Goal: Task Accomplishment & Management: Manage account settings

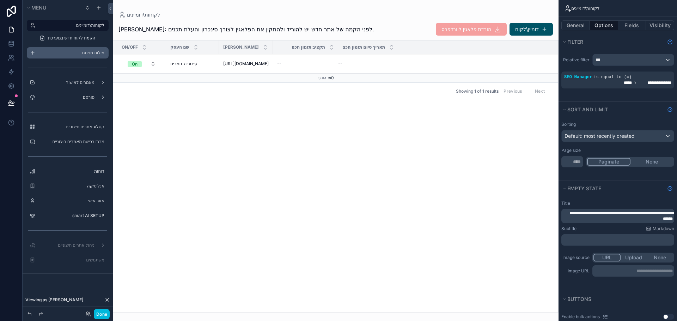
click at [71, 53] on label "מילות מפתח" at bounding box center [71, 53] width 66 height 6
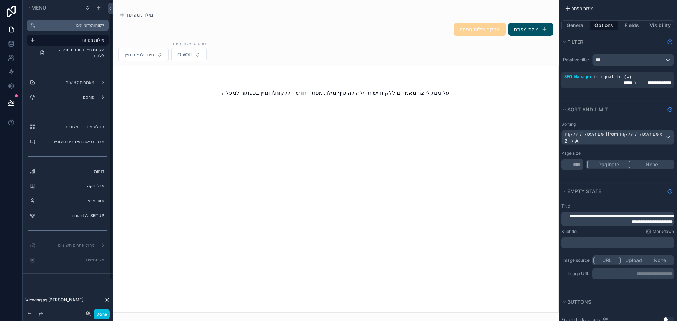
click at [81, 26] on label "לקוחות\דומיינים" at bounding box center [71, 26] width 66 height 6
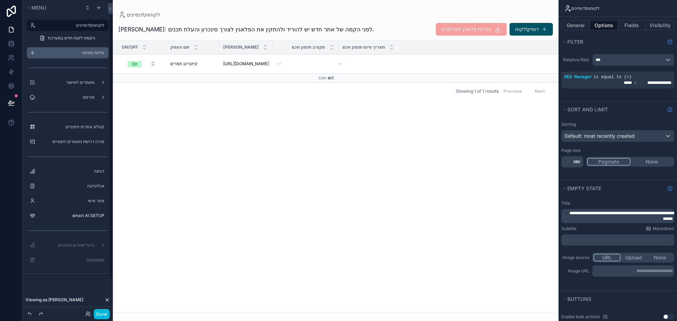
click at [76, 51] on label "מילות מפתח" at bounding box center [71, 53] width 66 height 6
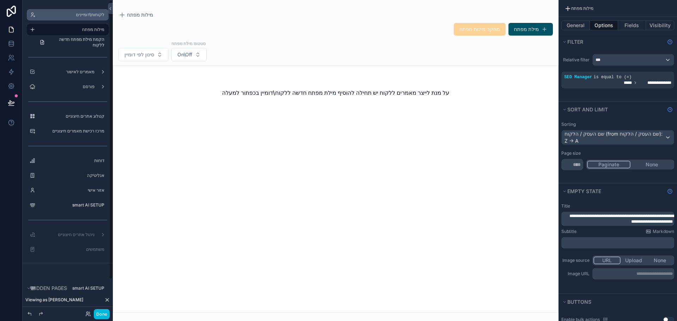
scroll to position [37, 0]
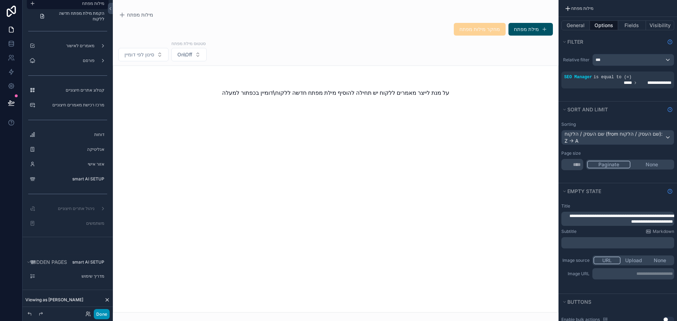
click at [102, 316] on button "Done" at bounding box center [102, 314] width 16 height 10
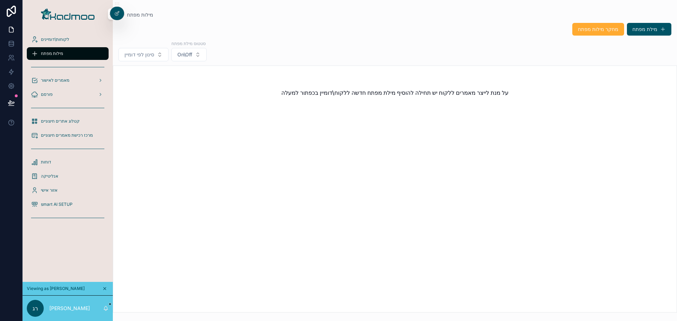
click at [50, 202] on span "smart AI SETUP" at bounding box center [57, 205] width 32 height 6
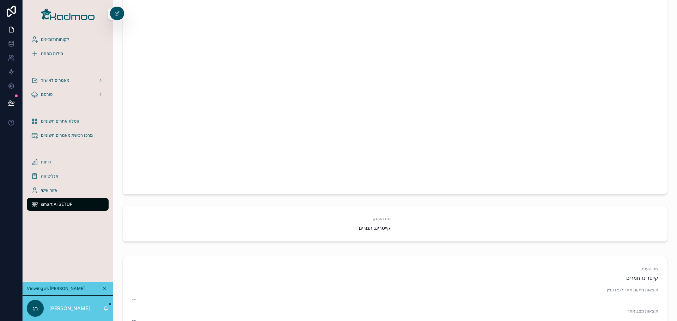
scroll to position [635, 0]
click at [0, 0] on span "תחילת הקמה אוטומטית" at bounding box center [0, 0] width 0 height 0
click at [48, 38] on span "לקוחות\דומיינים" at bounding box center [55, 40] width 28 height 6
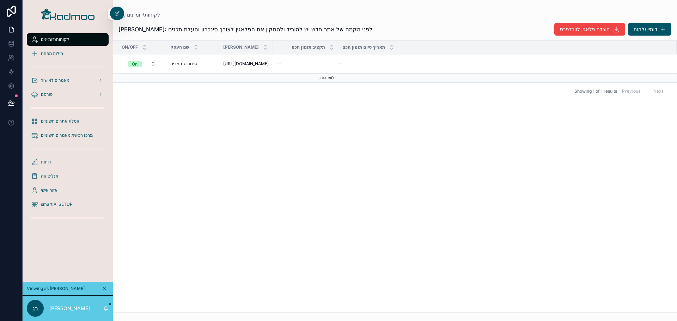
click at [55, 55] on span "מילות מפתח" at bounding box center [52, 54] width 22 height 6
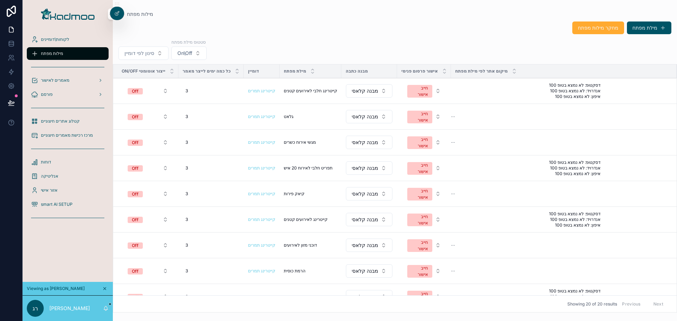
click at [57, 40] on span "לקוחות\דומיינים" at bounding box center [55, 40] width 28 height 6
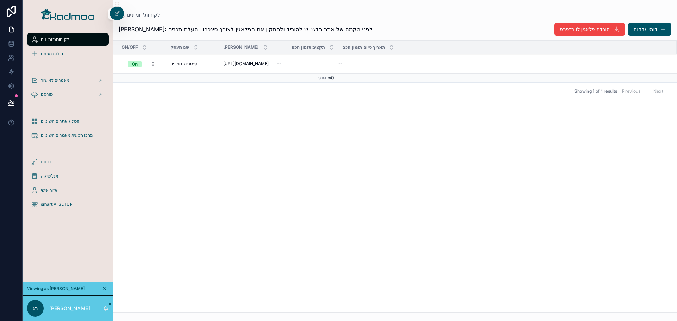
click at [52, 50] on div "מילות מפתח" at bounding box center [67, 53] width 73 height 11
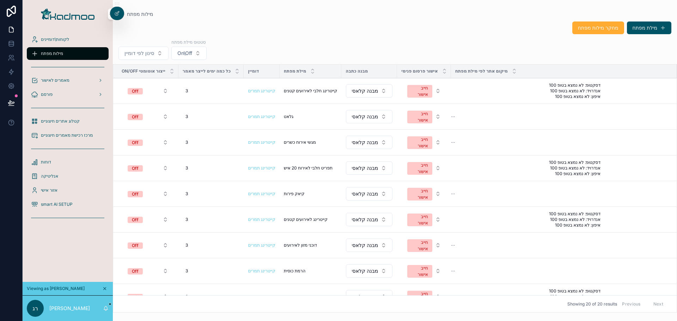
scroll to position [297, 0]
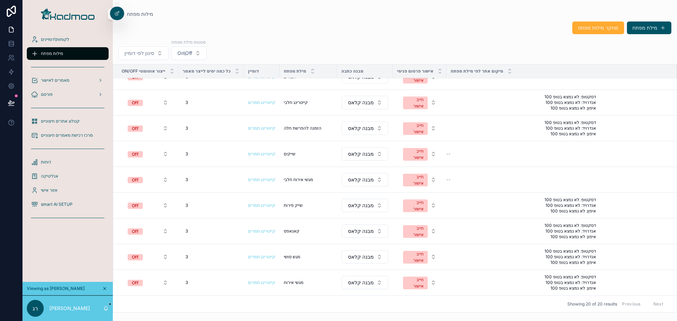
click at [53, 202] on span "smart AI SETUP" at bounding box center [57, 205] width 32 height 6
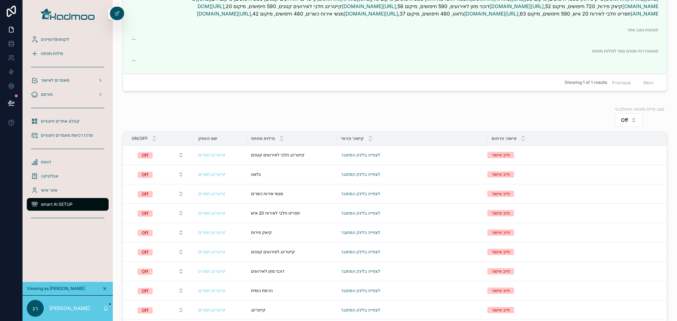
scroll to position [80, 0]
click at [53, 37] on span "לקוחות\דומיינים" at bounding box center [55, 40] width 28 height 6
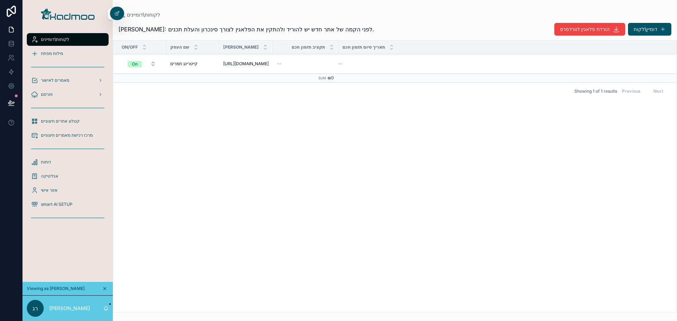
click at [52, 53] on span "מילות מפתח" at bounding box center [52, 54] width 22 height 6
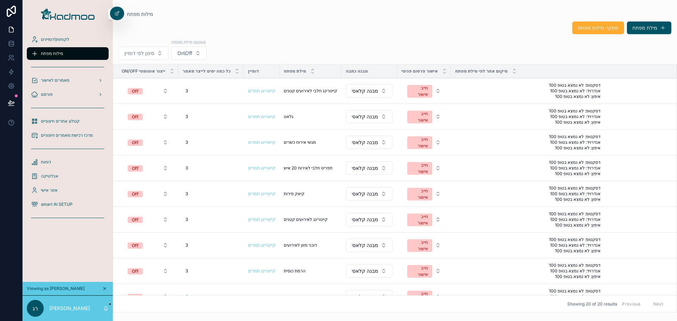
scroll to position [212, 0]
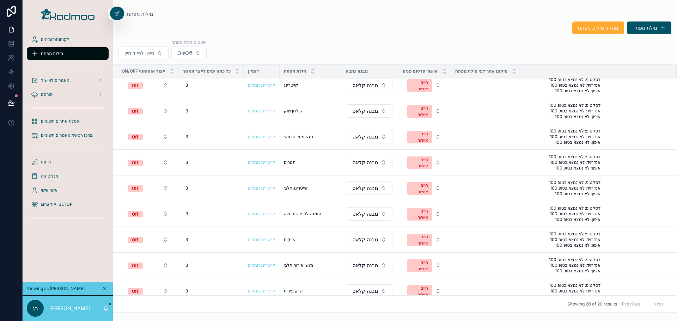
click at [50, 205] on span "smart AI SETUP" at bounding box center [57, 205] width 32 height 6
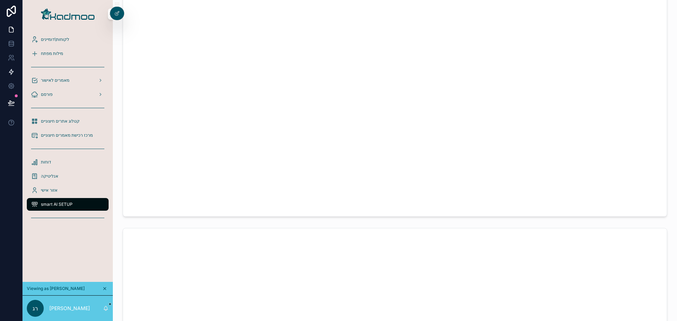
scroll to position [35, 0]
click at [49, 52] on span "מילות מפתח" at bounding box center [52, 54] width 22 height 6
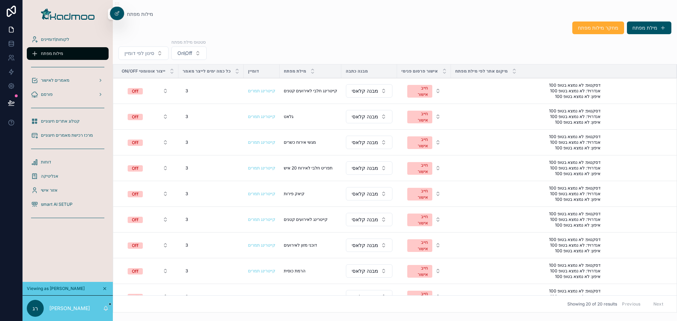
click at [372, 28] on div "מחקר מילות מפתח מילת מפתח" at bounding box center [394, 27] width 553 height 13
click at [119, 18] on div at bounding box center [117, 13] width 14 height 13
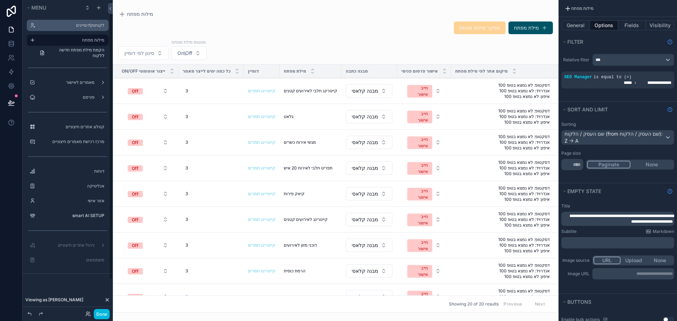
click at [83, 23] on label "לקוחות\דומיינים" at bounding box center [71, 26] width 66 height 6
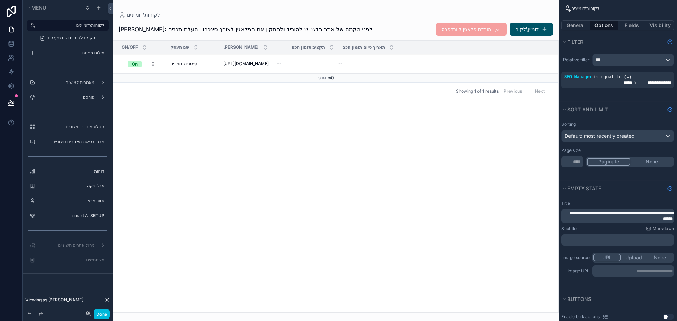
click at [315, 63] on div "scrollable content" at bounding box center [336, 160] width 446 height 321
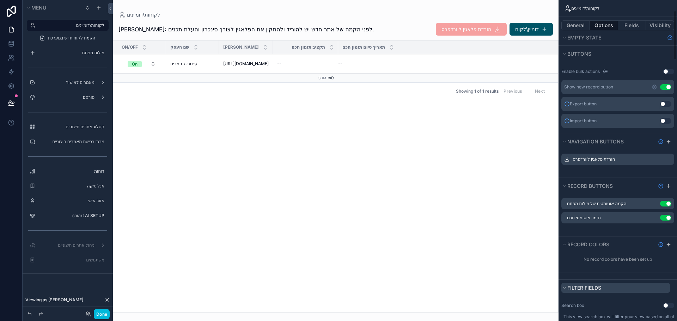
scroll to position [247, 0]
click at [0, 0] on icon "scrollable content" at bounding box center [0, 0] width 0 height 0
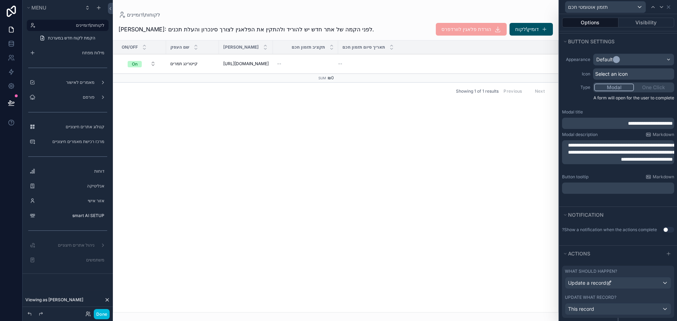
scroll to position [70, 0]
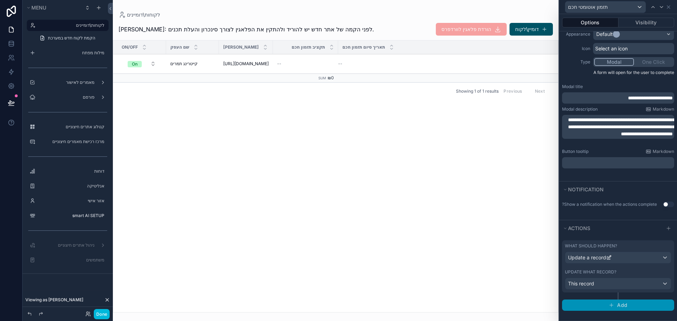
click at [614, 304] on button "Add" at bounding box center [618, 305] width 112 height 11
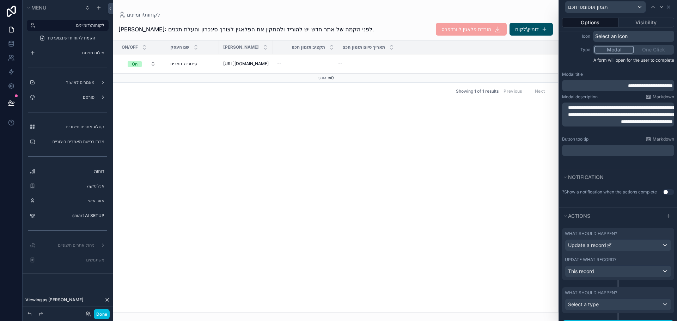
scroll to position [103, 0]
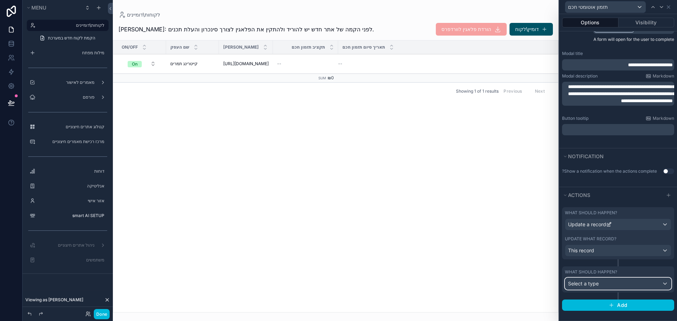
click at [592, 284] on span "Select a type" at bounding box center [583, 284] width 31 height 6
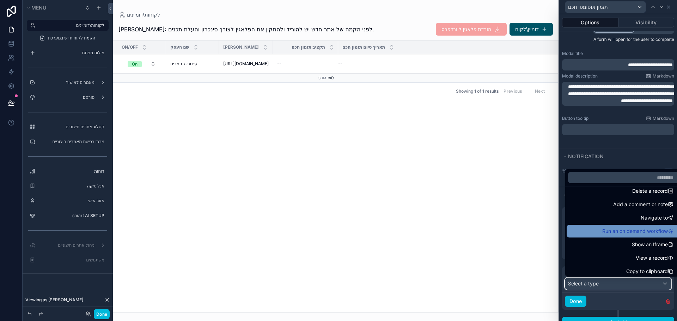
scroll to position [35, 0]
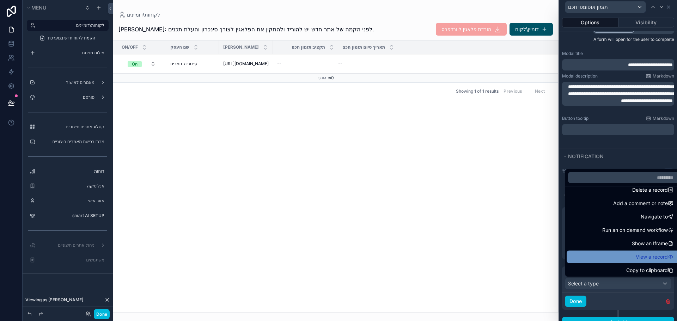
click at [596, 251] on div "View a record" at bounding box center [624, 257] width 114 height 13
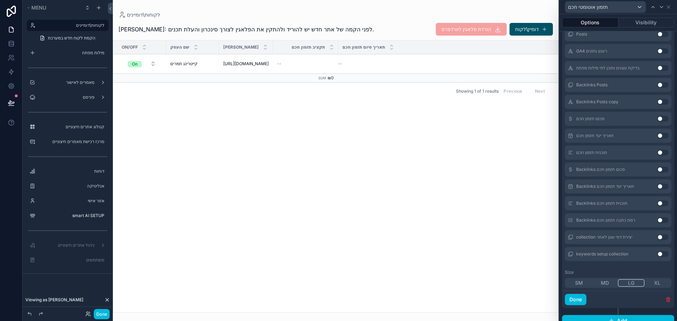
scroll to position [1636, 0]
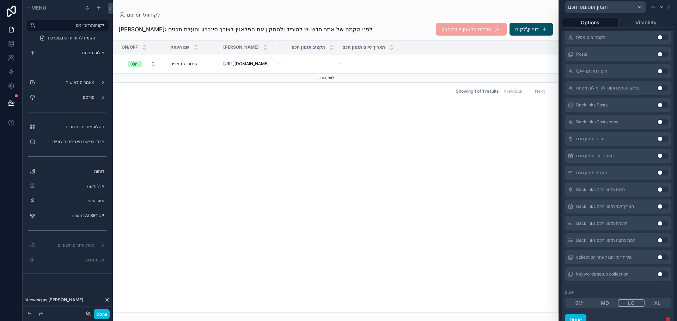
click at [657, 171] on button "Use setting" at bounding box center [662, 173] width 11 height 6
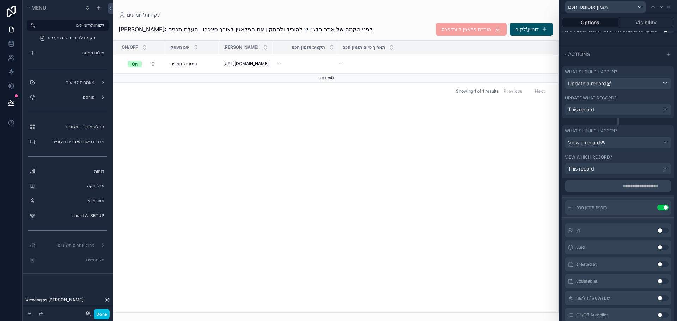
scroll to position [246, 0]
click at [0, 0] on icon at bounding box center [0, 0] width 0 height 0
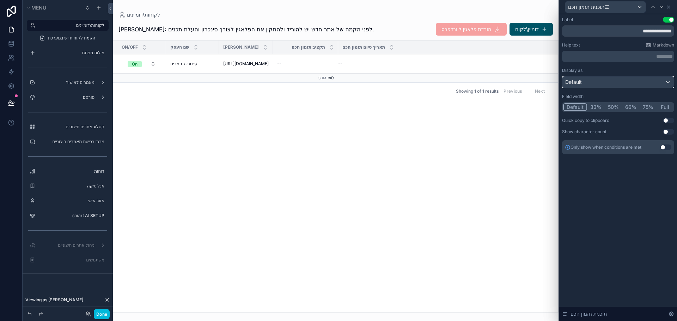
click at [613, 83] on div "Default" at bounding box center [617, 82] width 111 height 11
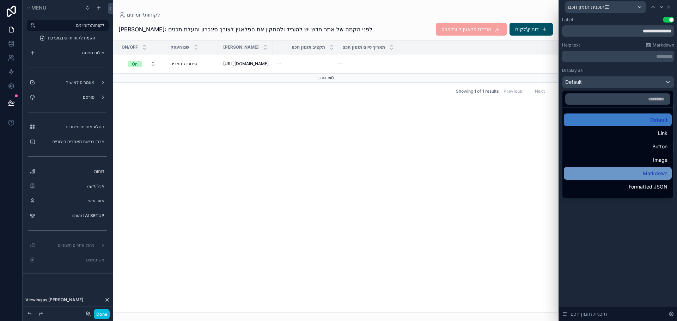
click at [598, 170] on div "Markdown" at bounding box center [617, 173] width 99 height 8
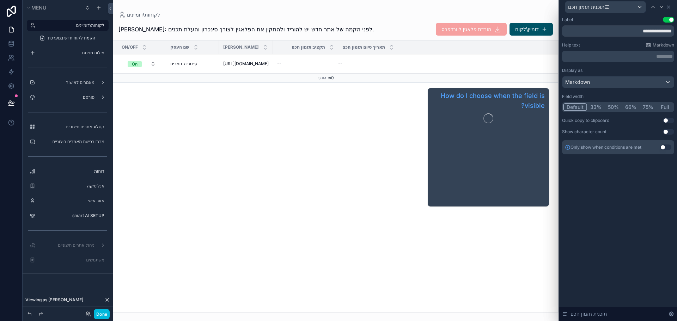
scroll to position [457, 0]
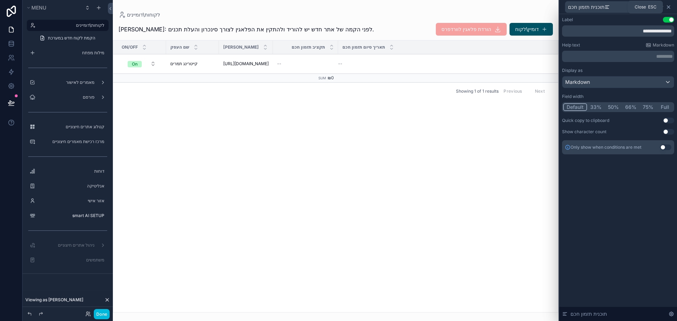
click at [668, 8] on icon at bounding box center [669, 7] width 6 height 6
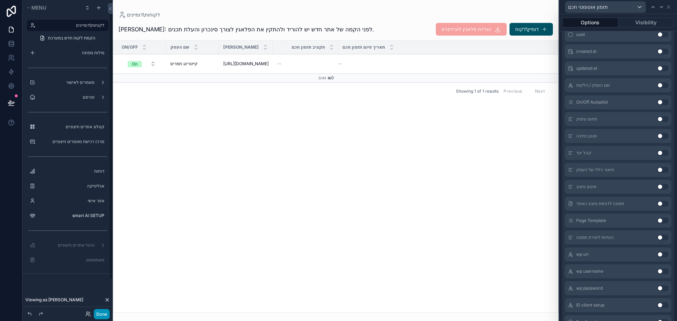
click at [102, 314] on button "Done" at bounding box center [102, 314] width 16 height 10
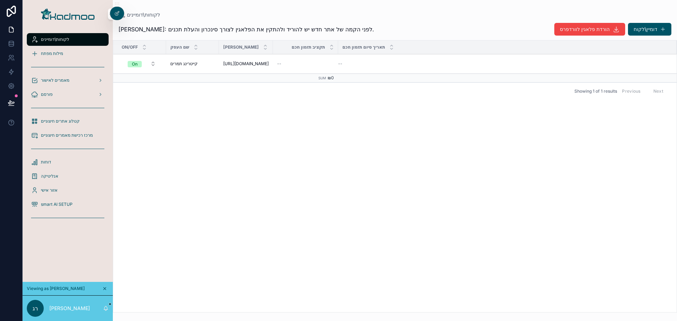
click at [0, 0] on icon at bounding box center [0, 0] width 0 height 0
click at [543, 108] on div "On/Off שם העסק דומיין אתר תקציב תזמון חכם תאריך סיום תזמון חכם On קייטרינג תמרי…" at bounding box center [394, 177] width 563 height 272
click at [0, 0] on span "תזמון אוטומטי חכם" at bounding box center [0, 0] width 0 height 0
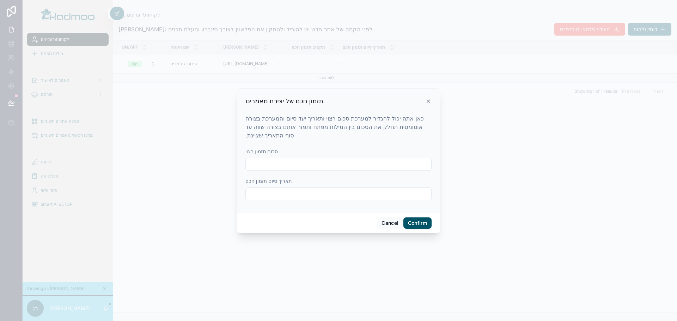
click at [417, 226] on button "Confirm" at bounding box center [417, 223] width 28 height 11
click at [417, 220] on button "Confirm" at bounding box center [417, 223] width 28 height 11
click at [364, 161] on input "text" at bounding box center [338, 164] width 185 height 10
click at [414, 196] on input "text" at bounding box center [338, 194] width 185 height 10
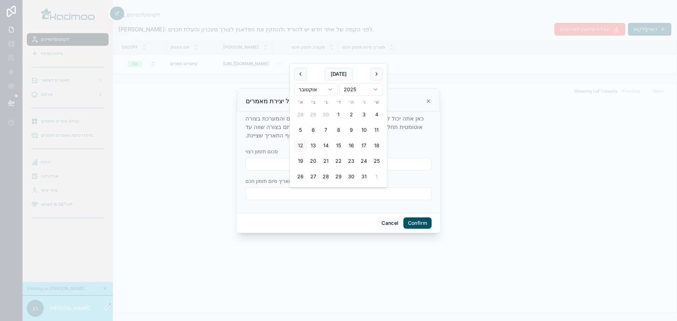
click at [417, 221] on button "Confirm" at bounding box center [417, 223] width 28 height 11
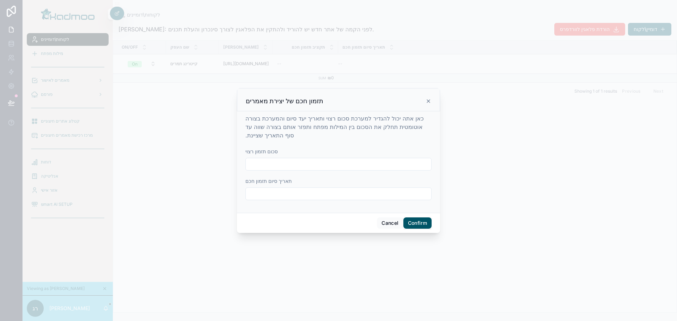
click at [416, 223] on button "Confirm" at bounding box center [417, 223] width 28 height 11
click at [395, 223] on button "Cancel" at bounding box center [390, 223] width 26 height 11
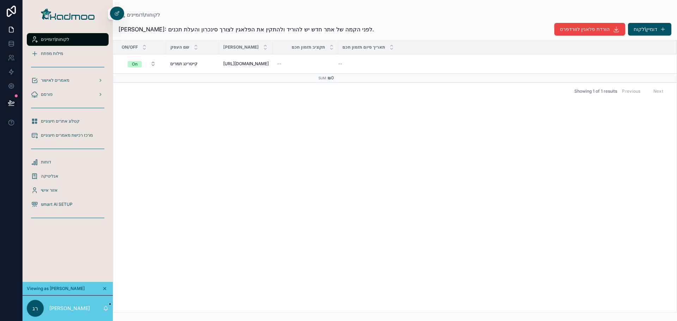
click at [0, 0] on icon at bounding box center [0, 0] width 0 height 0
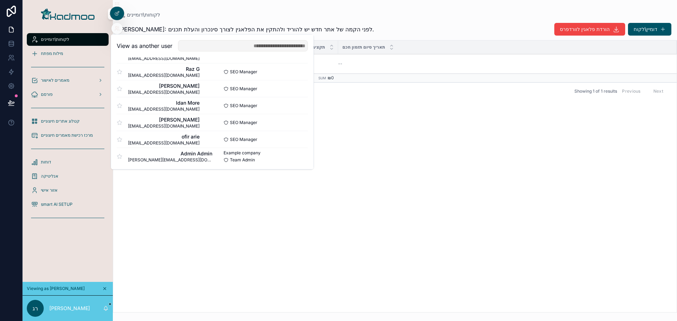
scroll to position [458, 0]
click at [0, 0] on button "Select" at bounding box center [0, 0] width 0 height 0
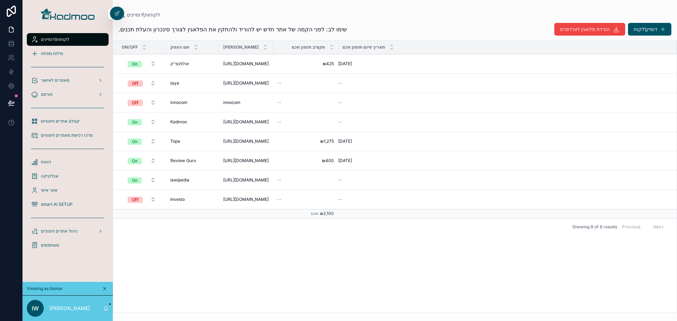
click at [0, 0] on span "תזמון אוטומטי חכם" at bounding box center [0, 0] width 0 height 0
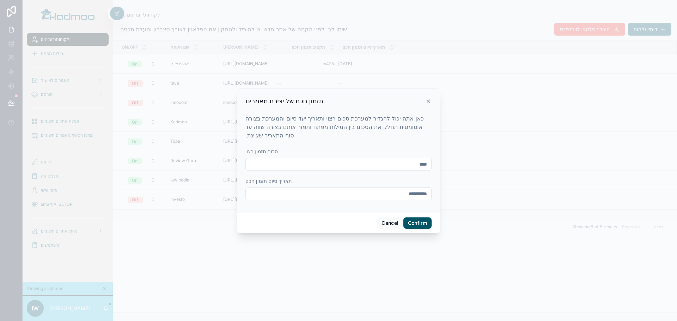
click at [413, 223] on button "Confirm" at bounding box center [417, 223] width 28 height 11
click at [423, 222] on button "Confirm" at bounding box center [417, 223] width 28 height 11
click at [374, 167] on input "****" at bounding box center [338, 164] width 185 height 10
click at [376, 166] on input "****" at bounding box center [338, 164] width 185 height 10
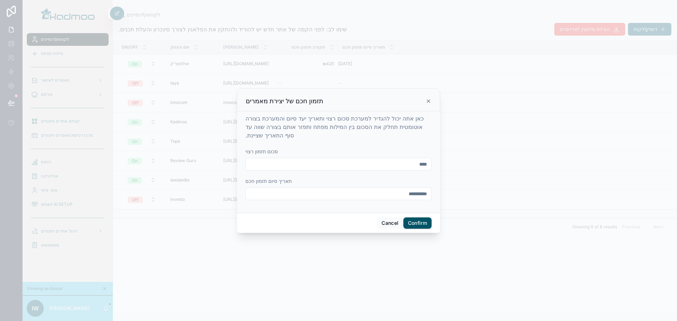
click at [376, 166] on input "****" at bounding box center [338, 164] width 185 height 10
click at [347, 144] on div "**********" at bounding box center [338, 160] width 186 height 93
click at [422, 167] on input "****" at bounding box center [338, 164] width 185 height 10
click at [414, 191] on input "**********" at bounding box center [338, 194] width 185 height 10
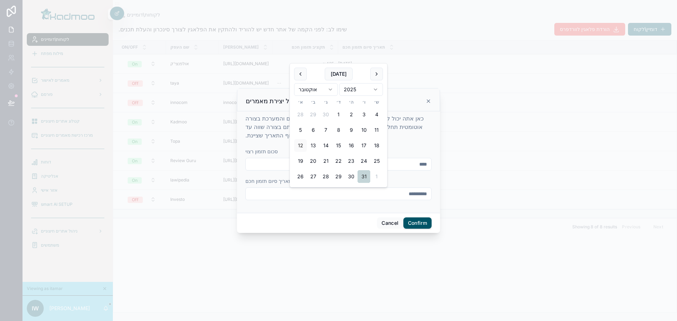
click at [363, 179] on button "31" at bounding box center [364, 176] width 13 height 13
click at [419, 161] on input "****" at bounding box center [338, 164] width 185 height 10
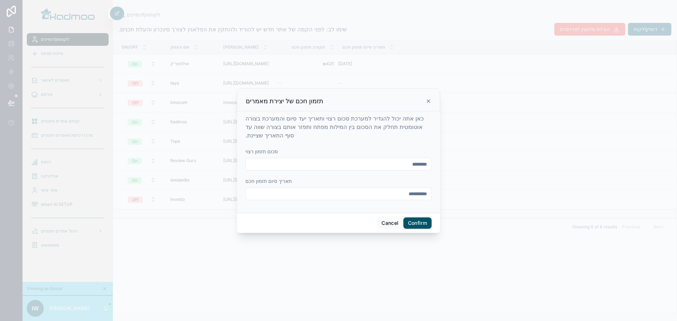
type input "********"
click at [416, 223] on button "Confirm" at bounding box center [417, 223] width 28 height 11
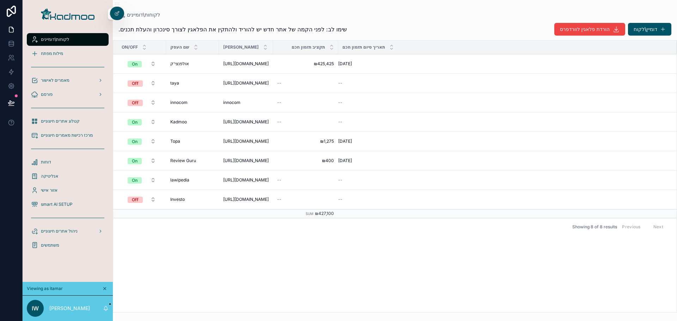
click at [0, 0] on span "תזמון אוטומטי חכם" at bounding box center [0, 0] width 0 height 0
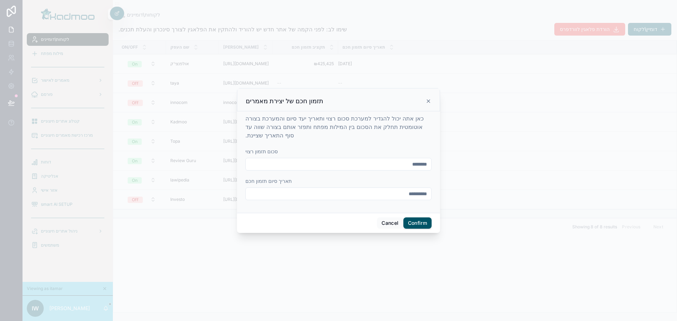
click at [418, 163] on input "********" at bounding box center [338, 164] width 185 height 10
click at [418, 164] on input "**********" at bounding box center [338, 164] width 185 height 10
type input "****"
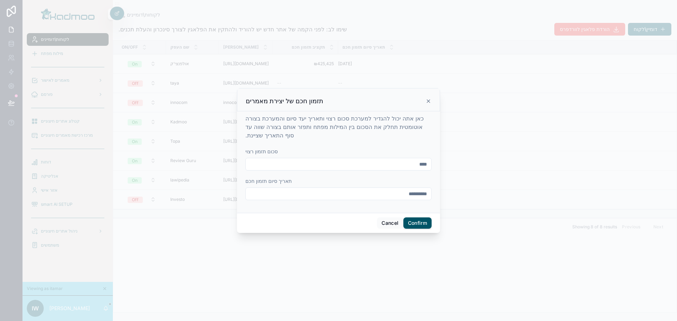
click at [431, 179] on div "תאריך סיום תזמון חכם" at bounding box center [338, 181] width 186 height 7
click at [420, 222] on button "Confirm" at bounding box center [417, 223] width 28 height 11
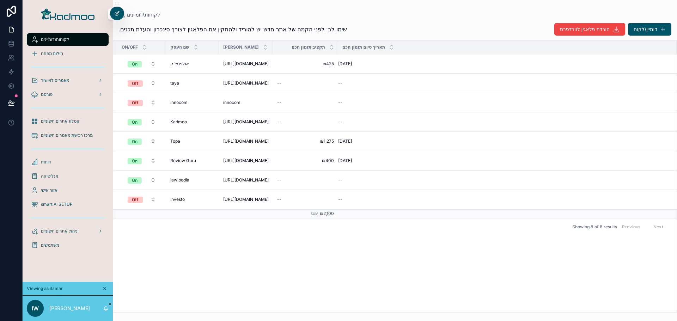
click at [117, 17] on div at bounding box center [117, 13] width 14 height 13
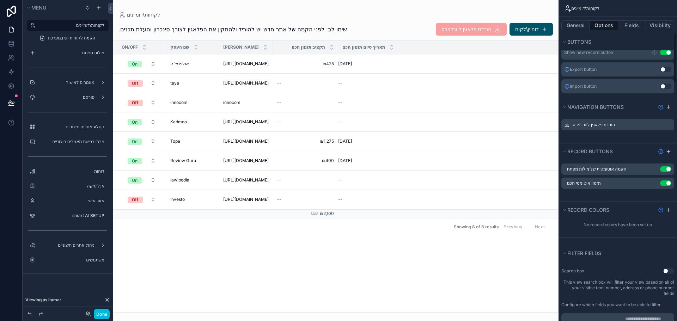
scroll to position [282, 0]
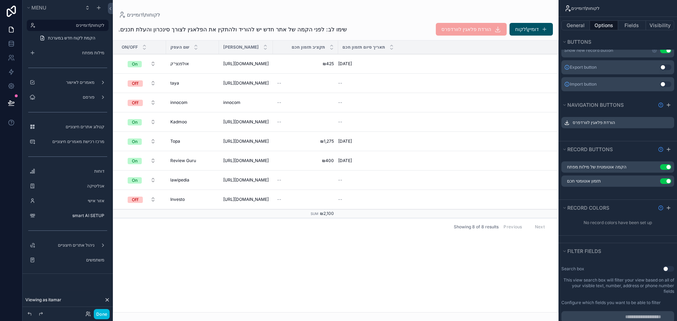
click at [0, 0] on icon "scrollable content" at bounding box center [0, 0] width 0 height 0
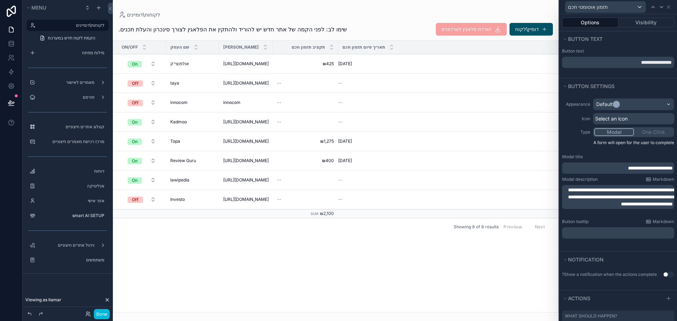
click at [615, 119] on span "Select an icon" at bounding box center [611, 118] width 32 height 7
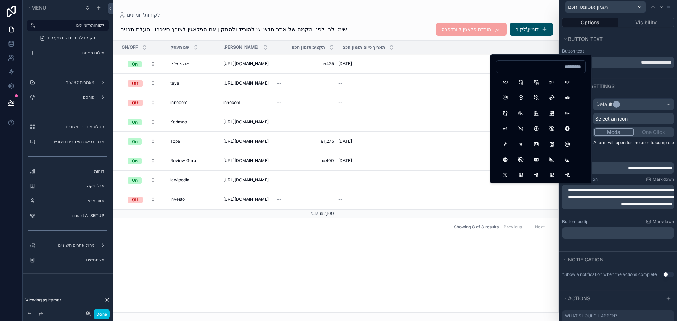
click at [604, 188] on span "**********" at bounding box center [621, 197] width 106 height 19
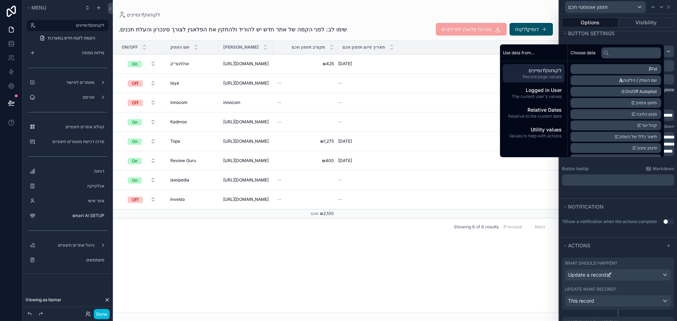
scroll to position [106, 0]
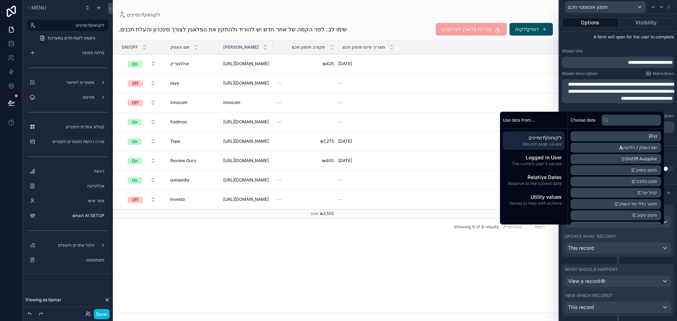
click at [570, 102] on p "**********" at bounding box center [619, 91] width 108 height 21
click at [574, 75] on label "Modal description" at bounding box center [580, 74] width 36 height 6
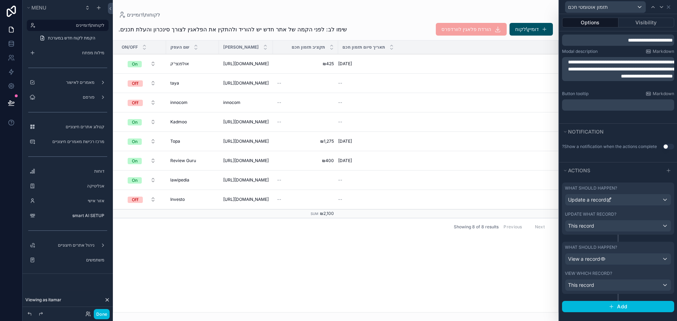
scroll to position [129, 0]
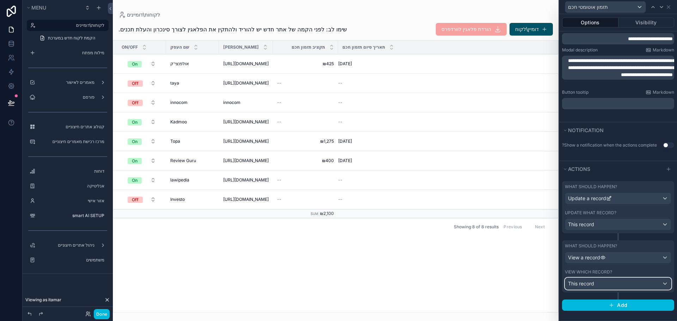
click at [615, 285] on div "This record" at bounding box center [618, 283] width 106 height 11
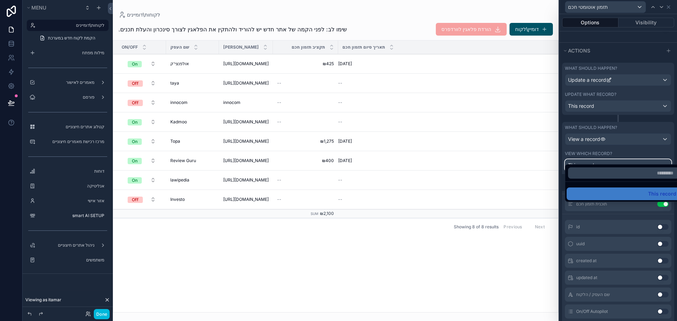
scroll to position [235, 0]
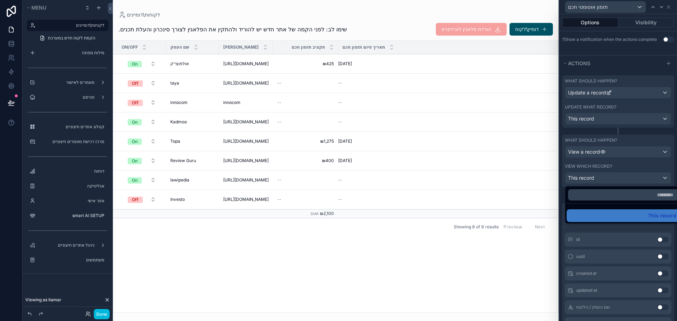
click at [563, 194] on div at bounding box center [618, 160] width 118 height 321
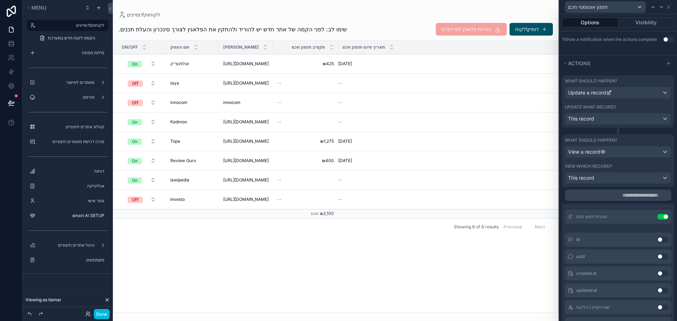
click at [0, 0] on icon at bounding box center [0, 0] width 0 height 0
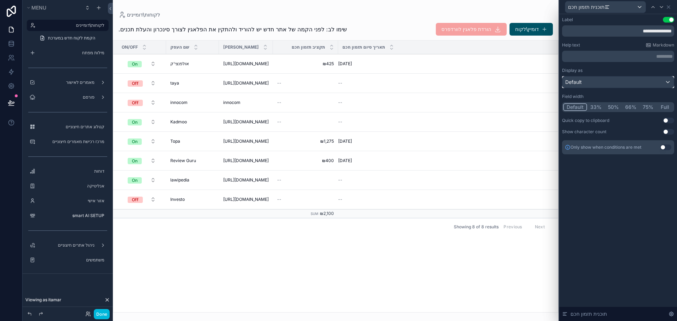
click at [606, 84] on div "Default" at bounding box center [617, 82] width 111 height 11
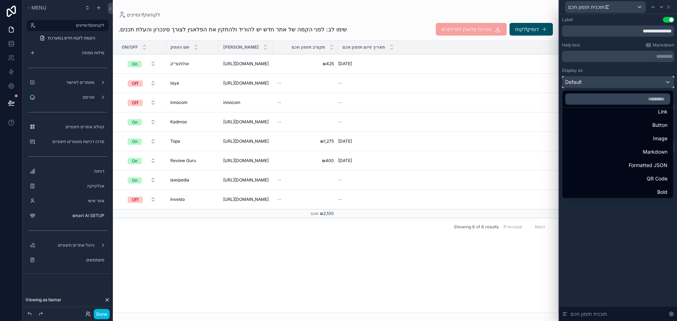
scroll to position [6, 0]
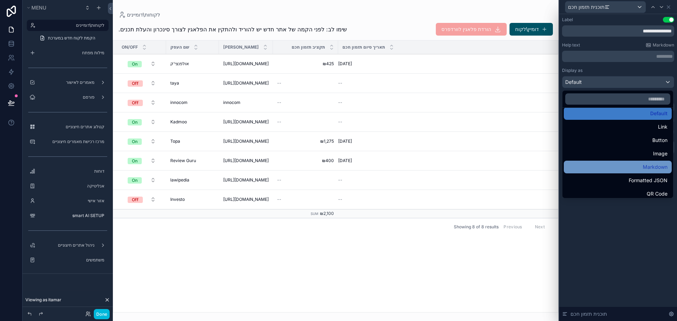
click at [618, 165] on div "Markdown" at bounding box center [617, 167] width 99 height 8
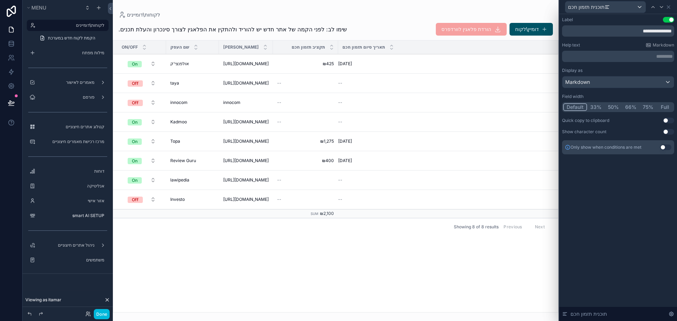
click at [614, 207] on div "**********" at bounding box center [618, 167] width 118 height 307
click at [670, 7] on icon at bounding box center [669, 7] width 6 height 6
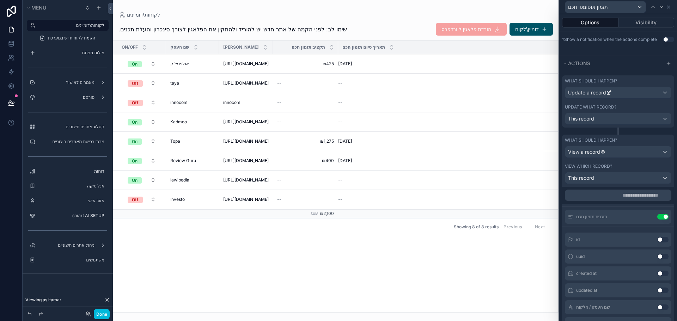
click at [398, 33] on div "scrollable content" at bounding box center [336, 160] width 446 height 321
click at [0, 0] on span "תזמון אוטומטי חכם" at bounding box center [0, 0] width 0 height 0
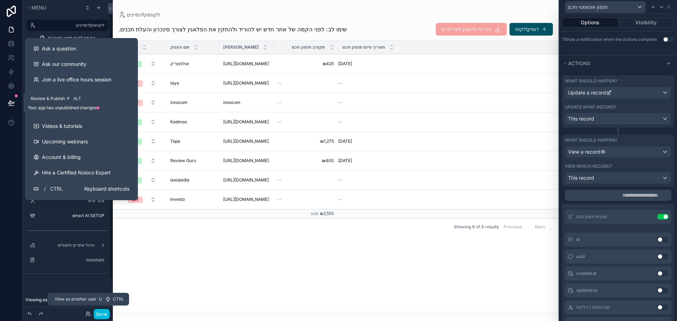
click at [10, 104] on icon at bounding box center [11, 102] width 7 height 7
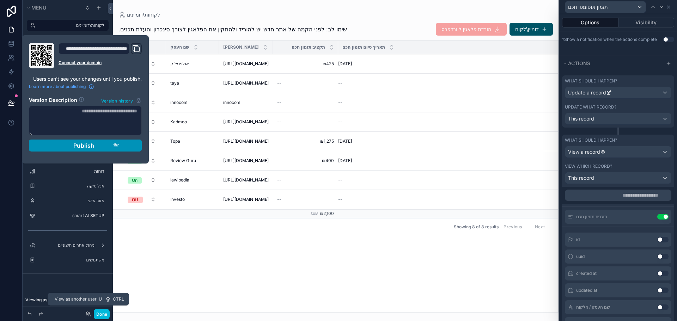
click at [83, 144] on span "Publish" at bounding box center [83, 145] width 21 height 7
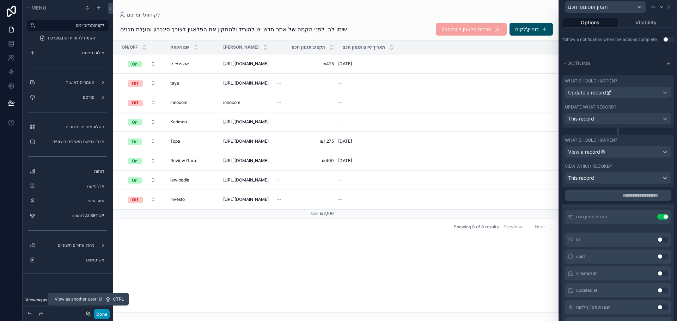
click at [93, 312] on div "Done" at bounding box center [96, 314] width 28 height 10
click at [98, 315] on button "Done" at bounding box center [102, 314] width 16 height 10
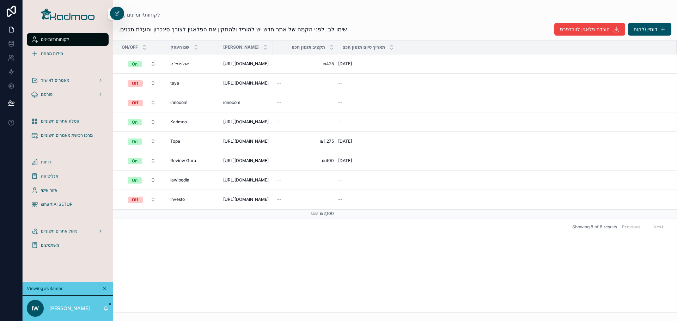
click at [0, 0] on span "תזמון אוטומטי חכם" at bounding box center [0, 0] width 0 height 0
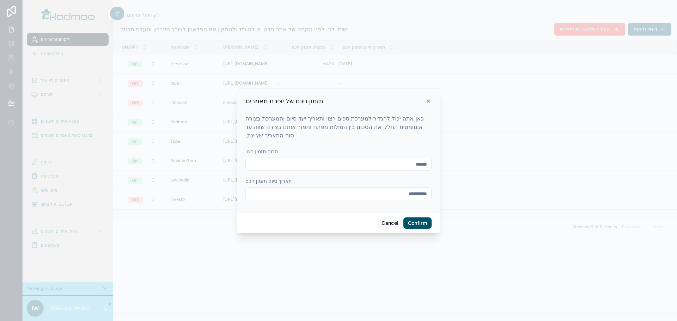
click at [417, 222] on button "Confirm" at bounding box center [417, 223] width 28 height 11
click at [417, 221] on button "Confirm" at bounding box center [417, 223] width 28 height 11
click at [417, 220] on button "Confirm" at bounding box center [417, 223] width 28 height 11
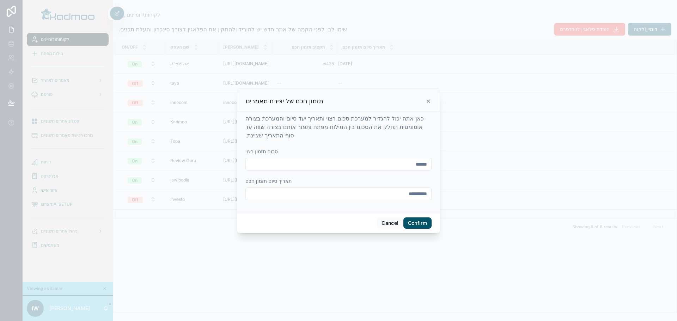
click at [417, 220] on button "Confirm" at bounding box center [417, 223] width 28 height 11
click at [393, 223] on button "Cancel" at bounding box center [390, 223] width 26 height 11
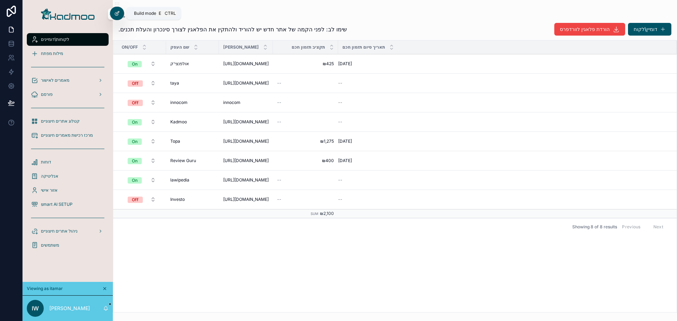
click at [117, 17] on div at bounding box center [117, 13] width 14 height 13
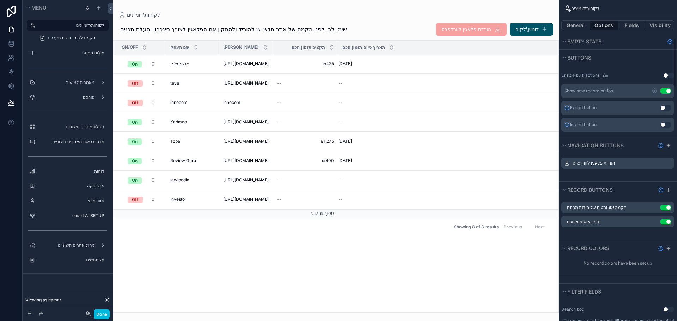
scroll to position [247, 0]
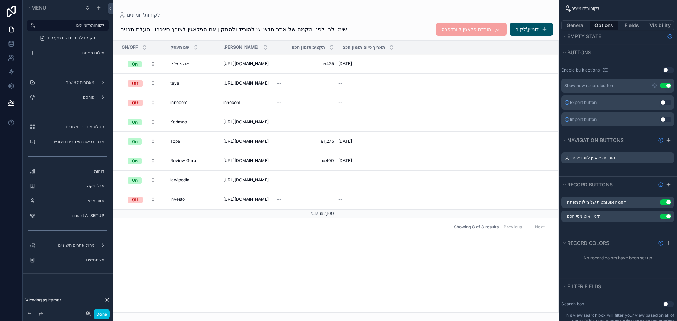
click at [0, 0] on icon "scrollable content" at bounding box center [0, 0] width 0 height 0
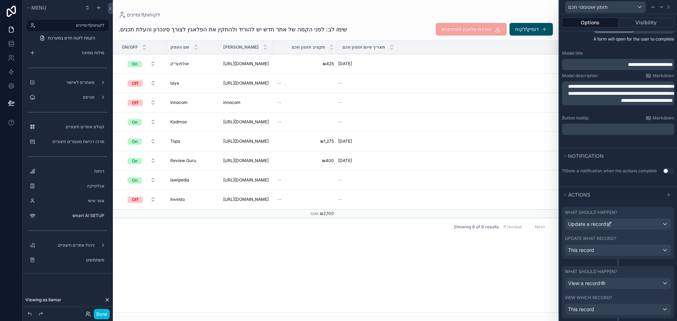
scroll to position [129, 0]
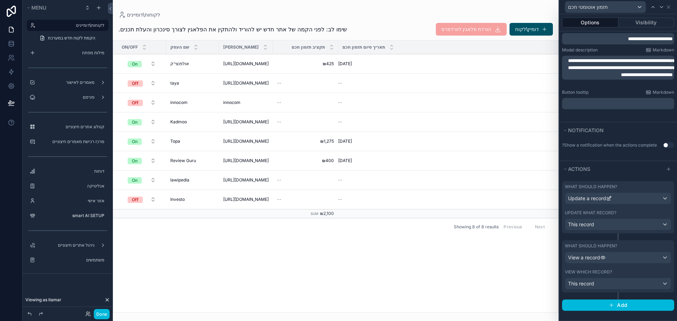
click at [598, 271] on label "View which record?" at bounding box center [588, 272] width 47 height 6
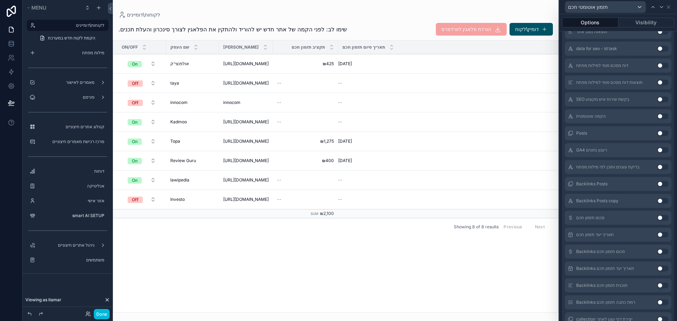
scroll to position [1674, 0]
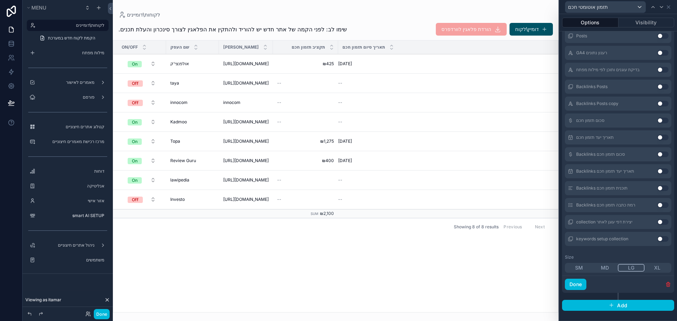
click at [666, 283] on icon "button" at bounding box center [668, 283] width 4 height 0
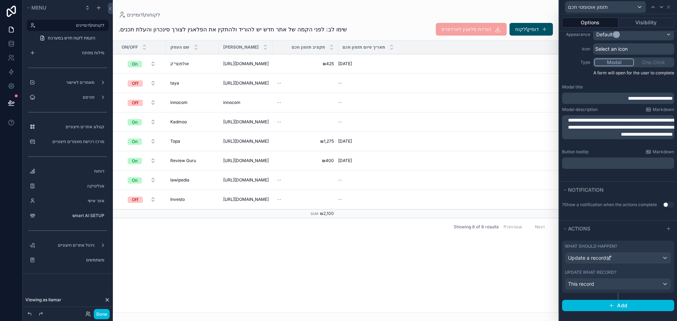
scroll to position [70, 0]
click at [666, 226] on icon at bounding box center [669, 229] width 6 height 6
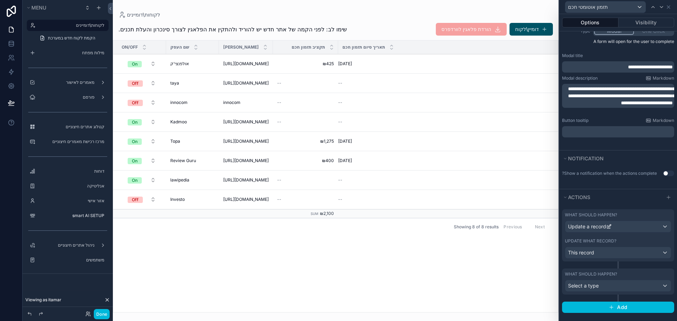
scroll to position [103, 0]
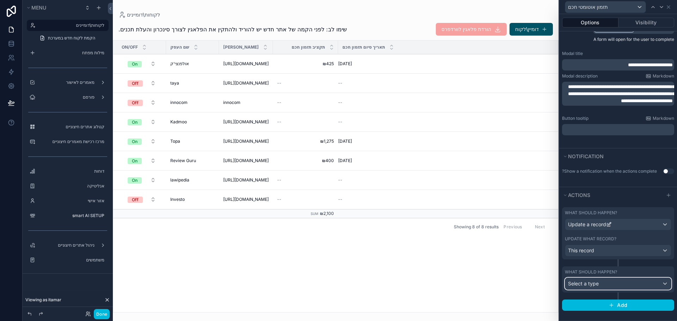
click at [593, 282] on span "Select a type" at bounding box center [583, 284] width 31 height 6
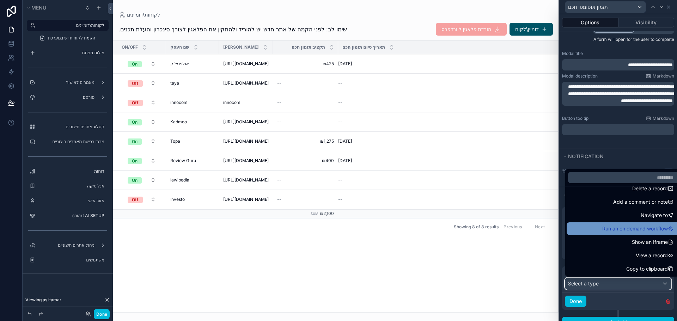
scroll to position [67, 0]
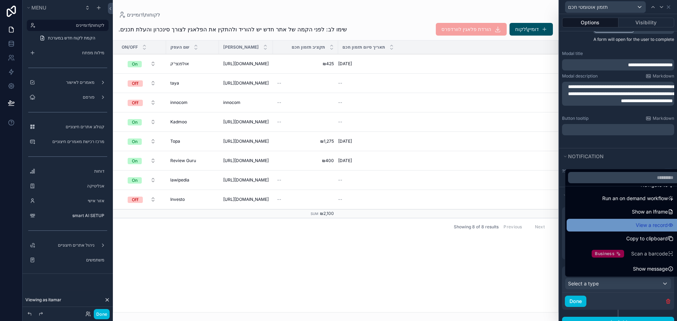
click at [648, 221] on span "View a record" at bounding box center [652, 225] width 32 height 8
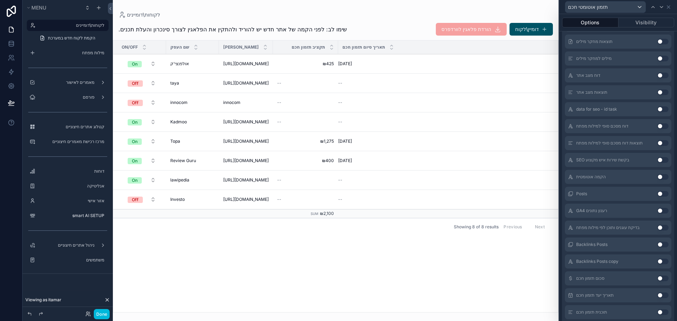
scroll to position [1514, 0]
click at [657, 295] on button "Use setting" at bounding box center [662, 295] width 11 height 6
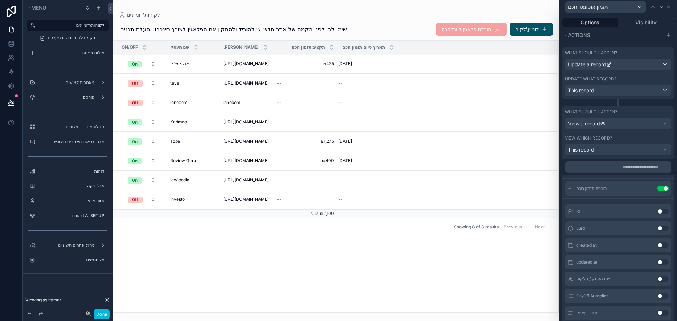
scroll to position [264, 0]
click at [0, 0] on icon at bounding box center [0, 0] width 0 height 0
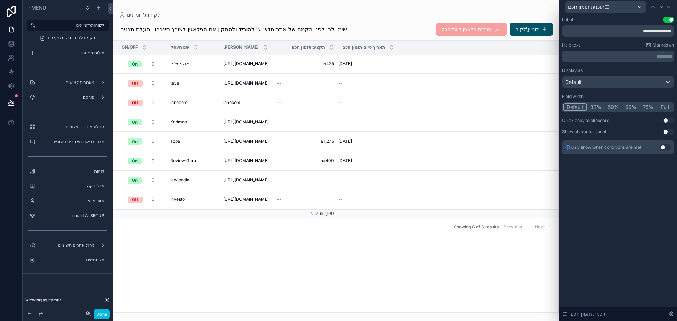
click at [664, 149] on button "Use setting" at bounding box center [665, 148] width 11 height 6
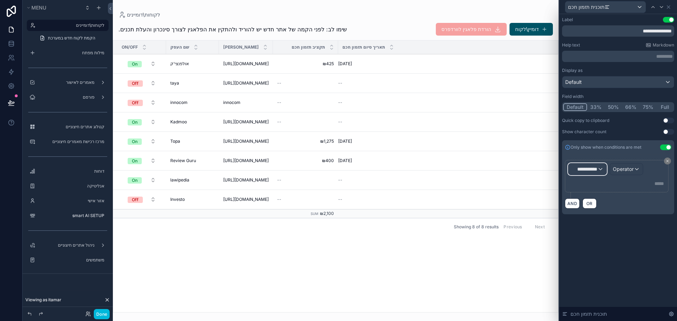
click at [592, 171] on span "**********" at bounding box center [584, 169] width 26 height 7
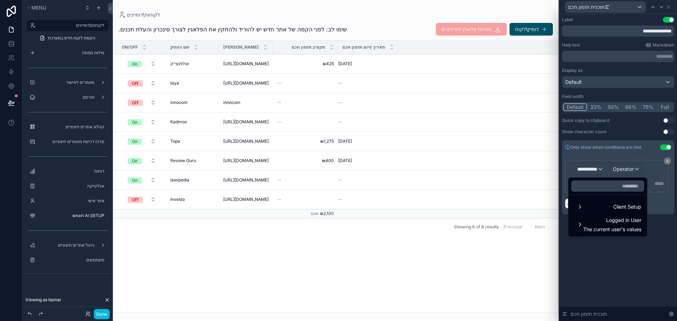
click at [621, 271] on div at bounding box center [618, 160] width 118 height 321
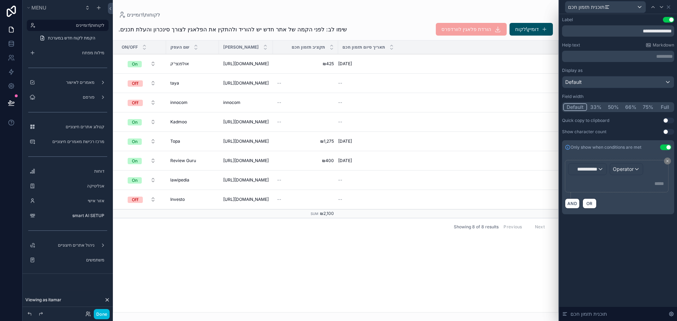
click at [663, 148] on button "Use setting" at bounding box center [665, 148] width 11 height 6
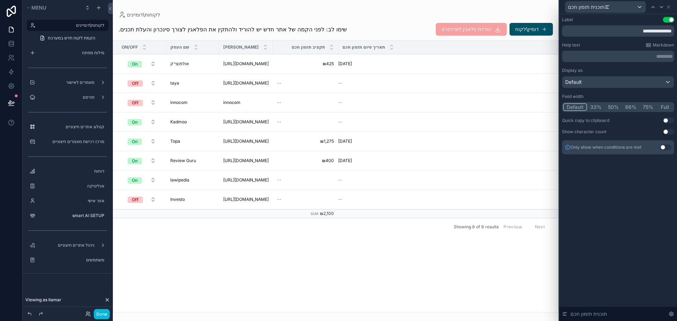
scroll to position [123, 0]
click at [106, 311] on button "Done" at bounding box center [102, 314] width 16 height 10
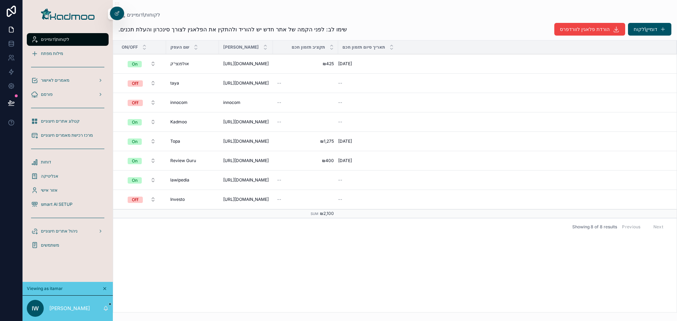
click at [0, 0] on span "תזמון אוטומטי חכם" at bounding box center [0, 0] width 0 height 0
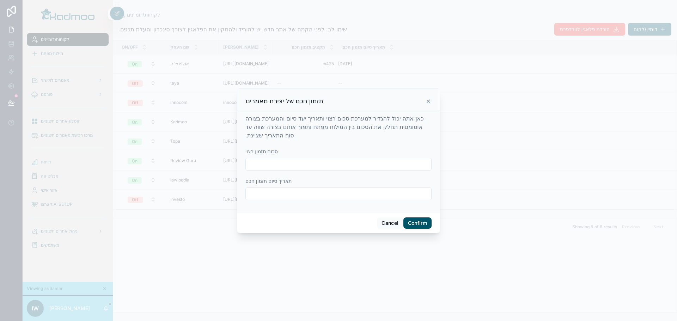
click at [417, 225] on button "Confirm" at bounding box center [417, 223] width 28 height 11
click at [386, 221] on button "Cancel" at bounding box center [390, 223] width 26 height 11
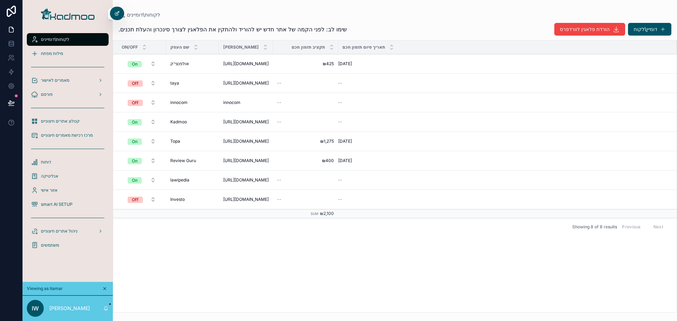
click at [117, 15] on icon at bounding box center [117, 14] width 6 height 6
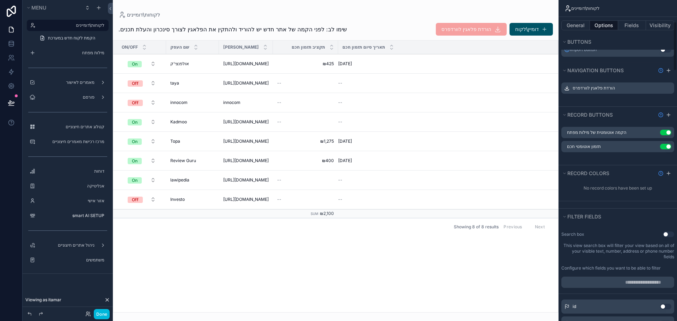
scroll to position [317, 0]
click at [0, 0] on icon "scrollable content" at bounding box center [0, 0] width 0 height 0
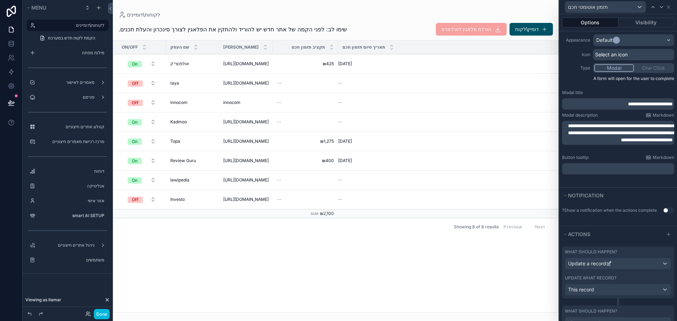
scroll to position [129, 0]
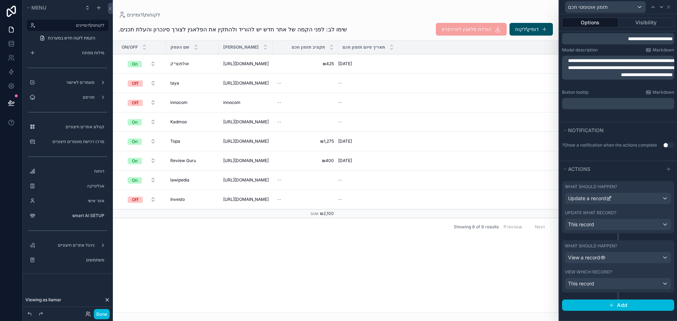
click at [604, 272] on label "View which record?" at bounding box center [588, 272] width 47 height 6
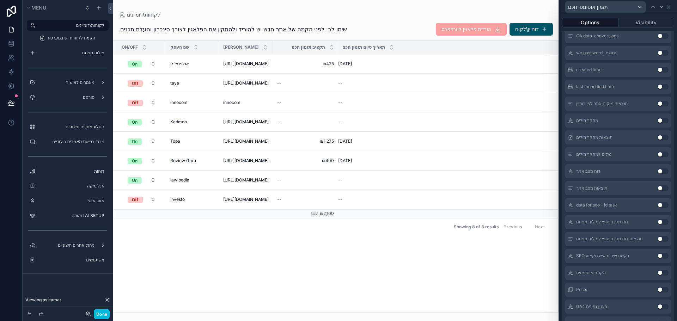
scroll to position [1674, 0]
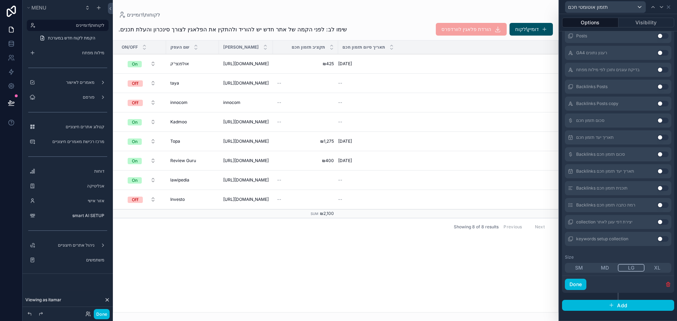
click at [665, 286] on icon "button" at bounding box center [668, 285] width 6 height 6
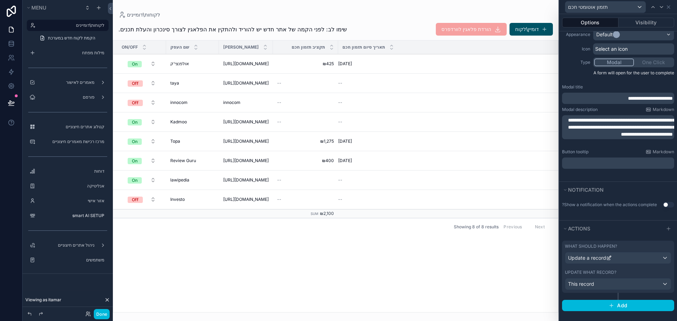
scroll to position [70, 0]
click at [601, 271] on label "Update what record?" at bounding box center [590, 272] width 51 height 6
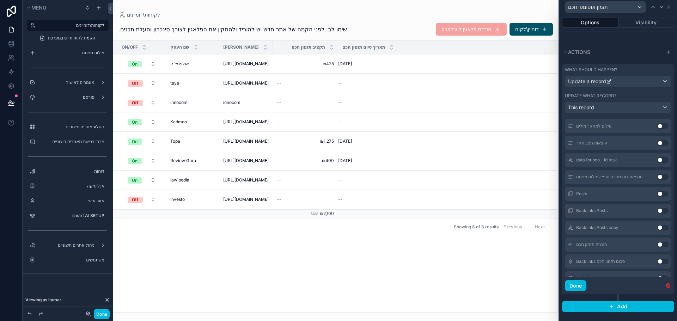
scroll to position [1128, 0]
click at [657, 158] on button "Use setting" at bounding box center [662, 160] width 11 height 6
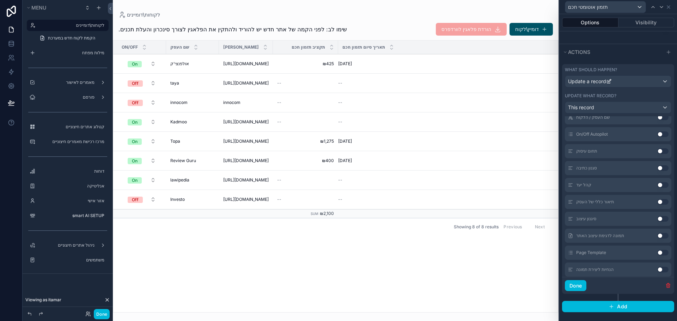
scroll to position [0, 0]
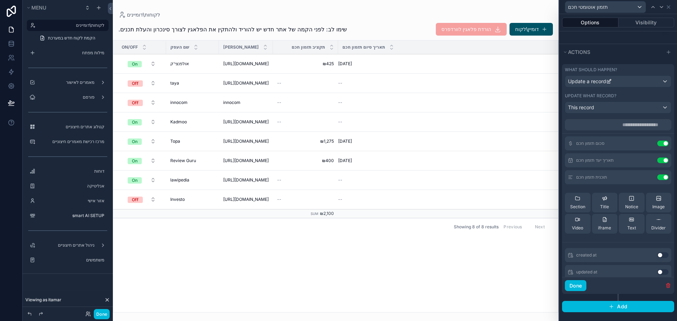
click at [0, 0] on icon at bounding box center [0, 0] width 0 height 0
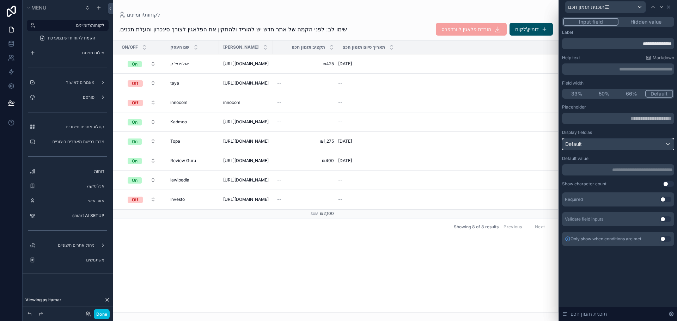
click at [604, 143] on div "Default" at bounding box center [617, 144] width 111 height 11
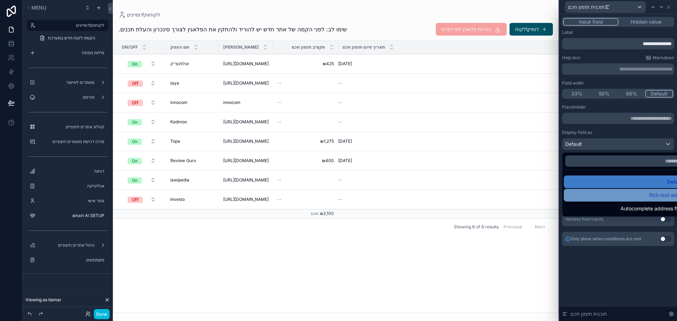
click at [599, 193] on div "Rich text editor" at bounding box center [626, 195] width 116 height 8
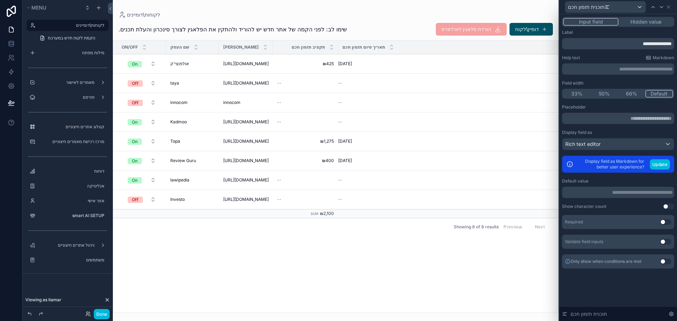
click at [663, 263] on button "Use setting" at bounding box center [665, 262] width 11 height 6
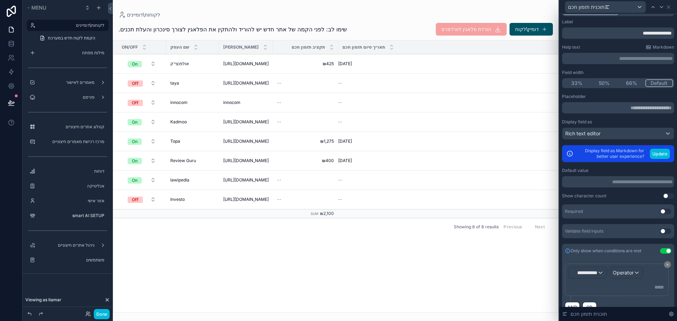
scroll to position [24, 0]
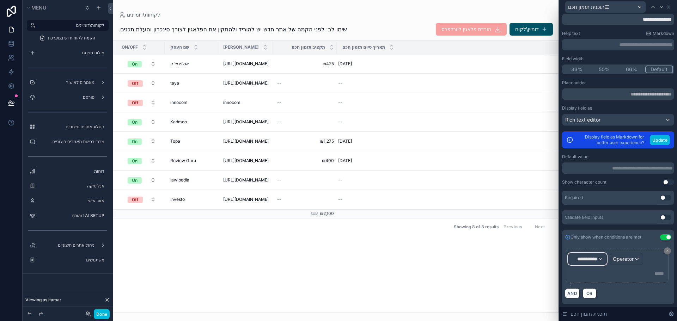
click at [595, 261] on span "**********" at bounding box center [584, 259] width 26 height 7
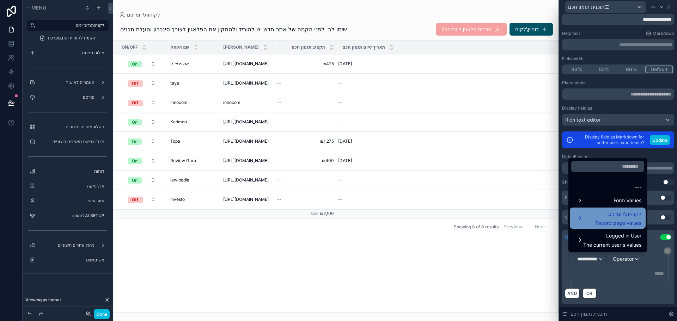
click at [587, 221] on div "לקוחות\דומיינים Record page values" at bounding box center [607, 218] width 67 height 17
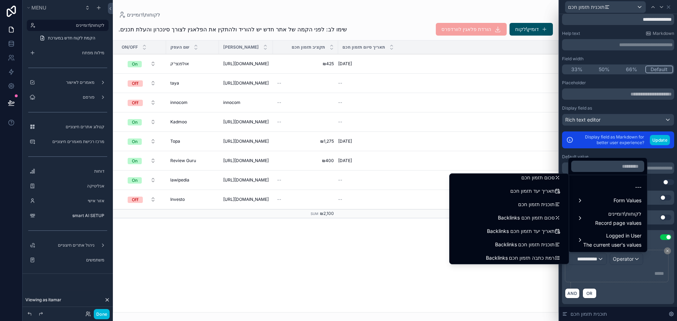
scroll to position [1007, 0]
click at [526, 208] on span "תוכנית תזמון חכם" at bounding box center [536, 206] width 36 height 8
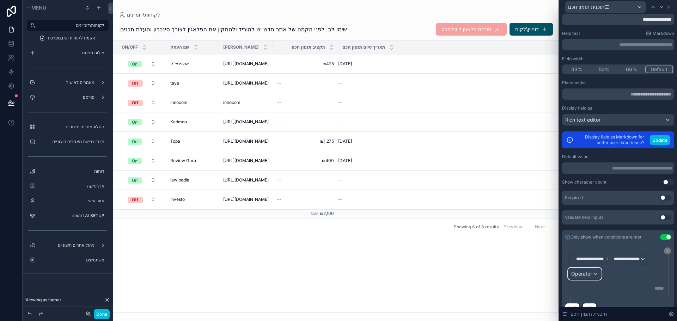
click at [585, 275] on span "Operator" at bounding box center [581, 274] width 21 height 6
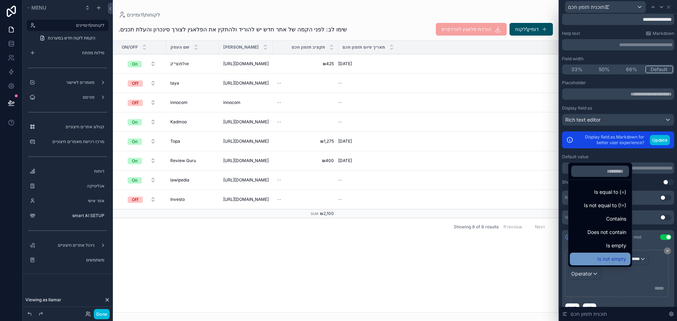
click at [610, 260] on div "Is not empty" at bounding box center [600, 259] width 52 height 8
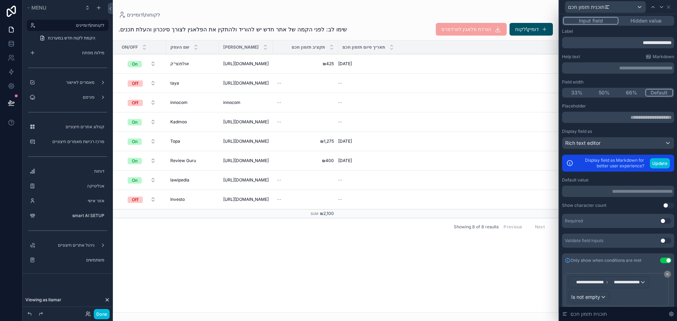
scroll to position [0, 0]
click at [435, 269] on div "scrollable content" at bounding box center [336, 160] width 446 height 321
click at [102, 315] on button "Done" at bounding box center [102, 314] width 16 height 10
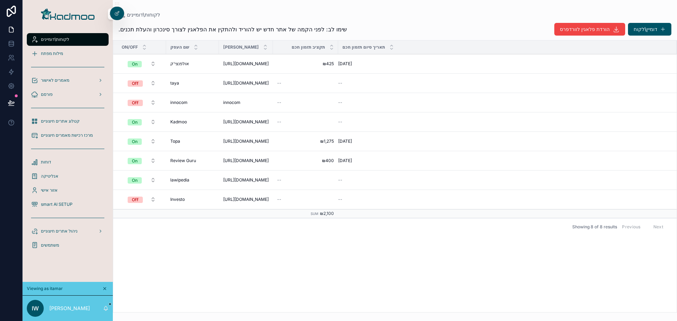
click at [0, 0] on span "תזמון אוטומטי חכם" at bounding box center [0, 0] width 0 height 0
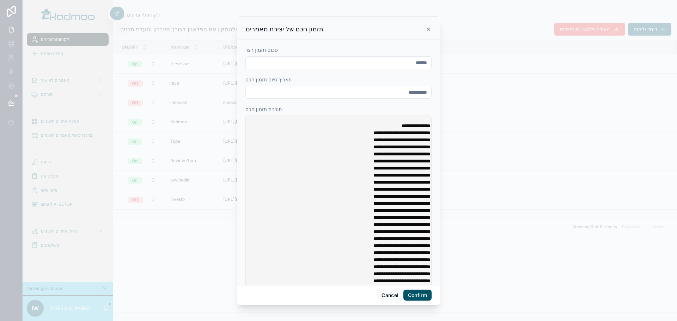
scroll to position [3, 0]
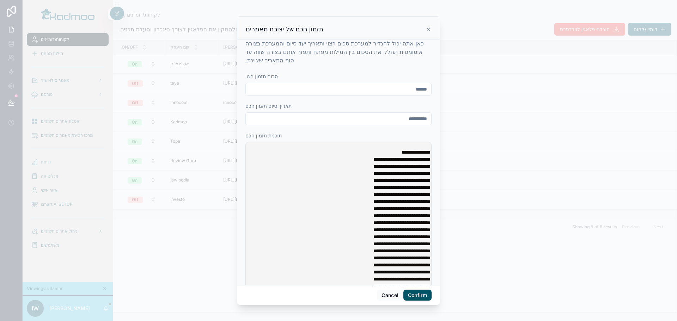
click at [373, 176] on span "**********" at bounding box center [401, 173] width 57 height 5
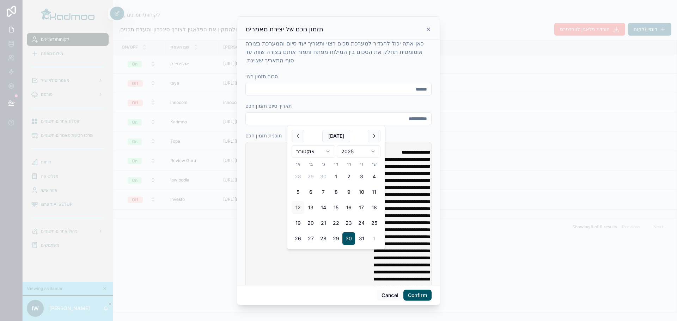
click at [275, 115] on input "**********" at bounding box center [338, 119] width 185 height 10
click at [294, 91] on input "******" at bounding box center [338, 89] width 185 height 10
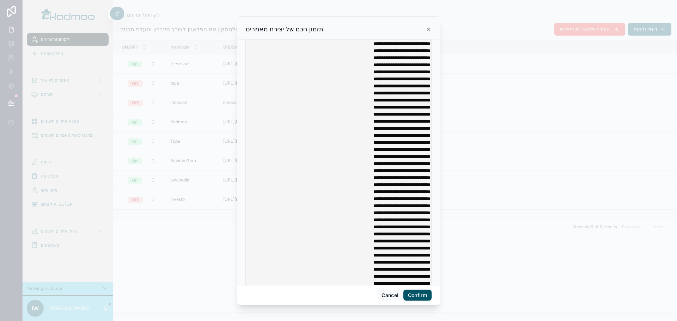
scroll to position [0, 0]
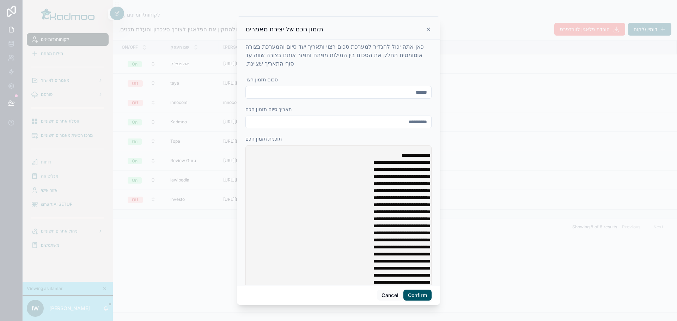
click at [417, 293] on button "Confirm" at bounding box center [417, 295] width 28 height 11
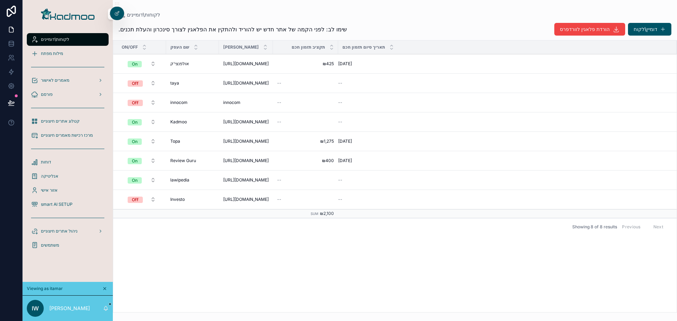
click at [0, 0] on span "תזמון אוטומטי חכם" at bounding box center [0, 0] width 0 height 0
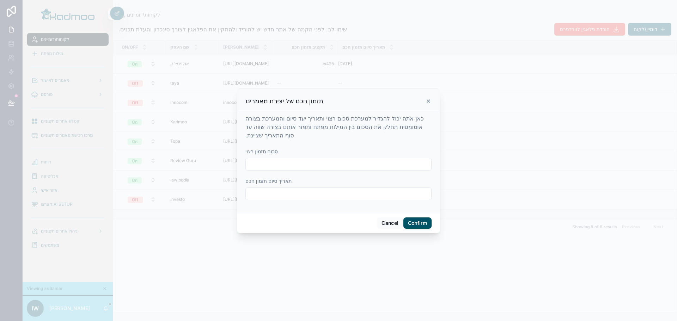
click at [428, 103] on icon at bounding box center [429, 101] width 6 height 6
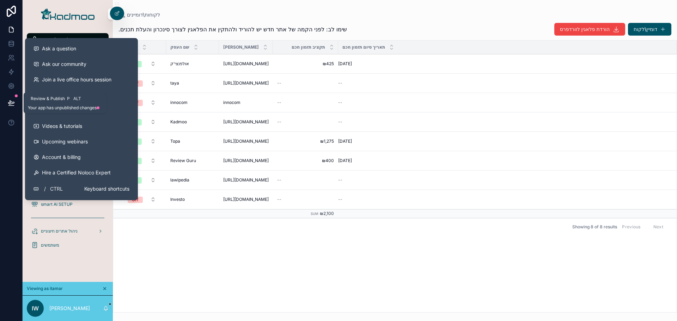
click at [11, 103] on icon at bounding box center [11, 103] width 6 height 4
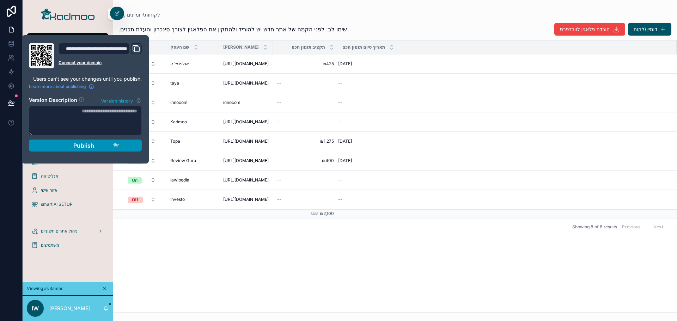
click at [90, 145] on span "Publish" at bounding box center [83, 145] width 21 height 7
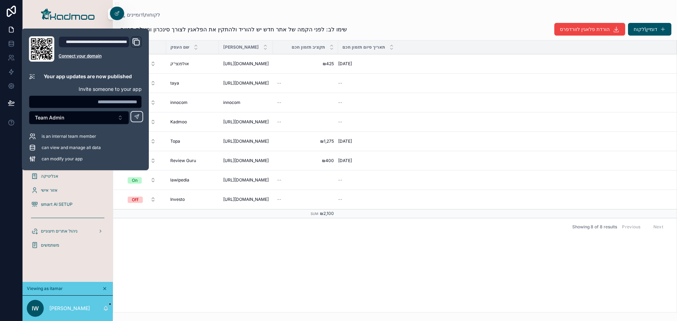
click at [221, 274] on div "On/Off שם העסק דומיין אתר תקציב תזמון חכם תאריך סיום תזמון חכם On אולפנצי'ק אול…" at bounding box center [394, 177] width 563 height 272
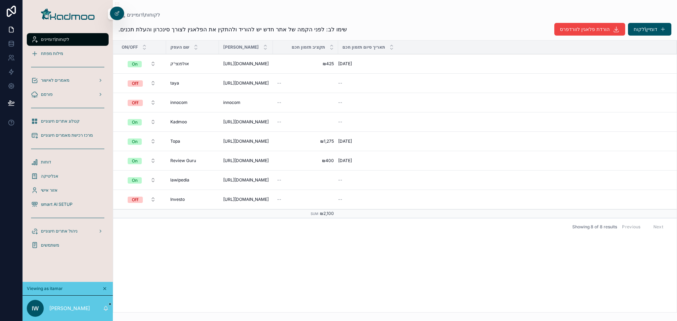
click at [315, 236] on div "On/Off שם העסק דומיין אתר תקציב תזמון חכם תאריך סיום תזמון חכם On אולפנצי'ק אול…" at bounding box center [394, 177] width 563 height 272
click at [62, 51] on span "מילות מפתח" at bounding box center [52, 54] width 22 height 6
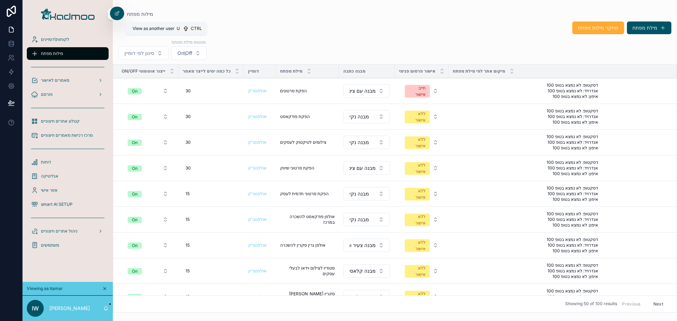
click at [0, 0] on icon at bounding box center [0, 0] width 0 height 0
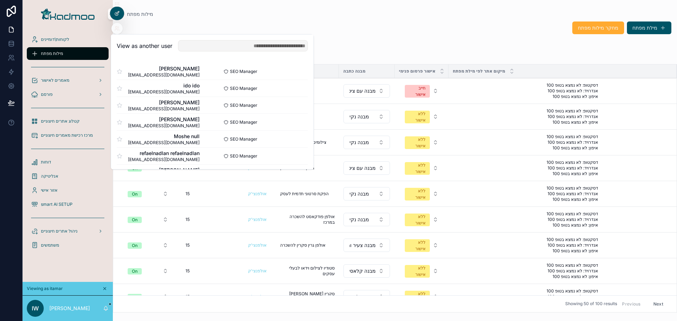
click at [120, 12] on icon at bounding box center [117, 14] width 6 height 6
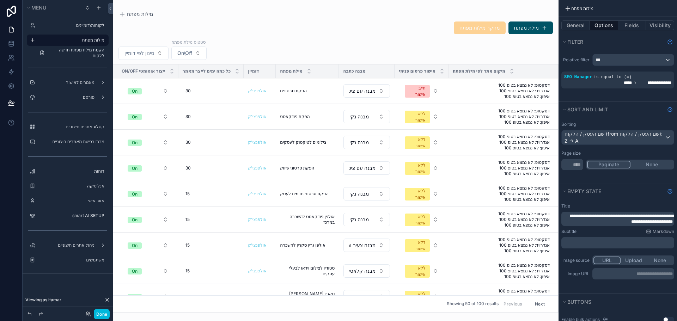
click at [366, 42] on div "scrollable content" at bounding box center [336, 160] width 446 height 321
click at [75, 27] on label "לקוחות\דומיינים" at bounding box center [71, 26] width 66 height 6
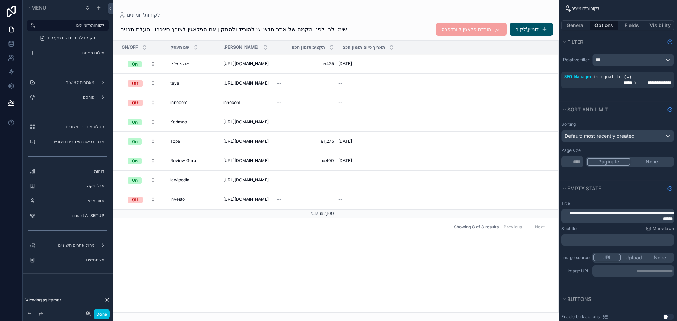
click at [382, 27] on div "scrollable content" at bounding box center [336, 160] width 446 height 321
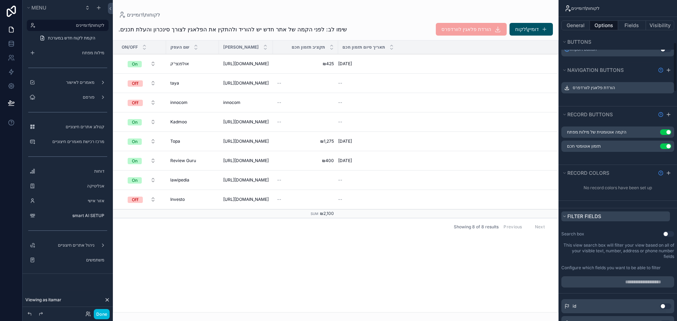
scroll to position [317, 0]
click at [0, 0] on icon "scrollable content" at bounding box center [0, 0] width 0 height 0
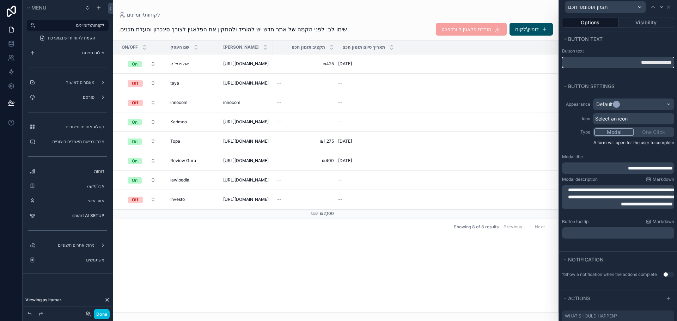
click at [643, 63] on input "**********" at bounding box center [618, 62] width 112 height 11
click at [648, 64] on input "*********" at bounding box center [618, 62] width 112 height 11
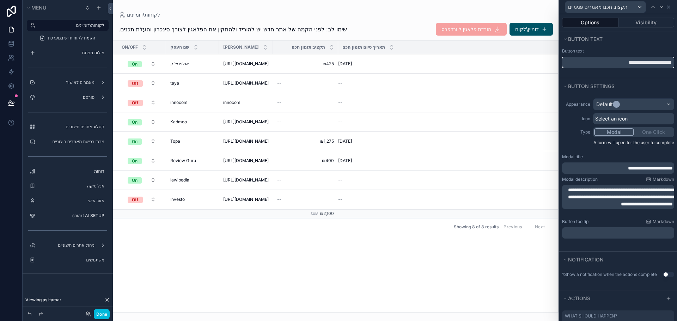
click at [640, 63] on input "**********" at bounding box center [618, 62] width 112 height 11
click at [597, 63] on input "**********" at bounding box center [618, 62] width 112 height 11
type input "**********"
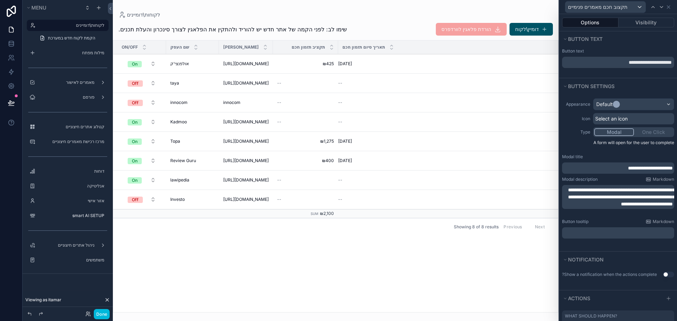
click at [598, 165] on p "**********" at bounding box center [619, 168] width 108 height 7
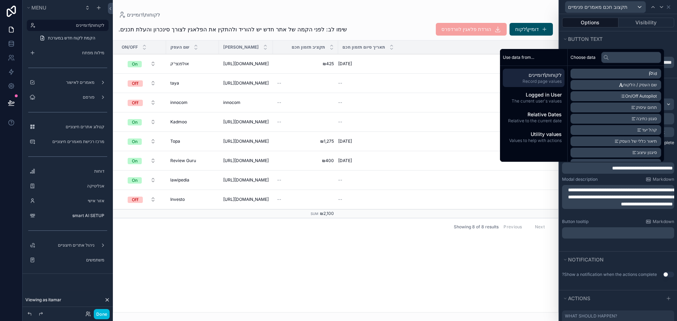
click at [603, 202] on span "**********" at bounding box center [621, 197] width 106 height 19
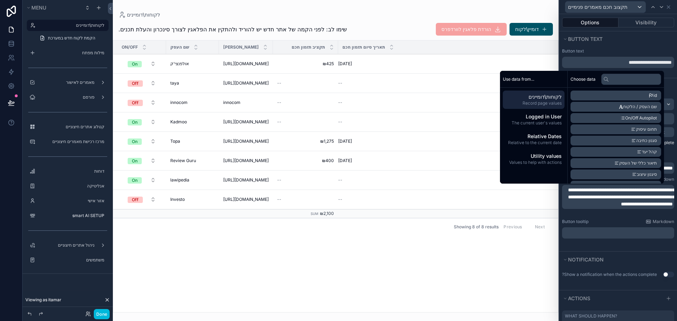
click at [611, 244] on div "**********" at bounding box center [618, 172] width 118 height 157
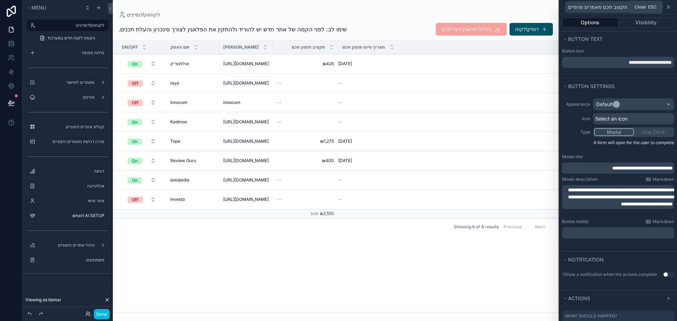
click at [669, 7] on icon at bounding box center [669, 7] width 6 height 6
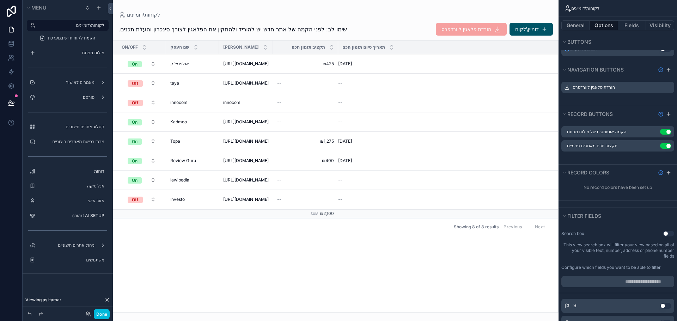
click at [0, 0] on icon "scrollable content" at bounding box center [0, 0] width 0 height 0
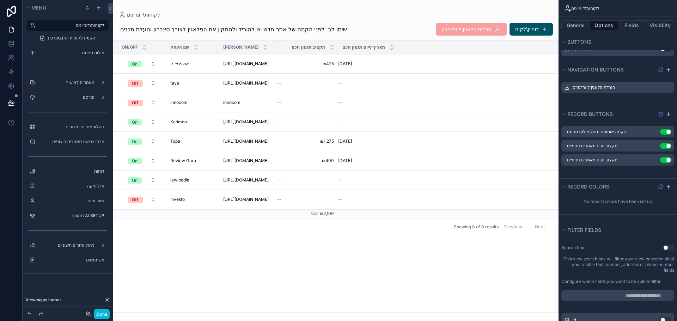
click at [0, 0] on icon "scrollable content" at bounding box center [0, 0] width 0 height 0
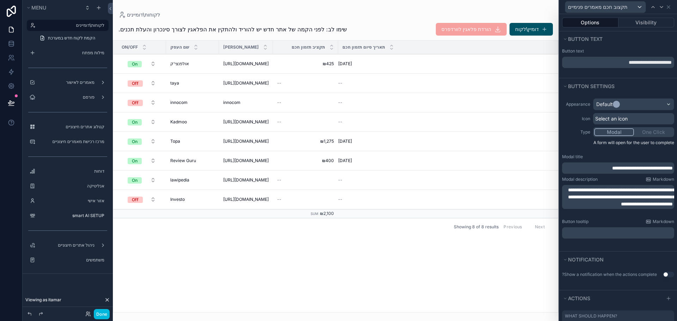
click at [612, 167] on span "**********" at bounding box center [642, 168] width 61 height 5
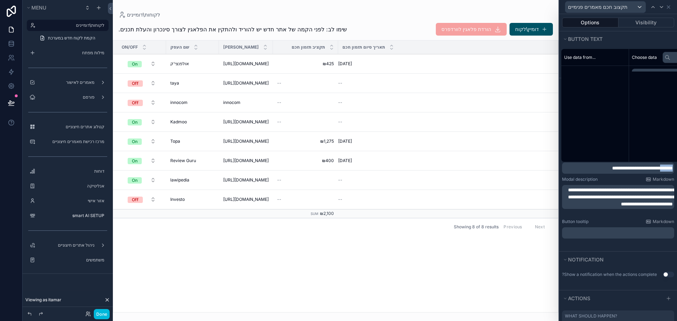
click at [612, 167] on span "**********" at bounding box center [642, 168] width 61 height 5
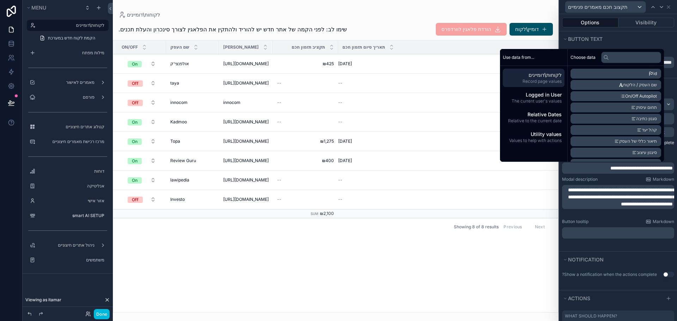
click at [614, 226] on div "Button tooltip Markdown ﻿" at bounding box center [618, 229] width 112 height 20
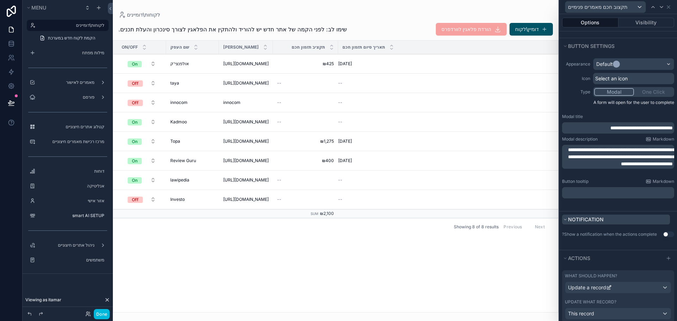
scroll to position [70, 0]
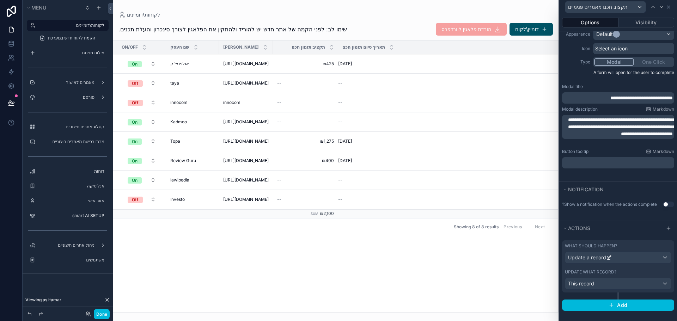
click at [618, 273] on div "Update what record?" at bounding box center [618, 272] width 106 height 6
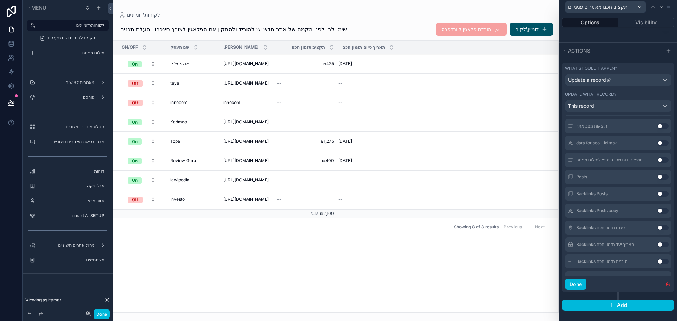
scroll to position [1128, 0]
click at [657, 176] on button "Use setting" at bounding box center [662, 176] width 11 height 6
click at [657, 193] on button "Use setting" at bounding box center [662, 193] width 11 height 6
click at [657, 210] on button "Use setting" at bounding box center [662, 210] width 11 height 6
click at [657, 225] on button "Use setting" at bounding box center [662, 227] width 11 height 6
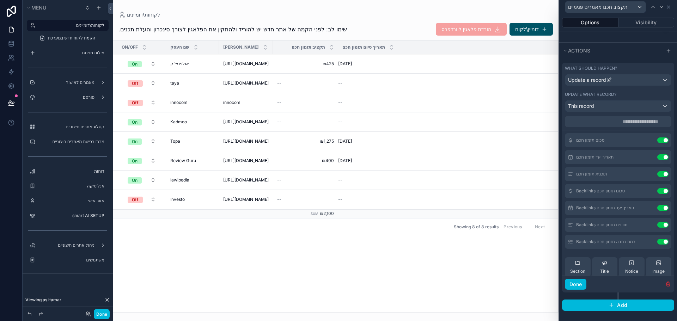
scroll to position [0, 0]
click at [657, 143] on button "Use setting" at bounding box center [662, 142] width 11 height 6
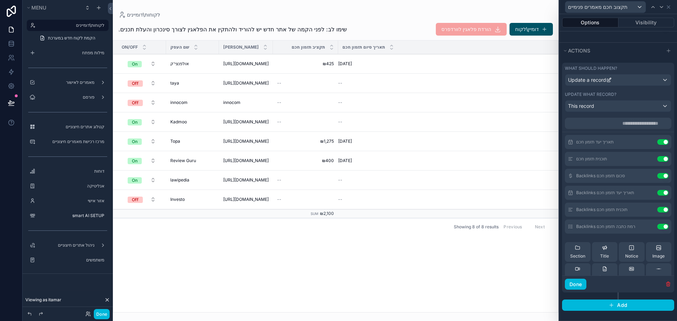
click at [657, 142] on button "Use setting" at bounding box center [662, 142] width 11 height 6
click at [657, 143] on button "Use setting" at bounding box center [662, 142] width 11 height 6
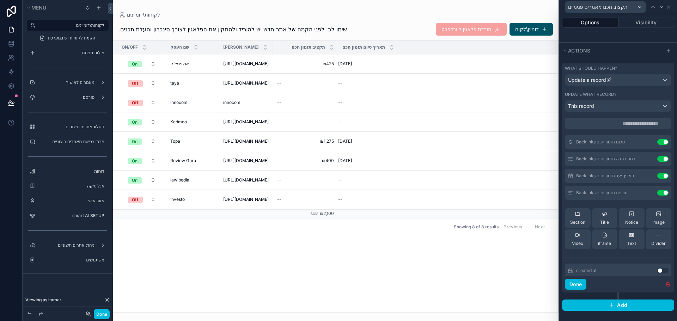
click at [0, 0] on icon at bounding box center [0, 0] width 0 height 0
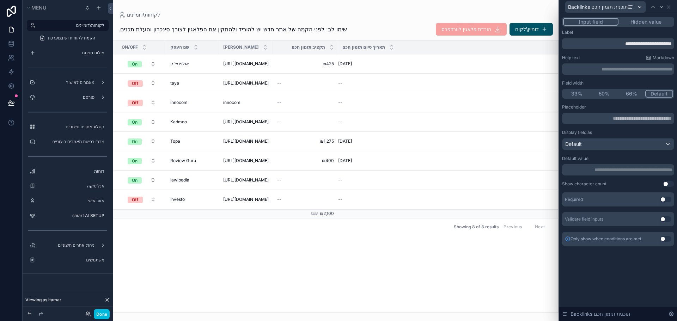
click at [661, 237] on div "Use setting" at bounding box center [665, 239] width 11 height 6
click at [661, 240] on button "Use setting" at bounding box center [665, 239] width 11 height 6
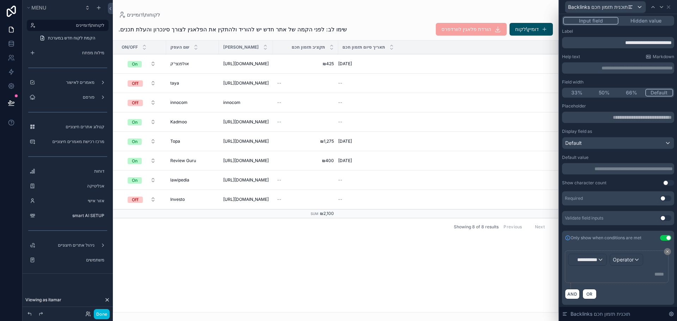
scroll to position [2, 0]
click at [594, 262] on span "**********" at bounding box center [584, 259] width 26 height 7
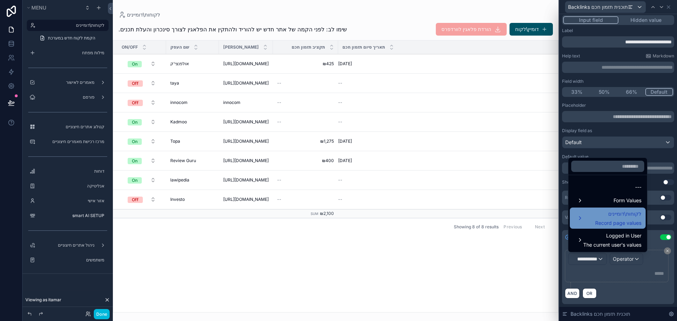
click at [616, 213] on span "לקוחות\דומיינים" at bounding box center [618, 214] width 46 height 8
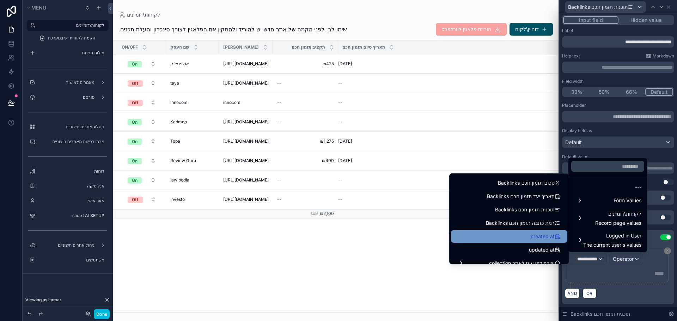
scroll to position [1042, 0]
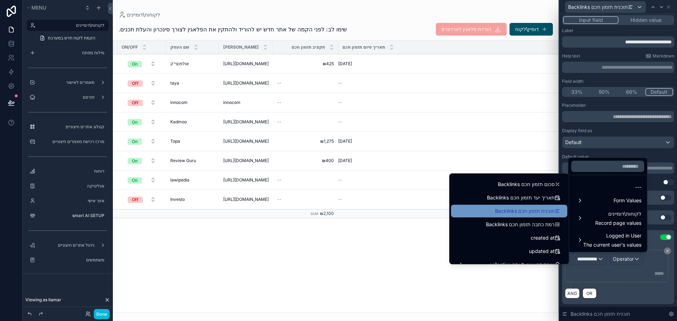
click at [517, 211] on span "תוכנית תזמון חכם Backlinks" at bounding box center [525, 211] width 60 height 8
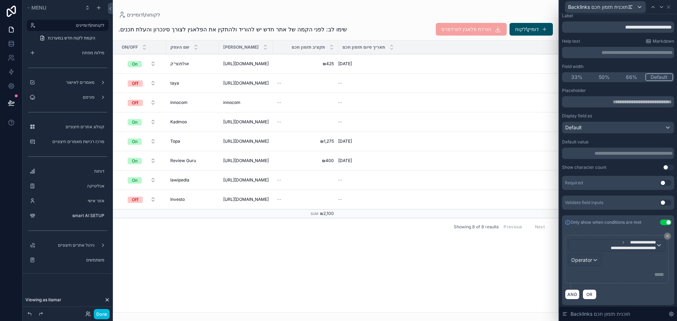
scroll to position [17, 0]
click at [587, 258] on span "Operator" at bounding box center [581, 259] width 21 height 6
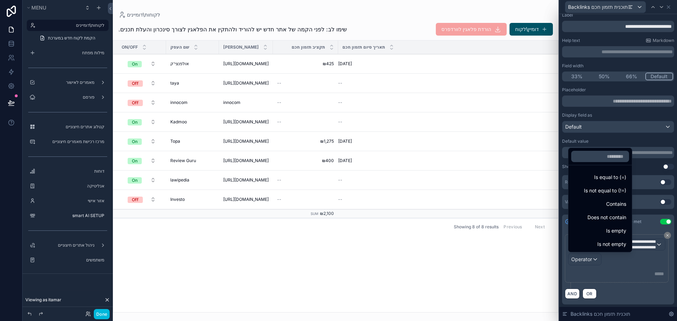
click at [610, 242] on div "Is not empty" at bounding box center [600, 244] width 52 height 8
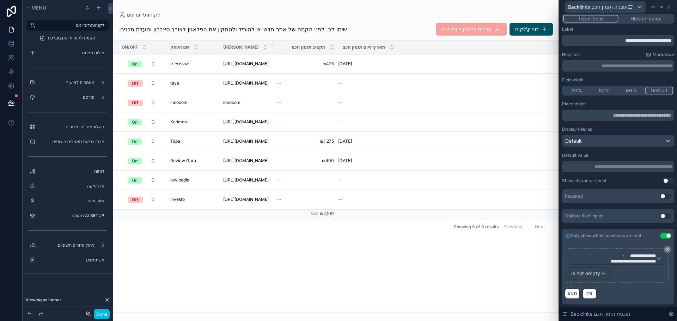
scroll to position [0, 0]
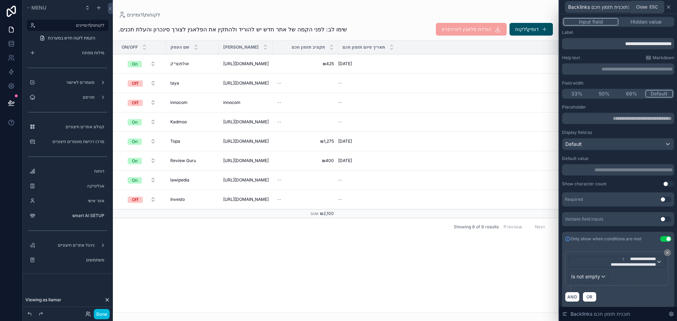
click at [669, 7] on icon at bounding box center [669, 7] width 6 height 6
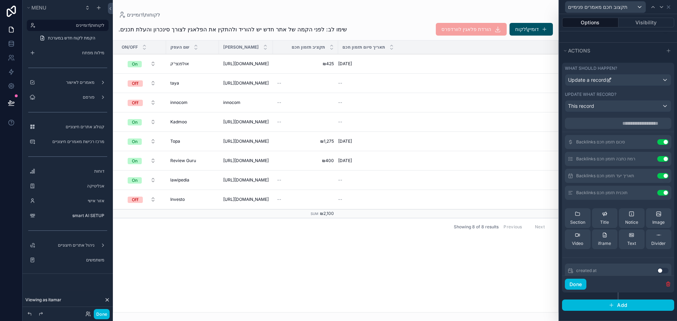
click at [0, 0] on icon at bounding box center [0, 0] width 0 height 0
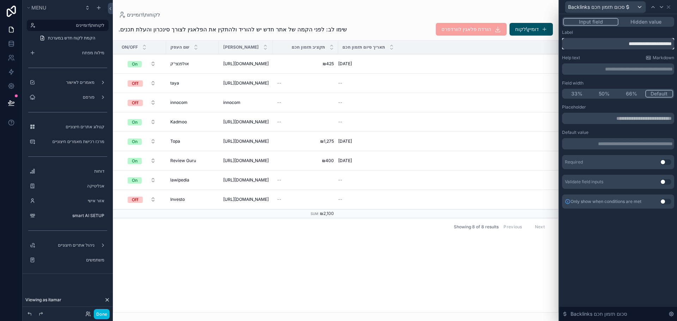
click at [609, 45] on input "**********" at bounding box center [618, 43] width 112 height 11
type input "**********"
click at [652, 6] on icon at bounding box center [653, 7] width 6 height 6
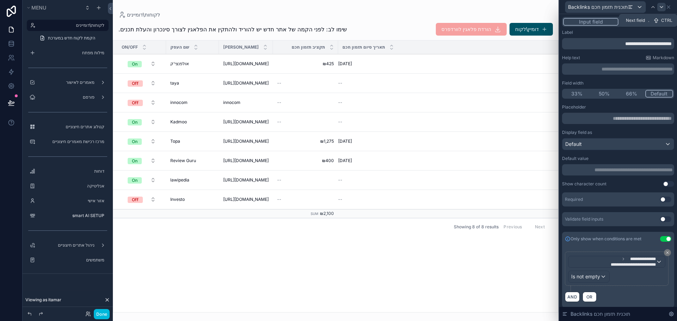
click at [660, 9] on icon at bounding box center [662, 7] width 6 height 6
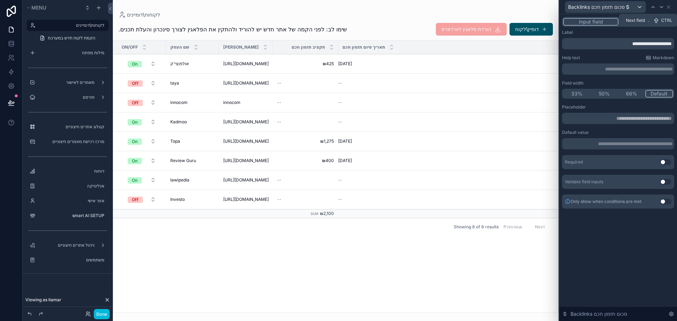
click at [660, 9] on icon at bounding box center [662, 7] width 6 height 6
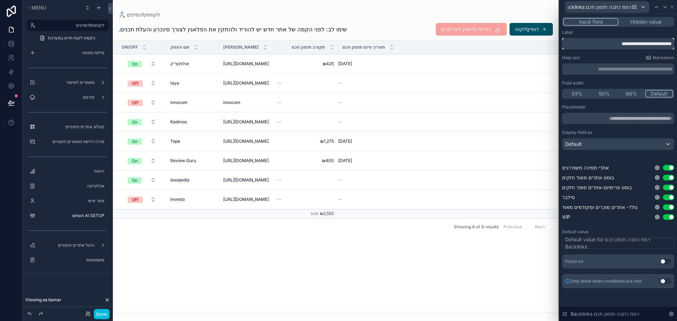
click at [613, 45] on input "**********" at bounding box center [618, 43] width 112 height 11
type input "**********"
click at [662, 7] on div at bounding box center [665, 7] width 8 height 8
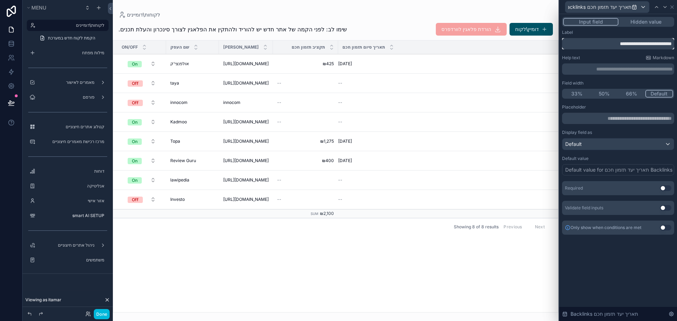
click at [622, 43] on input "**********" at bounding box center [618, 43] width 112 height 11
type input "**********"
click at [664, 189] on button "Use setting" at bounding box center [665, 188] width 11 height 6
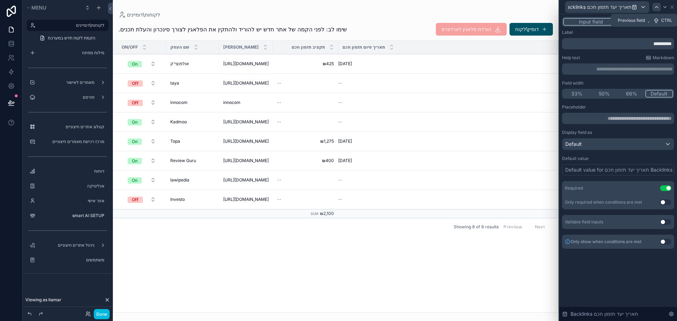
click at [658, 8] on icon at bounding box center [657, 7] width 6 height 6
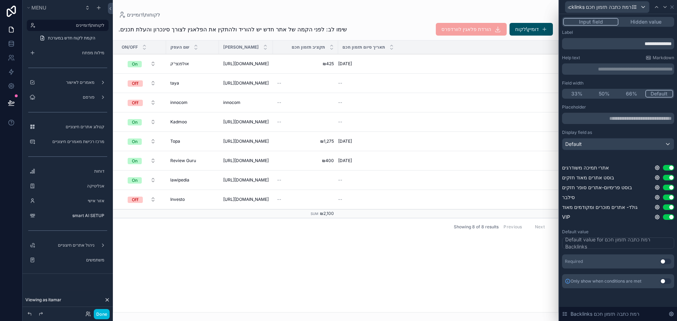
click at [662, 262] on button "Use setting" at bounding box center [665, 262] width 11 height 6
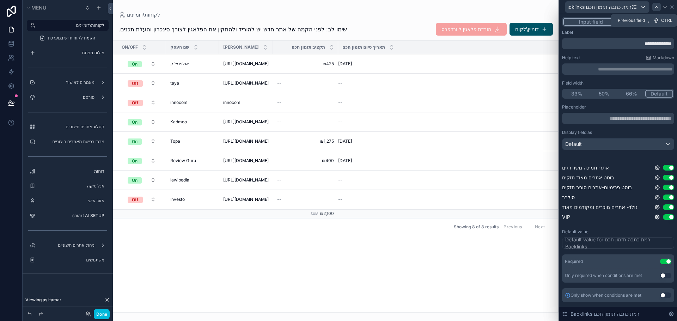
click at [655, 10] on div at bounding box center [656, 7] width 8 height 8
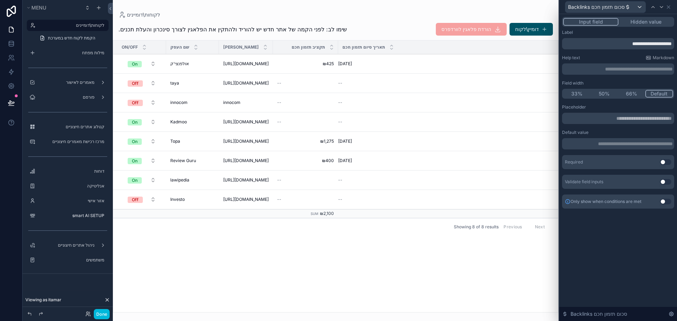
click at [663, 163] on button "Use setting" at bounding box center [665, 162] width 11 height 6
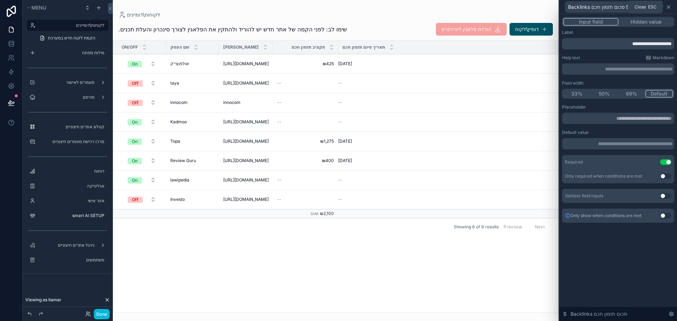
click at [670, 7] on icon at bounding box center [669, 7] width 6 height 6
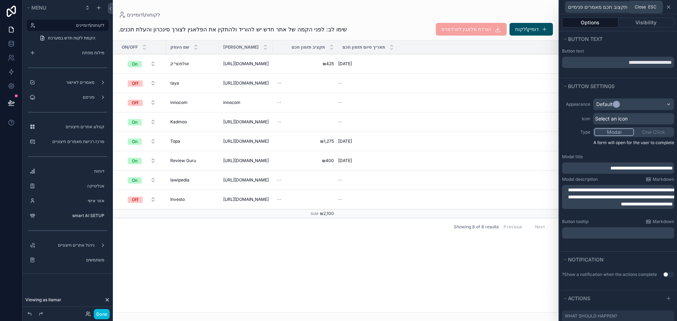
click at [669, 7] on icon at bounding box center [668, 7] width 3 height 3
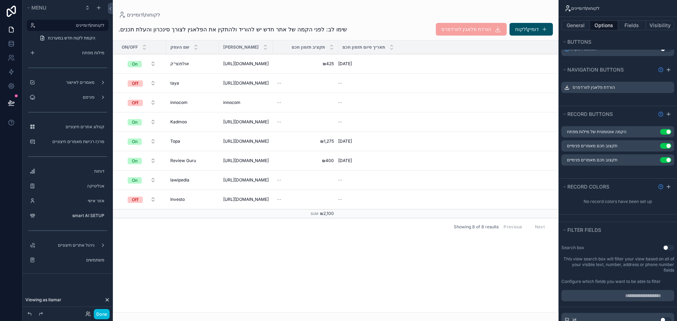
click at [0, 0] on icon "scrollable content" at bounding box center [0, 0] width 0 height 0
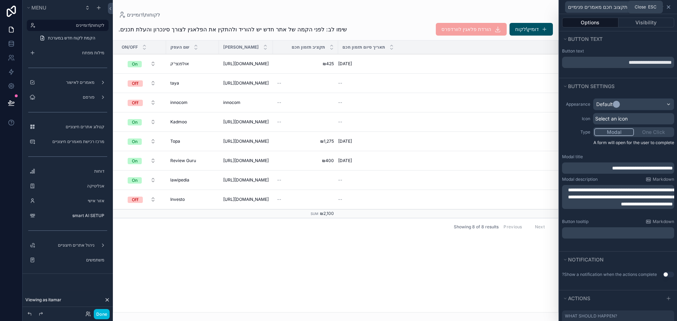
click at [670, 7] on icon at bounding box center [669, 7] width 6 height 6
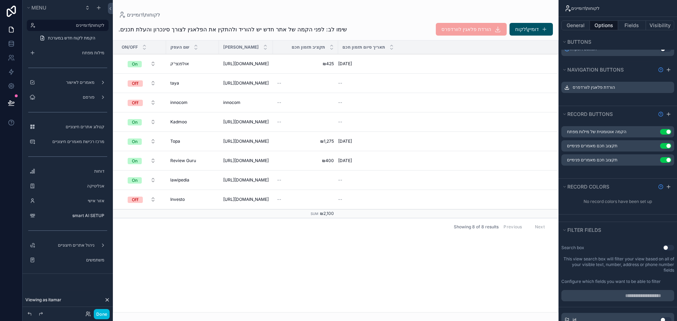
click at [0, 0] on icon "scrollable content" at bounding box center [0, 0] width 0 height 0
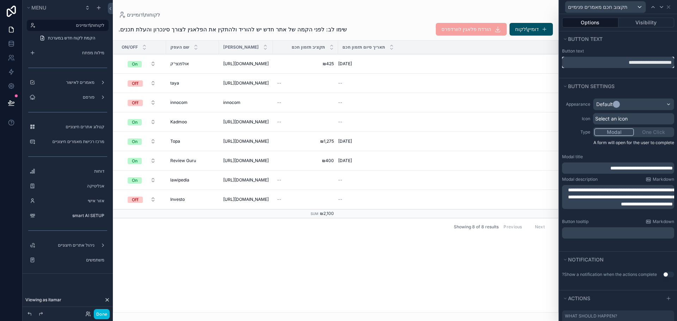
click at [617, 63] on input "**********" at bounding box center [618, 62] width 112 height 11
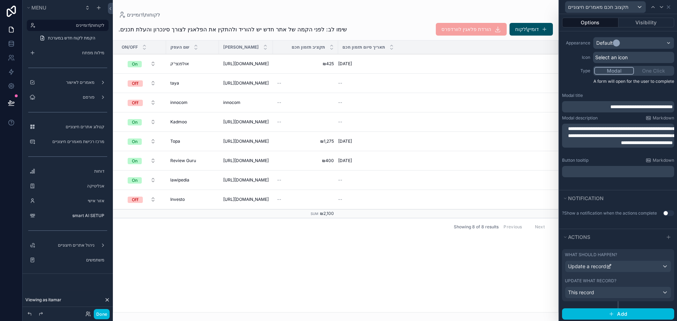
scroll to position [70, 0]
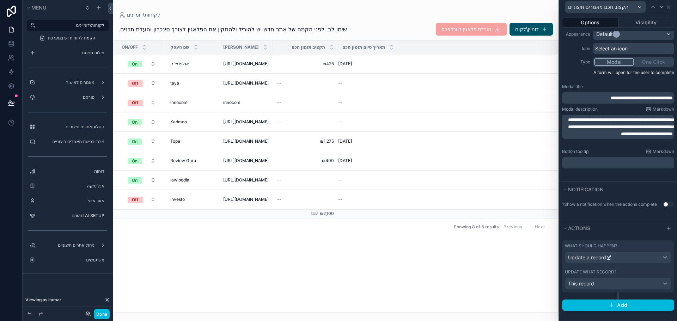
type input "**********"
click at [604, 274] on label "Update what record?" at bounding box center [590, 272] width 51 height 6
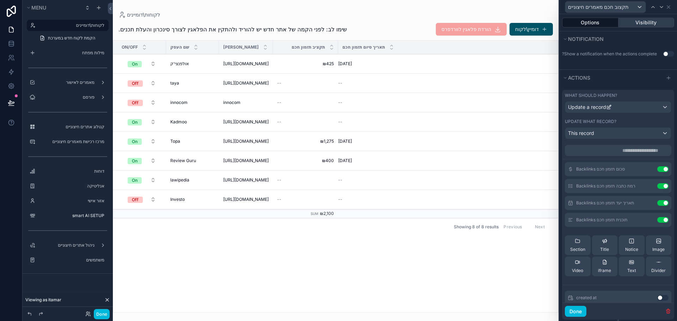
scroll to position [36, 0]
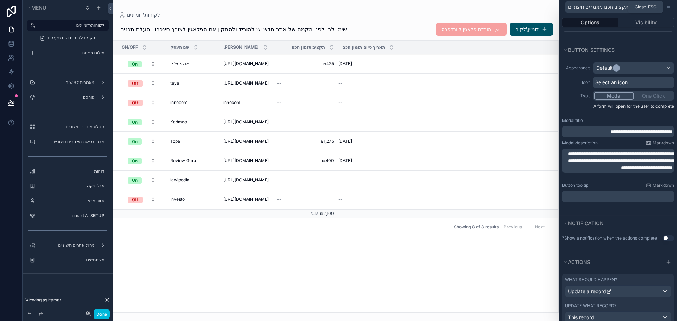
click at [668, 8] on icon at bounding box center [668, 7] width 3 height 3
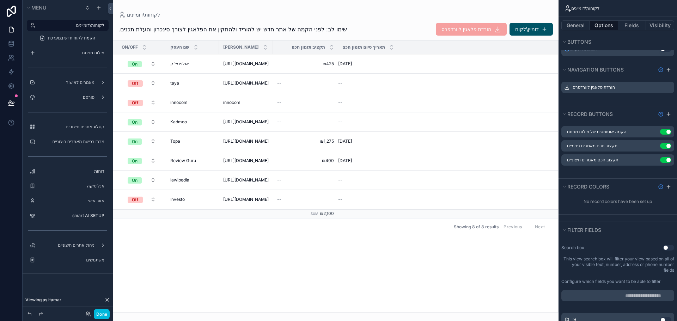
click at [0, 0] on icon "scrollable content" at bounding box center [0, 0] width 0 height 0
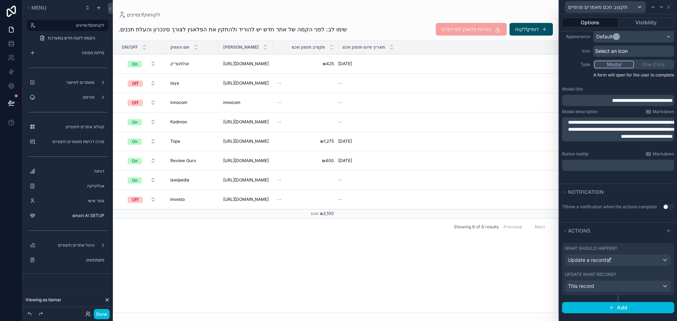
scroll to position [70, 0]
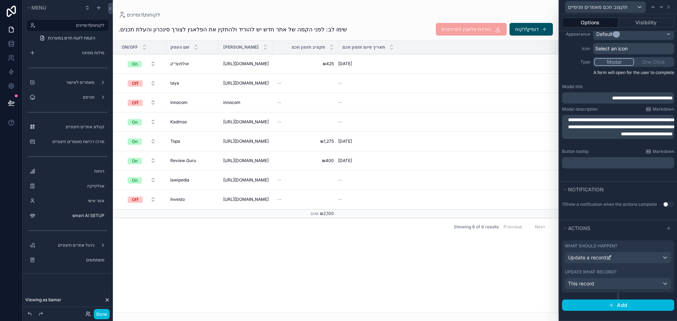
click at [607, 273] on label "Update what record?" at bounding box center [590, 272] width 51 height 6
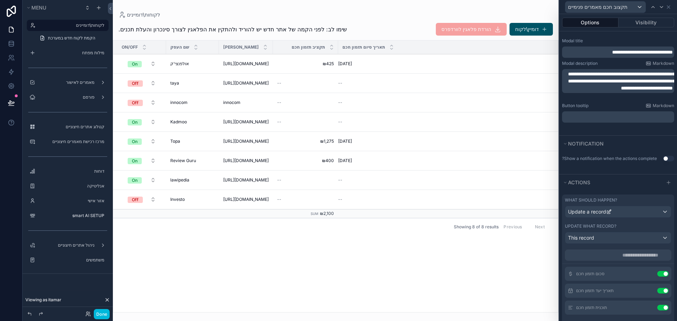
scroll to position [211, 0]
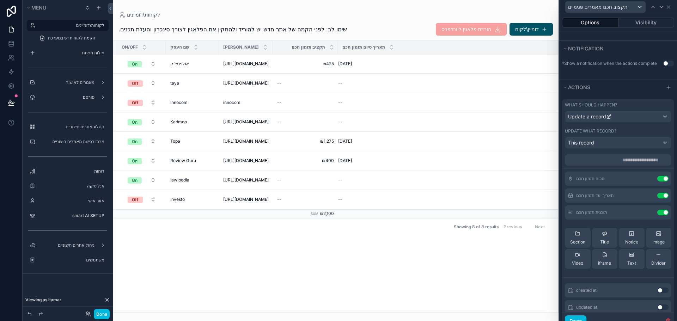
click at [0, 0] on icon at bounding box center [0, 0] width 0 height 0
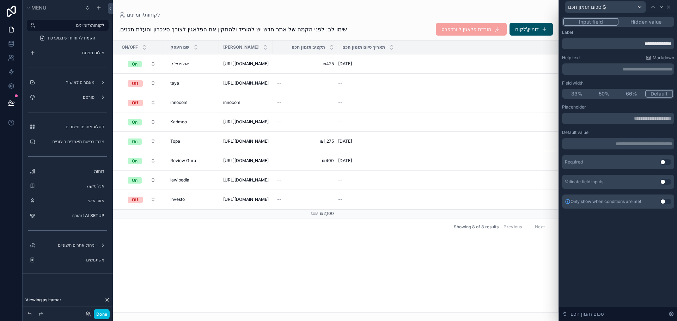
click at [665, 160] on button "Use setting" at bounding box center [665, 162] width 11 height 6
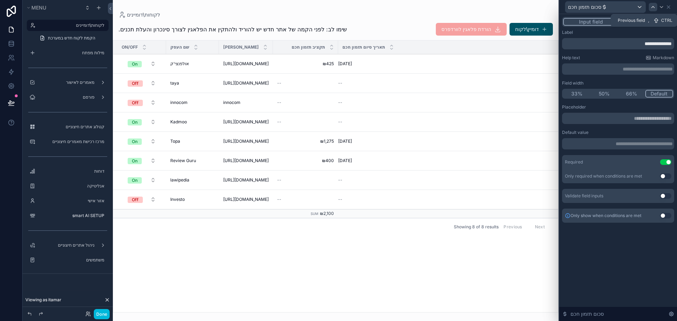
click at [654, 8] on icon at bounding box center [653, 6] width 3 height 1
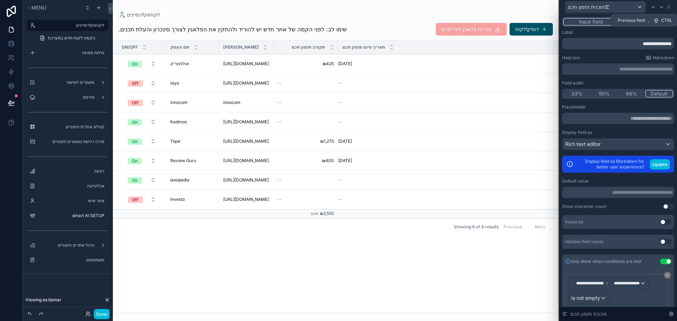
click at [654, 8] on icon at bounding box center [653, 6] width 3 height 1
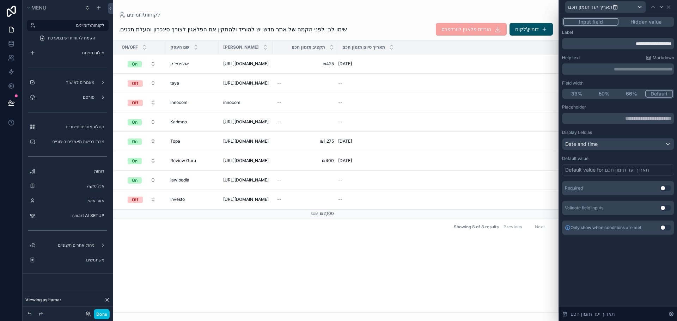
click at [665, 189] on button "Use setting" at bounding box center [665, 188] width 11 height 6
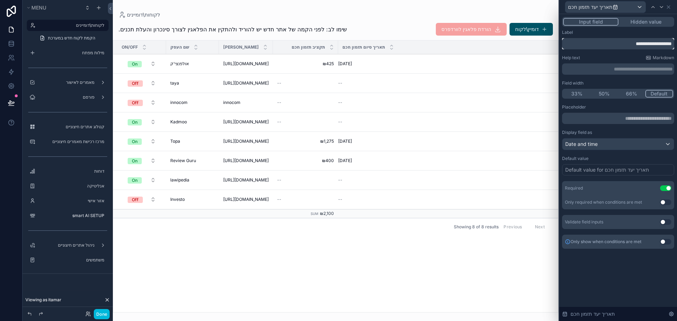
click at [647, 44] on input "**********" at bounding box center [618, 43] width 112 height 11
click at [623, 44] on input "**********" at bounding box center [618, 43] width 112 height 11
click at [647, 40] on input "**********" at bounding box center [618, 43] width 112 height 11
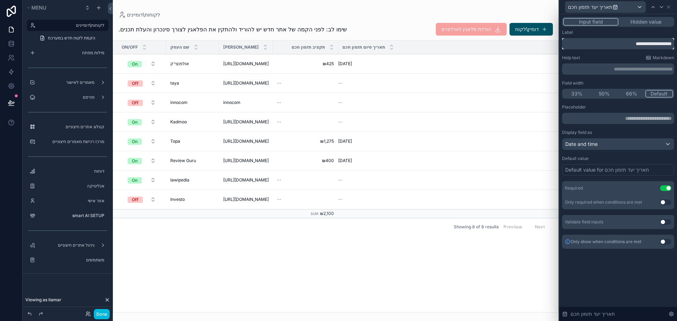
click at [647, 40] on input "**********" at bounding box center [618, 43] width 112 height 11
click at [668, 6] on icon at bounding box center [668, 7] width 3 height 3
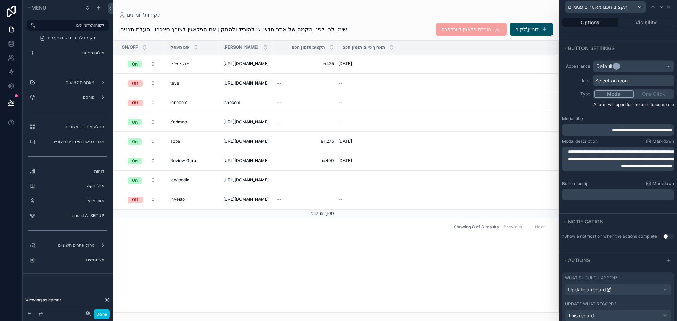
scroll to position [35, 0]
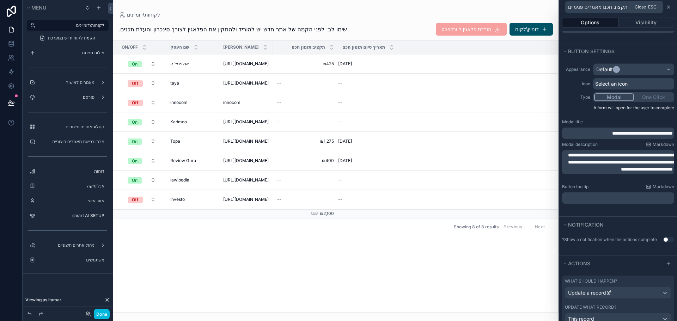
click at [668, 7] on icon at bounding box center [668, 7] width 3 height 3
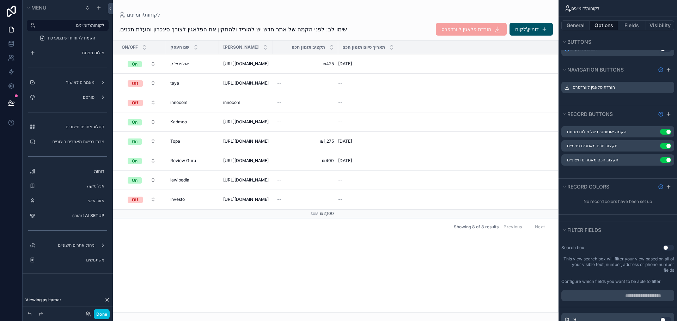
click at [0, 0] on icon "scrollable content" at bounding box center [0, 0] width 0 height 0
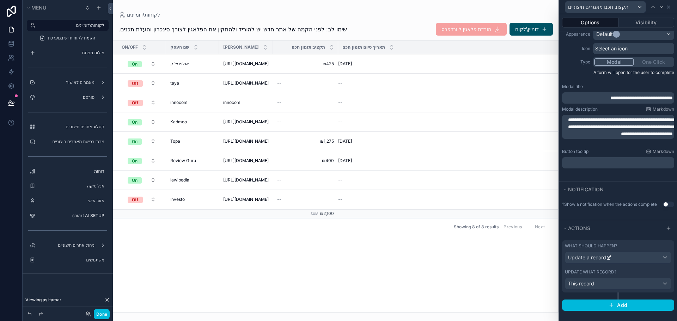
click at [591, 275] on div "Update what record? This record" at bounding box center [618, 279] width 106 height 20
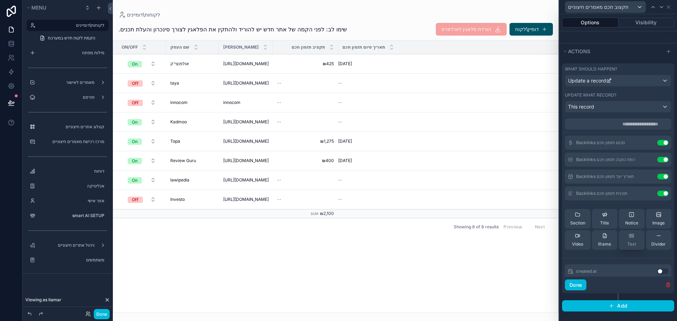
scroll to position [248, 0]
click at [0, 0] on icon at bounding box center [0, 0] width 0 height 0
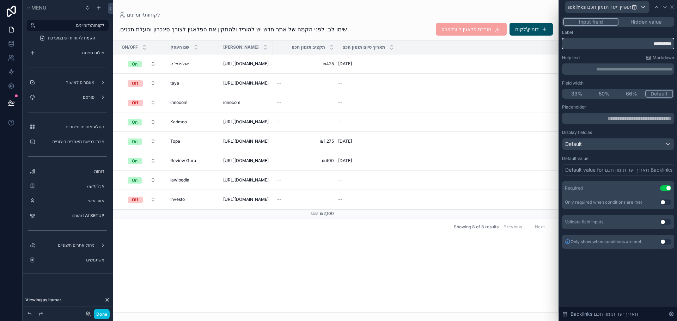
click at [637, 47] on input "**********" at bounding box center [618, 43] width 112 height 11
paste input "**********"
type input "**********"
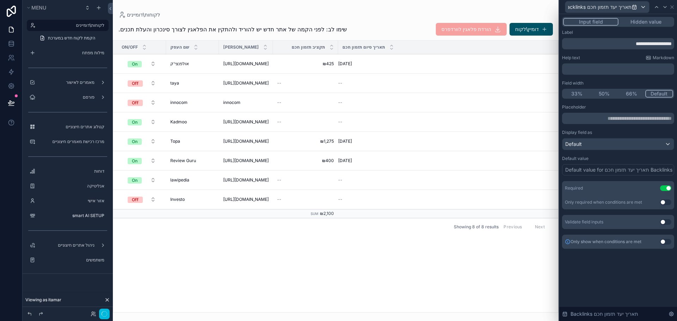
click at [497, 276] on div "On/Off שם העסק דומיין אתר תקציב תזמון חכם תאריך סיום תזמון חכם On אולפנצי'ק אול…" at bounding box center [335, 177] width 445 height 272
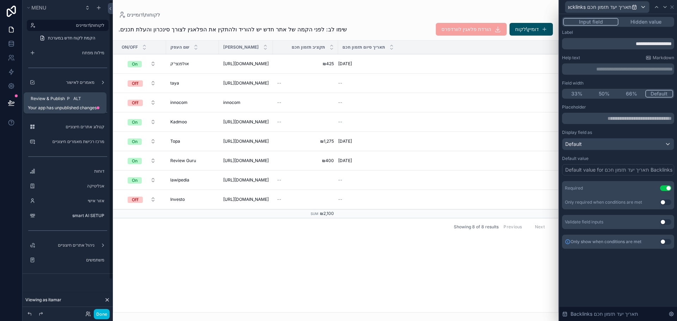
click at [11, 103] on icon at bounding box center [11, 103] width 6 height 4
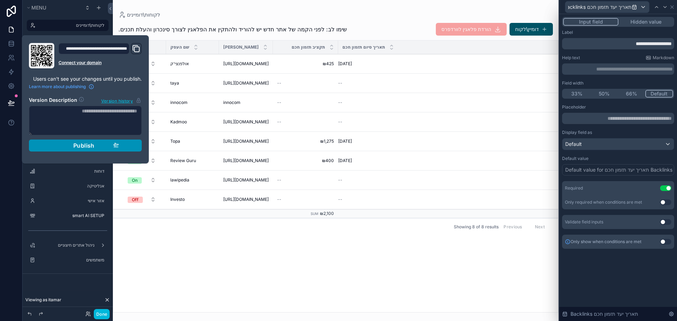
click at [72, 144] on div "Publish" at bounding box center [85, 145] width 67 height 7
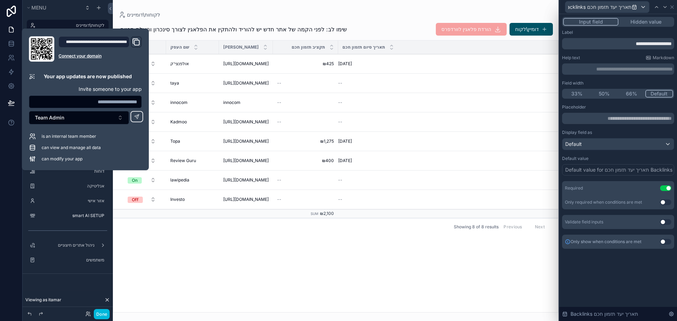
click at [260, 273] on div "On/Off שם העסק דומיין אתר תקציב תזמון חכם תאריך סיום תזמון חכם On אולפנצי'ק אול…" at bounding box center [335, 177] width 445 height 272
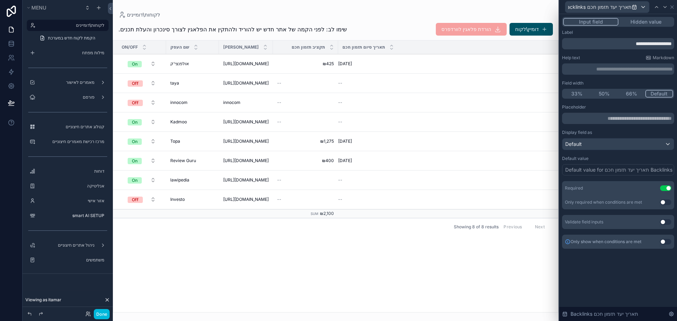
drag, startPoint x: 295, startPoint y: 248, endPoint x: 303, endPoint y: 246, distance: 7.9
click at [297, 248] on div "On/Off שם העסק דומיין אתר תקציב תזמון חכם תאריך סיום תזמון חכם On אולפנצי'ק אול…" at bounding box center [335, 177] width 445 height 272
click at [515, 49] on div "תאריך סיום תזמון חכם" at bounding box center [448, 47] width 220 height 13
click at [673, 8] on icon at bounding box center [672, 7] width 3 height 3
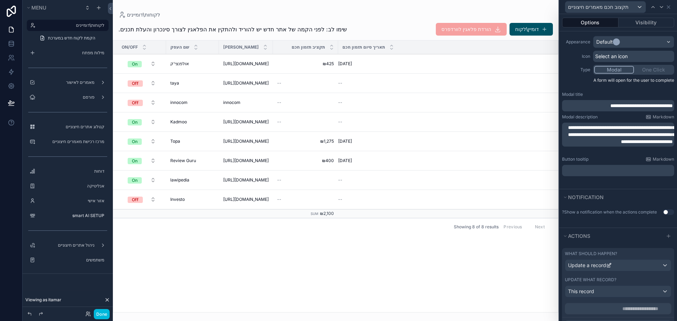
scroll to position [36, 0]
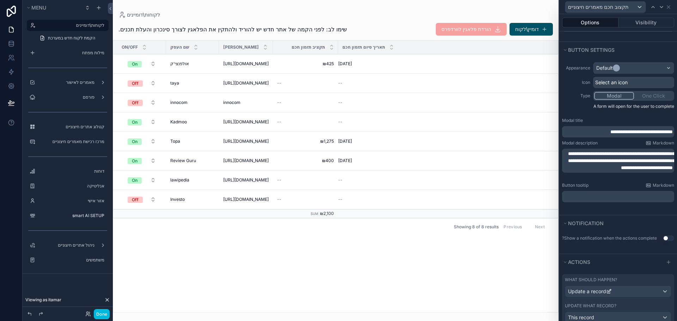
click at [0, 0] on div "הקמה אוטומטית של מילות מפתח תקצוב חכם מאמרים פנימיים תקצוב חכם מאמרים חיצוניים" at bounding box center [0, 0] width 0 height 0
click at [667, 8] on icon at bounding box center [669, 7] width 6 height 6
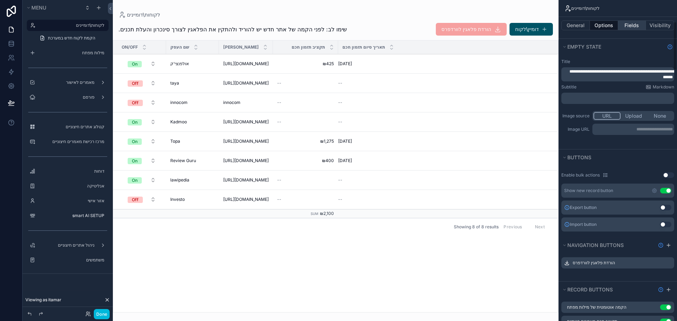
scroll to position [141, 0]
click at [634, 26] on button "Fields" at bounding box center [632, 25] width 28 height 10
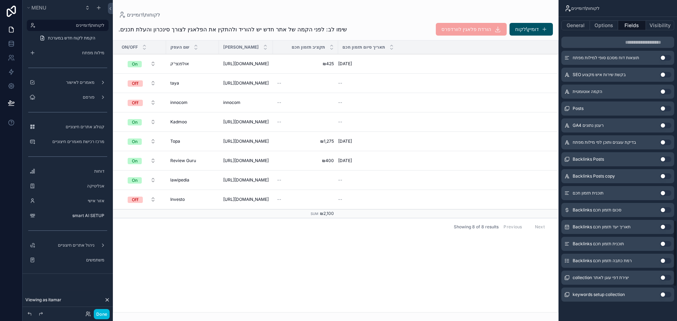
scroll to position [1231, 0]
click at [661, 208] on button "Use setting" at bounding box center [665, 210] width 11 height 6
click at [663, 227] on button "Use setting" at bounding box center [665, 227] width 11 height 6
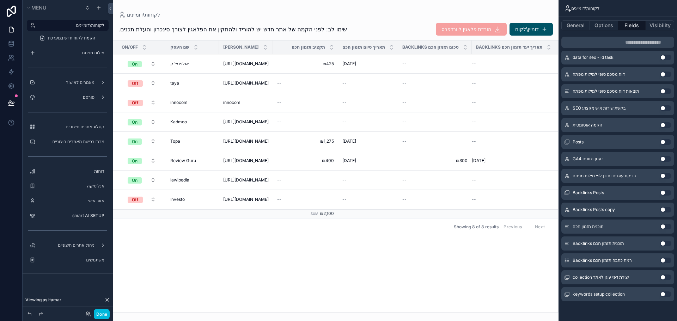
click at [661, 260] on button "Use setting" at bounding box center [665, 261] width 11 height 6
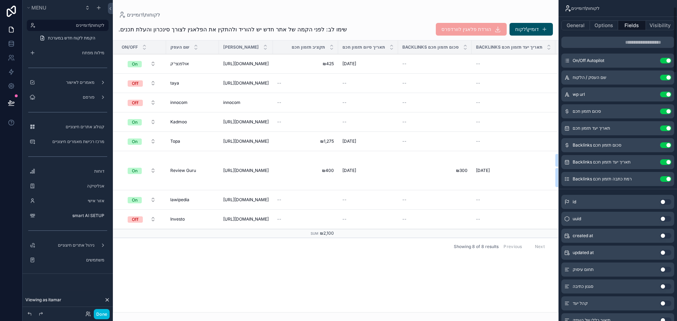
scroll to position [0, 0]
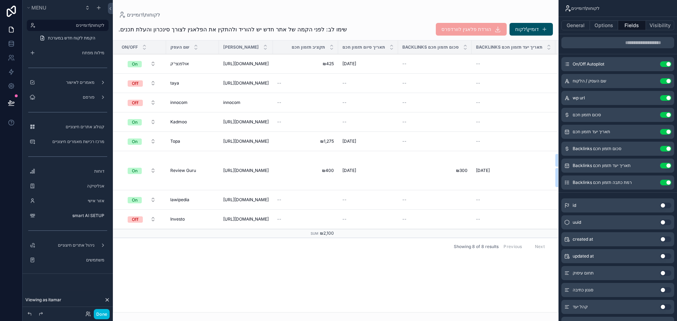
click at [0, 0] on icon "scrollable content" at bounding box center [0, 0] width 0 height 0
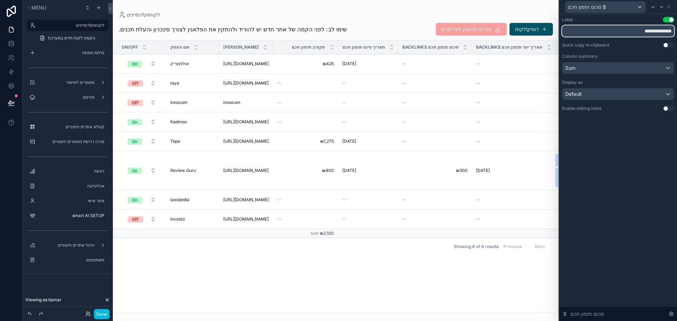
click at [625, 33] on input "**********" at bounding box center [618, 30] width 112 height 11
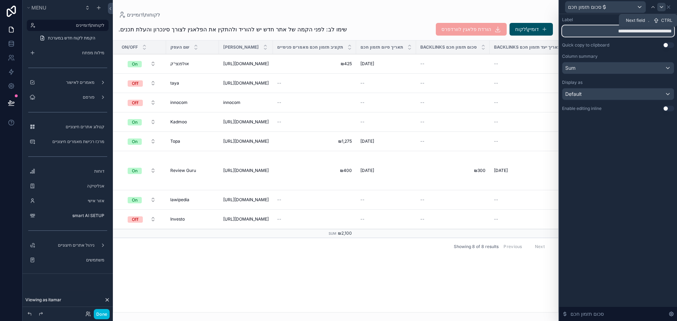
type input "**********"
click at [663, 8] on icon at bounding box center [662, 7] width 6 height 6
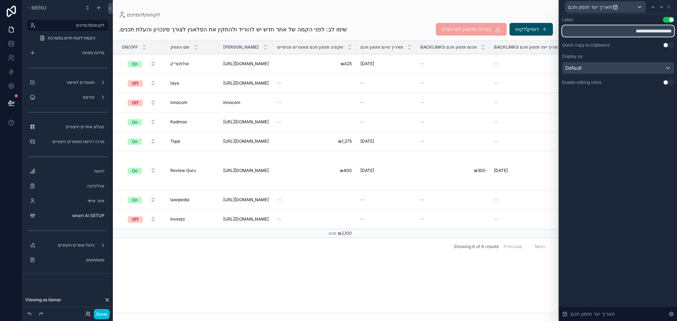
click at [611, 31] on input "**********" at bounding box center [618, 30] width 112 height 11
type input "**********"
click at [661, 8] on icon at bounding box center [662, 7] width 6 height 6
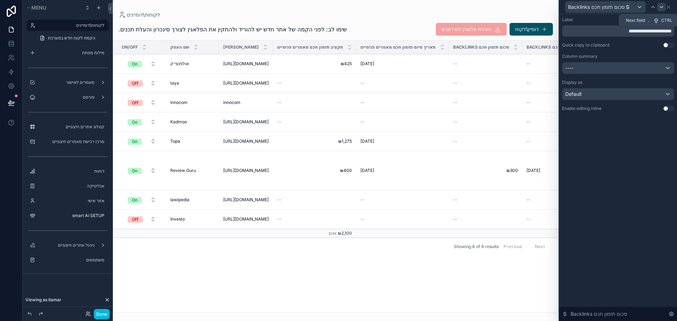
click at [659, 7] on icon at bounding box center [662, 7] width 6 height 6
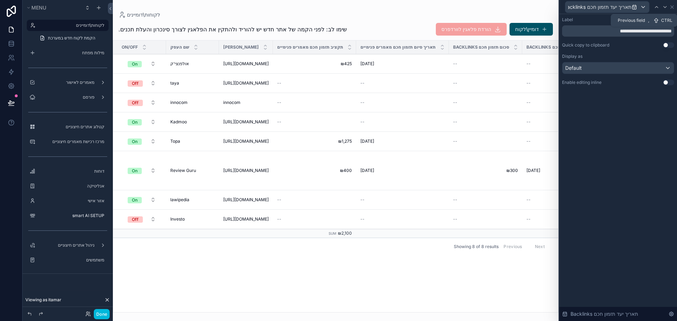
click at [654, 7] on icon at bounding box center [657, 7] width 6 height 6
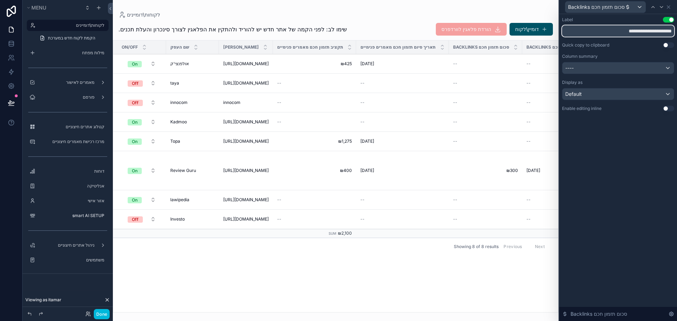
click at [666, 29] on input "**********" at bounding box center [618, 30] width 112 height 11
type input "**********"
click at [661, 9] on icon at bounding box center [662, 7] width 6 height 6
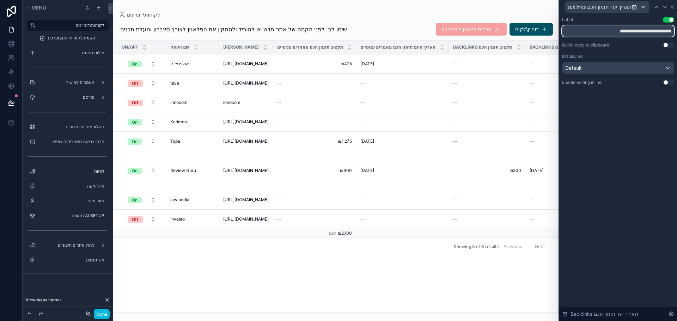
click at [655, 32] on input "**********" at bounding box center [618, 30] width 112 height 11
type input "**********"
click at [663, 6] on icon at bounding box center [665, 7] width 6 height 6
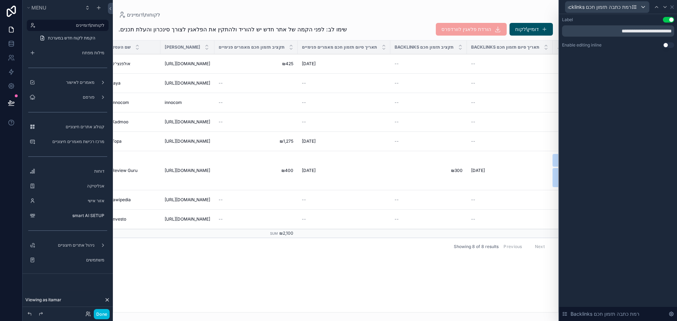
scroll to position [0, 106]
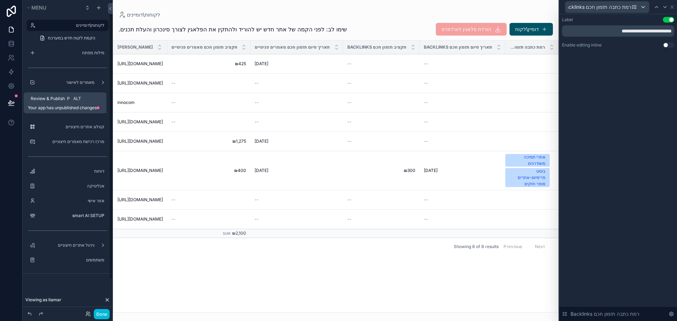
click at [12, 103] on icon at bounding box center [11, 103] width 6 height 4
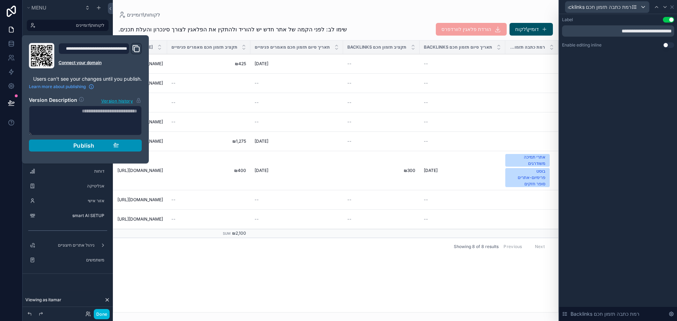
click at [94, 146] on div "Publish" at bounding box center [85, 145] width 67 height 7
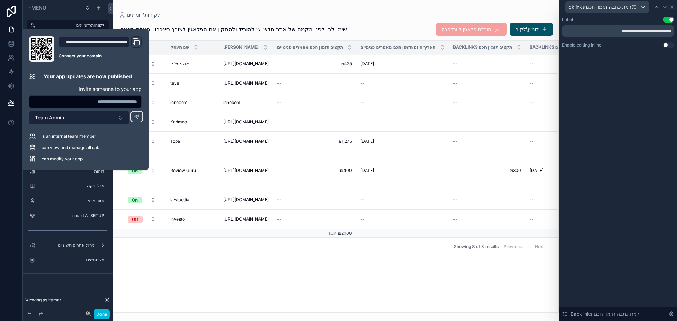
click at [74, 115] on button "Team Admin" at bounding box center [79, 117] width 100 height 13
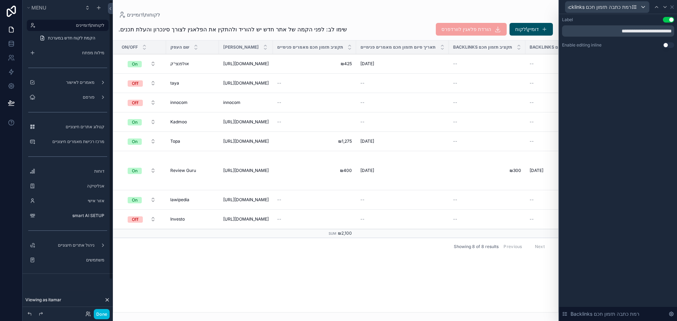
click at [223, 279] on div "On/Off שם העסק דומיין אתר תקציב תזמון חכם מאמרים פנימיים תאריך סיום תזמון חכם מ…" at bounding box center [335, 177] width 445 height 272
click at [105, 317] on button "Done" at bounding box center [102, 314] width 16 height 10
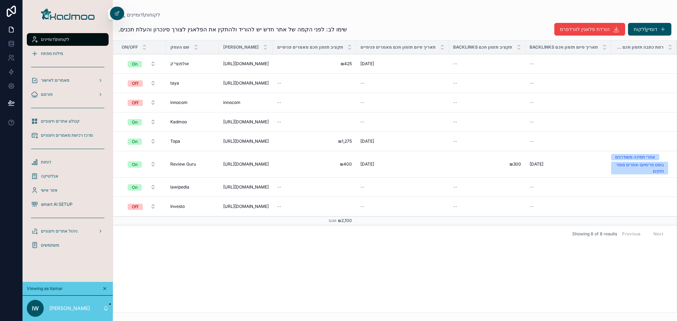
click at [0, 0] on span "תקצוב חכם מאמרים חיצוניים" at bounding box center [0, 0] width 0 height 0
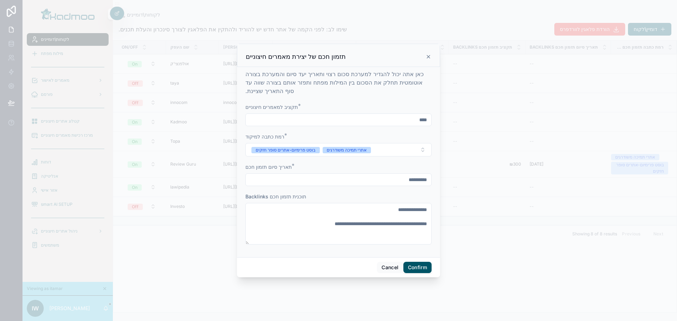
click at [412, 267] on button "Confirm" at bounding box center [417, 267] width 28 height 11
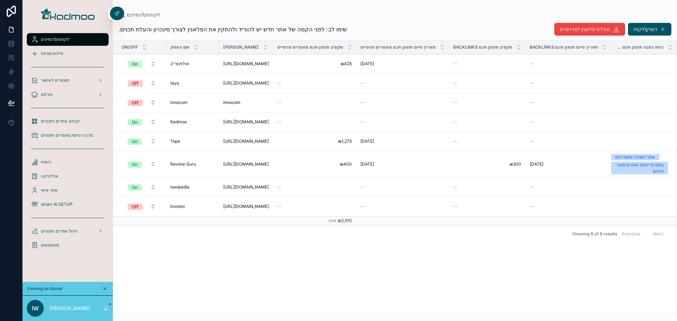
click at [0, 0] on span "תקצוב חכם מאמרים חיצוניים" at bounding box center [0, 0] width 0 height 0
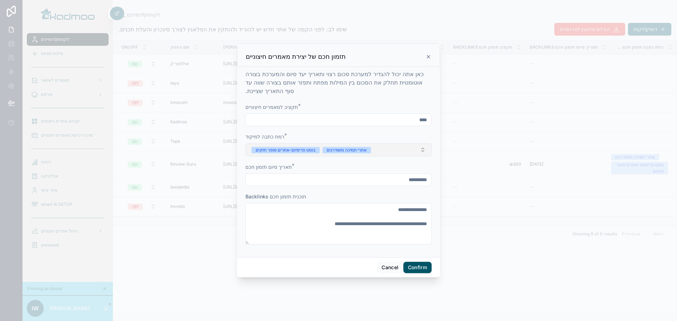
click at [397, 150] on button "אתרי תמיכה משודרגים בוסט פרימיום-אתרים סופר חזקים" at bounding box center [338, 149] width 186 height 13
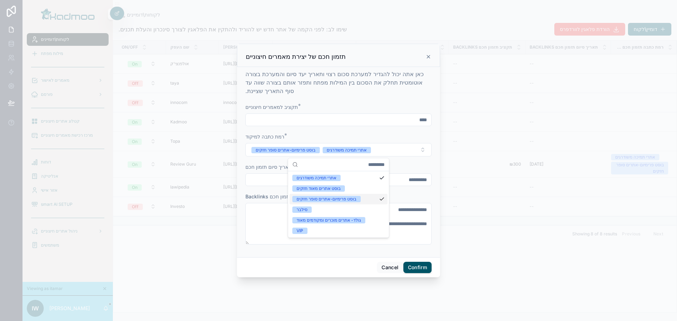
click at [366, 197] on div "בוסט פרימיום-אתרים סופר חזקים" at bounding box center [338, 199] width 98 height 11
click at [359, 179] on div "אתרי תמיכה משודרגים" at bounding box center [338, 178] width 98 height 11
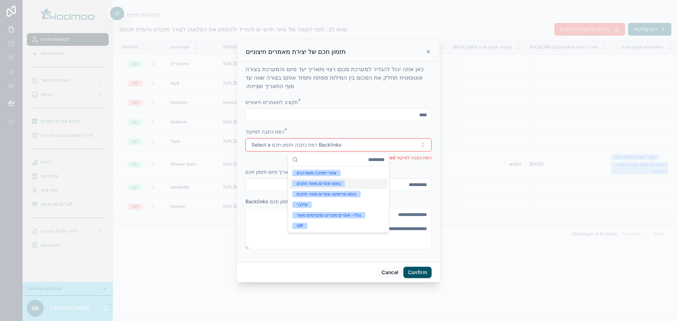
click at [242, 201] on div "**********" at bounding box center [338, 162] width 203 height 200
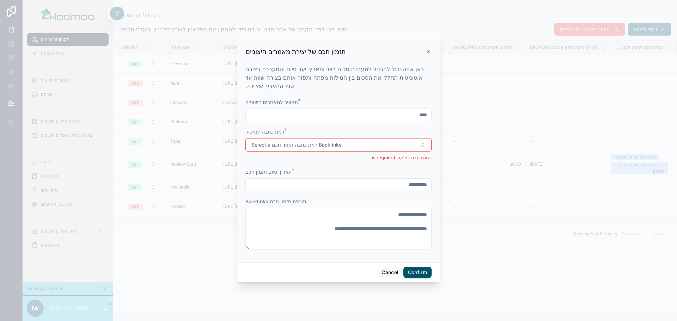
click at [383, 184] on input "**********" at bounding box center [338, 185] width 185 height 10
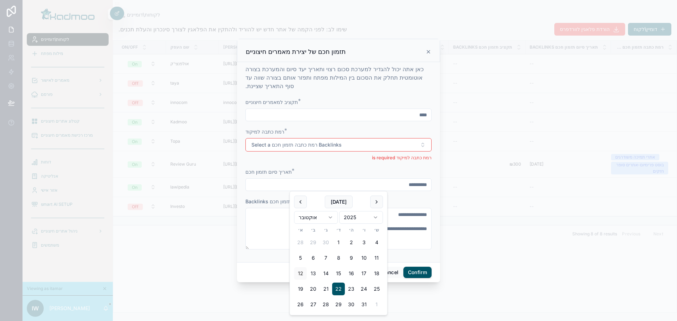
click at [383, 184] on input "**********" at bounding box center [338, 185] width 185 height 10
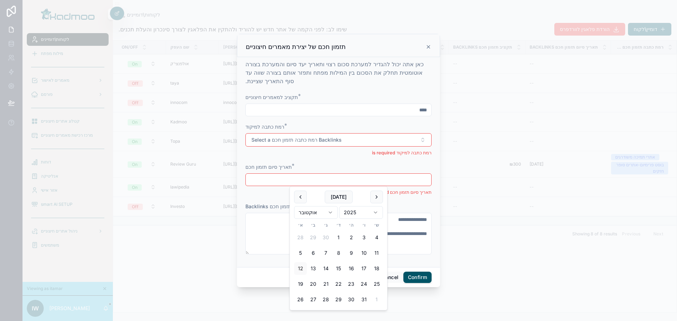
click at [408, 109] on input "****" at bounding box center [338, 110] width 185 height 10
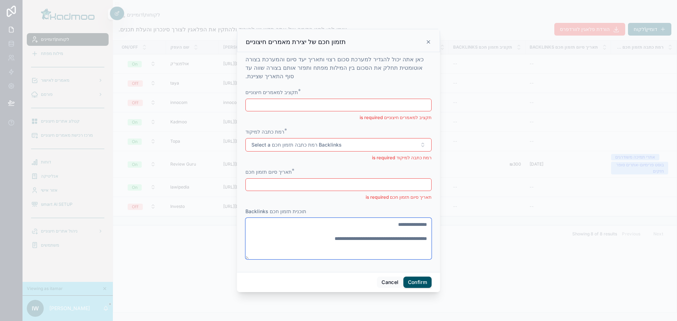
click at [405, 232] on textarea "**********" at bounding box center [338, 239] width 186 height 42
click at [403, 241] on textarea "**********" at bounding box center [338, 239] width 186 height 42
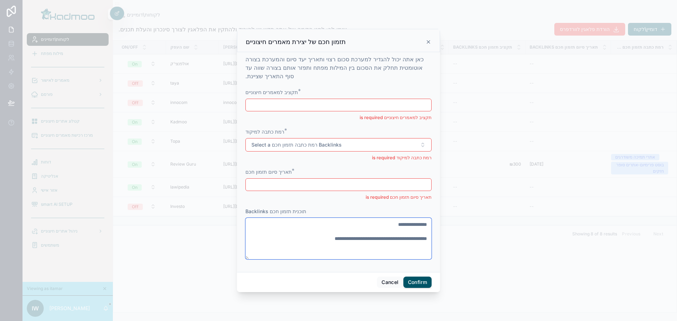
drag, startPoint x: 403, startPoint y: 241, endPoint x: 402, endPoint y: 208, distance: 33.2
click at [402, 208] on form "**********" at bounding box center [338, 178] width 186 height 178
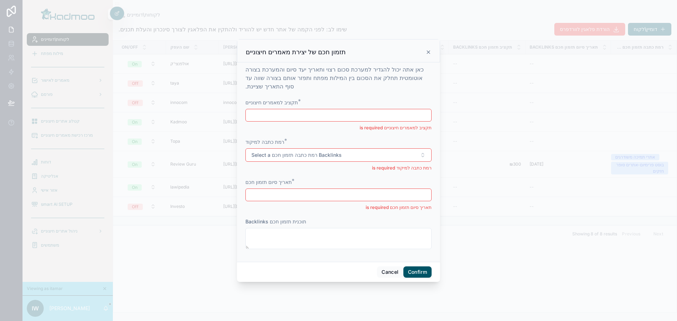
click at [416, 272] on button "Confirm" at bounding box center [417, 272] width 28 height 11
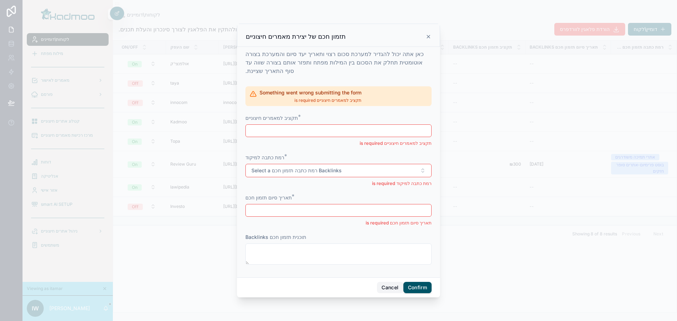
click at [390, 287] on button "Cancel" at bounding box center [390, 287] width 26 height 11
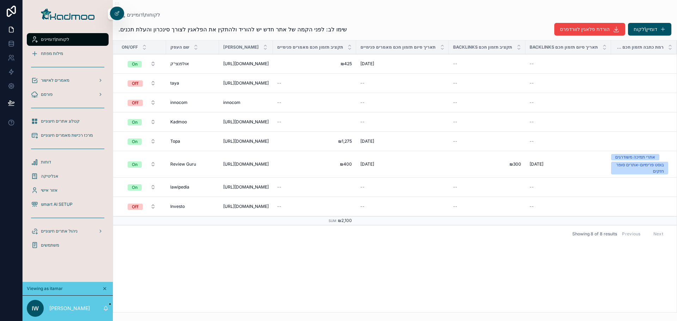
click at [517, 164] on span "₪300" at bounding box center [487, 164] width 68 height 6
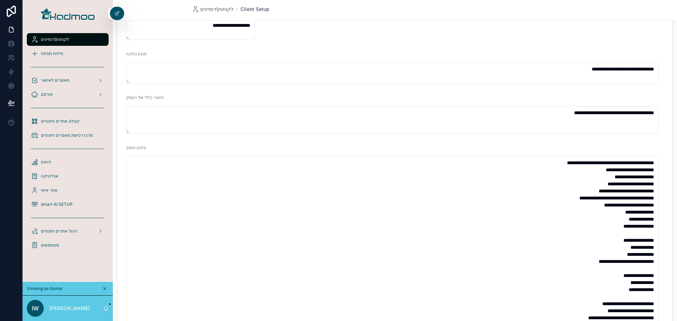
click at [52, 41] on span "לקוחות\דומיינים" at bounding box center [55, 40] width 28 height 6
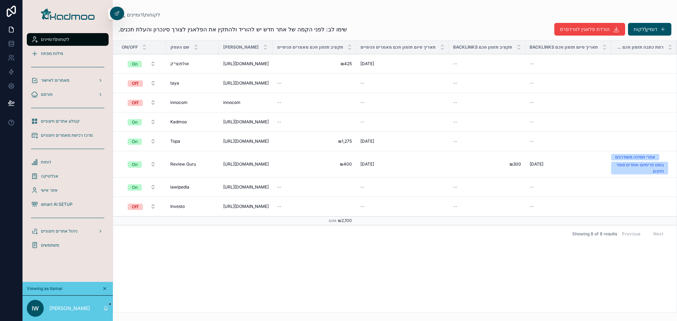
click at [347, 261] on div "On/Off שם העסק דומיין אתר תקציב תזמון חכם מאמרים פנימיים תאריך סיום תזמון חכם מ…" at bounding box center [394, 177] width 563 height 272
click at [317, 272] on div "On/Off שם העסק דומיין אתר תקציב תזמון חכם מאמרים פנימיים תאריך סיום תזמון חכם מ…" at bounding box center [394, 177] width 563 height 272
click at [0, 0] on icon at bounding box center [0, 0] width 0 height 0
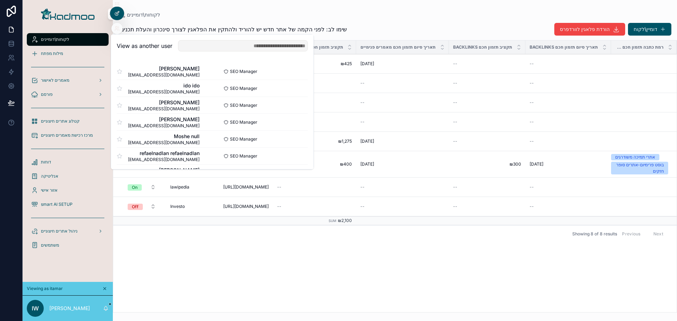
click at [117, 16] on icon at bounding box center [116, 13] width 3 height 3
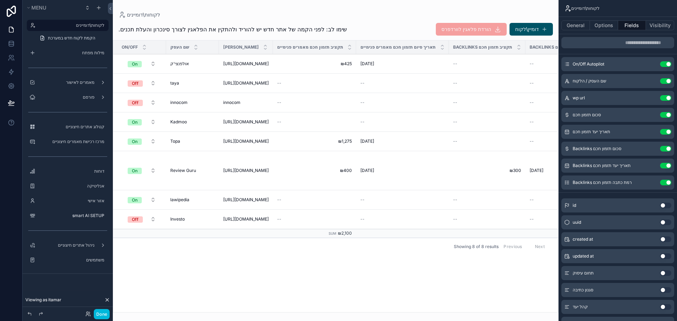
click at [0, 0] on icon "scrollable content" at bounding box center [0, 0] width 0 height 0
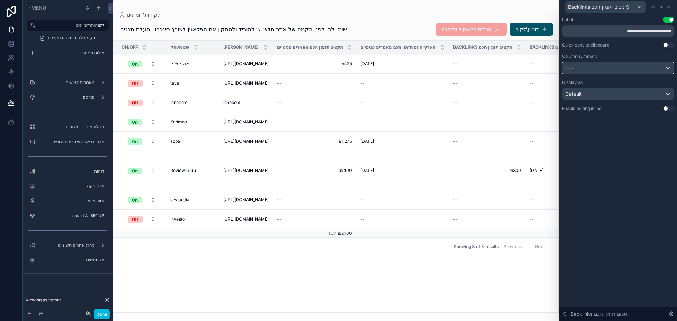
click at [586, 73] on div "----" at bounding box center [617, 67] width 111 height 11
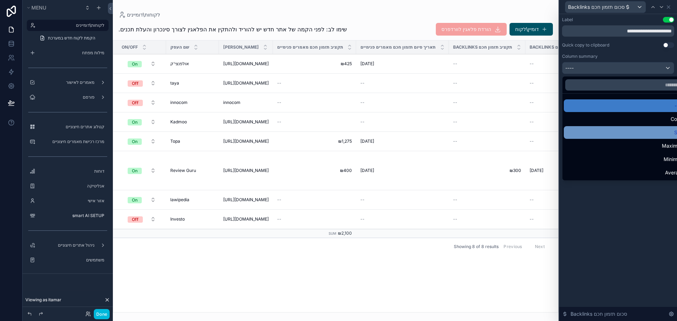
click at [597, 128] on div "Sum" at bounding box center [626, 132] width 125 height 13
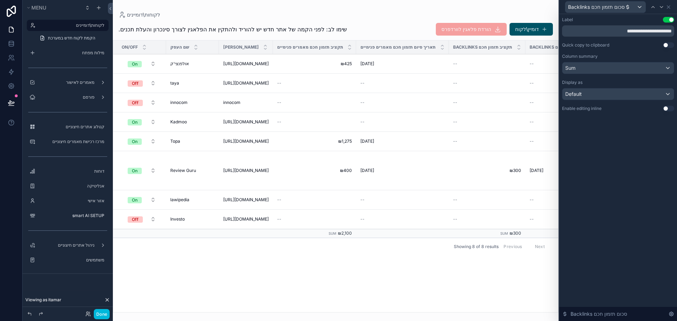
drag, startPoint x: 312, startPoint y: 309, endPoint x: 305, endPoint y: 310, distance: 7.1
click at [305, 310] on div "scrollable content" at bounding box center [336, 160] width 446 height 321
drag, startPoint x: 434, startPoint y: 306, endPoint x: 502, endPoint y: 305, distance: 67.7
click at [502, 305] on div "On/Off שם העסק דומיין אתר תקציב תזמון חכם מאמרים פנימיים תאריך סיום תזמון חכם מ…" at bounding box center [335, 177] width 445 height 272
click at [433, 299] on div "On/Off שם העסק דומיין אתר תקציב תזמון חכם מאמרים פנימיים תאריך סיום תזמון חכם מ…" at bounding box center [335, 177] width 445 height 272
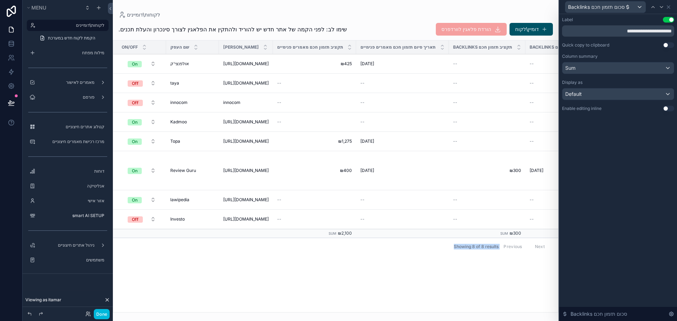
click at [366, 304] on div "On/Off שם העסק דומיין אתר תקציב תזמון חכם מאמרים פנימיים תאריך סיום תזמון חכם מ…" at bounding box center [335, 177] width 445 height 272
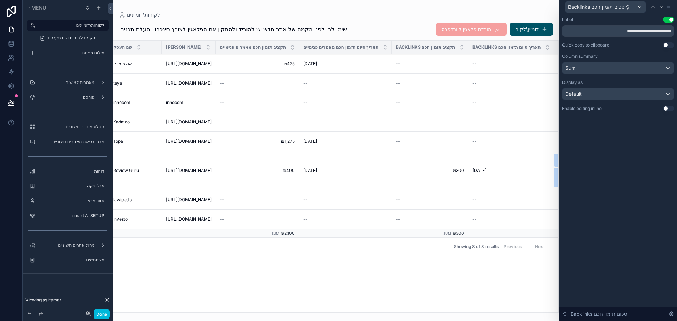
scroll to position [0, 106]
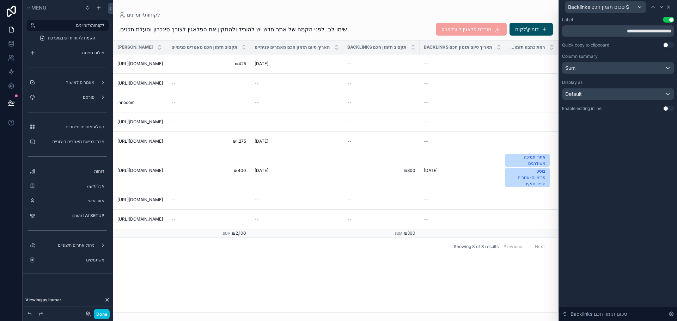
click at [670, 6] on icon at bounding box center [668, 7] width 3 height 3
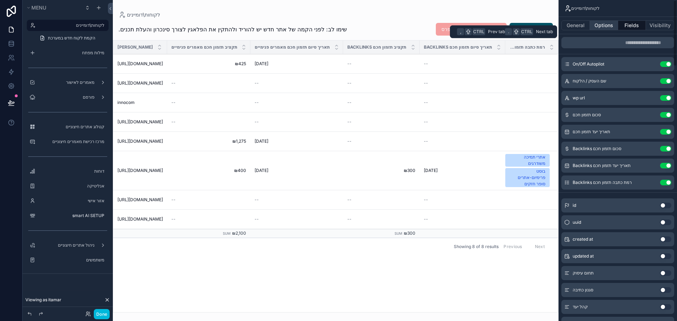
click at [600, 23] on button "Options" at bounding box center [604, 25] width 28 height 10
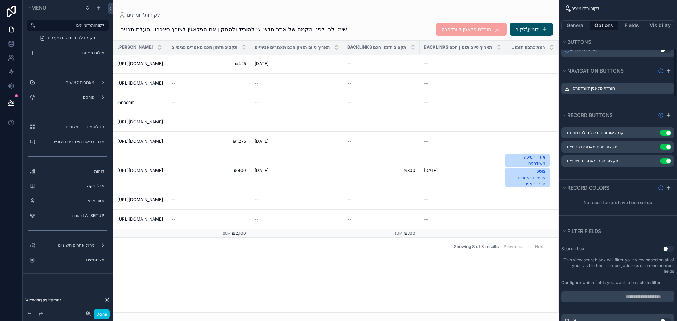
scroll to position [317, 0]
click at [0, 0] on icon "scrollable content" at bounding box center [0, 0] width 0 height 0
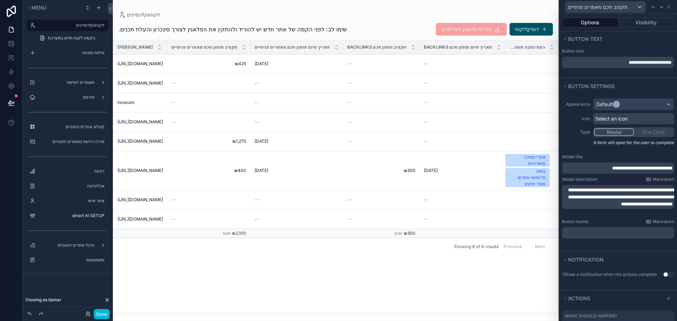
click at [594, 208] on p "**********" at bounding box center [619, 197] width 108 height 21
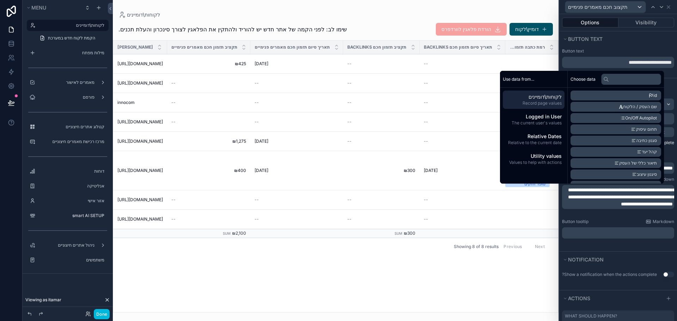
click at [598, 208] on p "**********" at bounding box center [619, 197] width 108 height 21
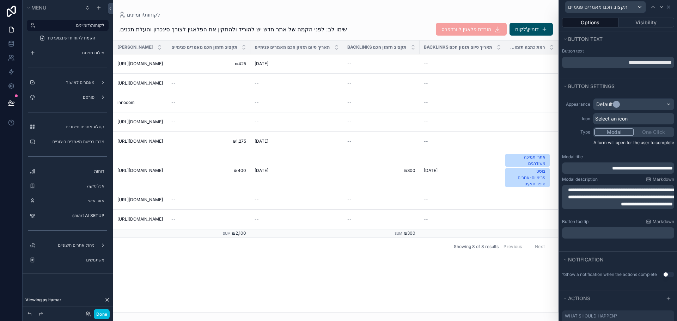
click at [585, 248] on div "**********" at bounding box center [618, 172] width 118 height 157
click at [576, 168] on p "**********" at bounding box center [619, 168] width 108 height 7
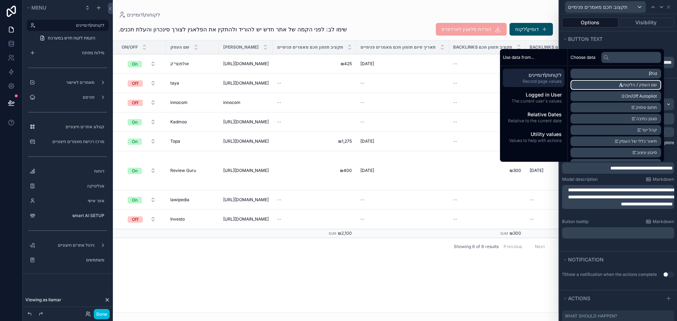
click at [603, 86] on li "שם העסק / הלקוח" at bounding box center [615, 85] width 91 height 10
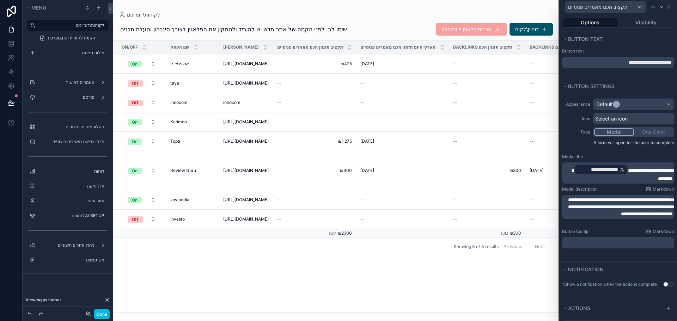
click at [619, 177] on p "**********" at bounding box center [619, 173] width 108 height 18
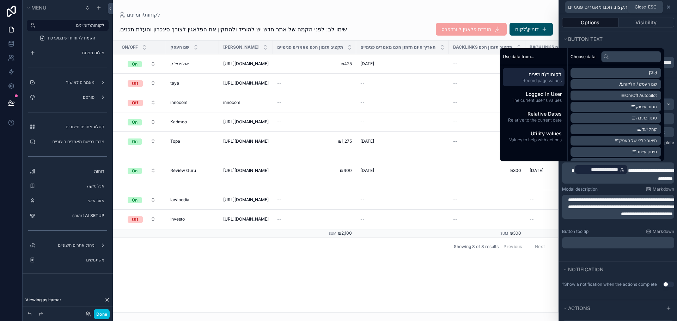
click at [667, 7] on icon at bounding box center [669, 7] width 6 height 6
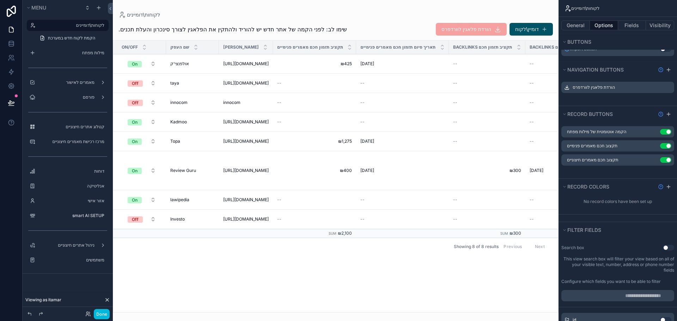
click at [0, 0] on icon "scrollable content" at bounding box center [0, 0] width 0 height 0
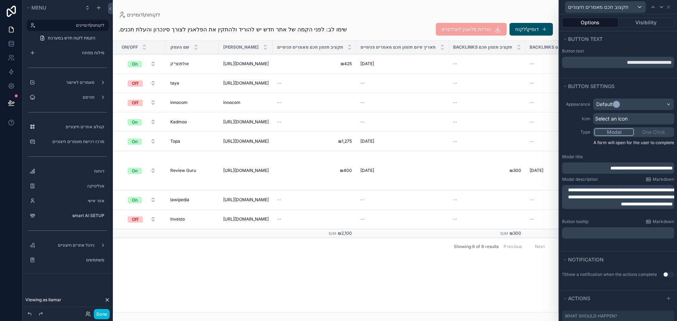
click at [580, 172] on div "**********" at bounding box center [618, 168] width 112 height 11
click at [579, 168] on p "**********" at bounding box center [619, 168] width 108 height 7
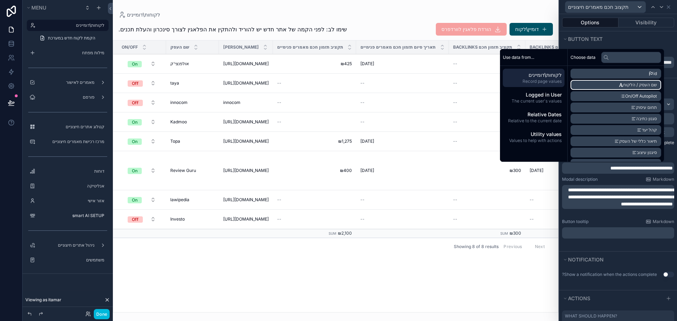
click at [613, 85] on li "שם העסק / הלקוח" at bounding box center [615, 85] width 91 height 10
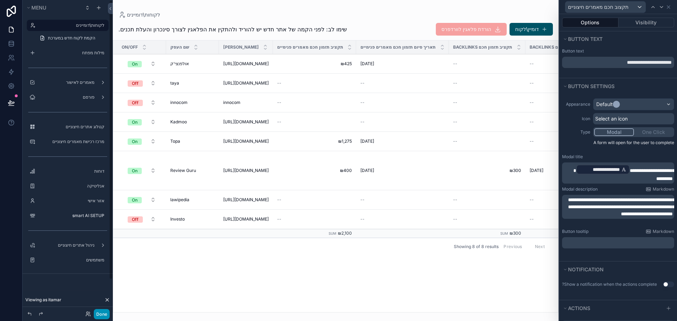
click at [104, 312] on button "Done" at bounding box center [102, 314] width 16 height 10
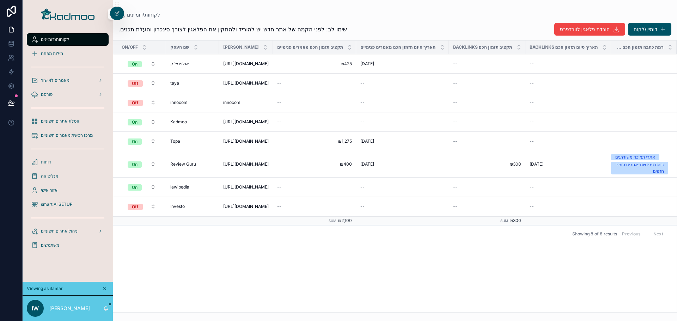
click at [0, 0] on span "תקצוב חכם מאמרים חיצוניים" at bounding box center [0, 0] width 0 height 0
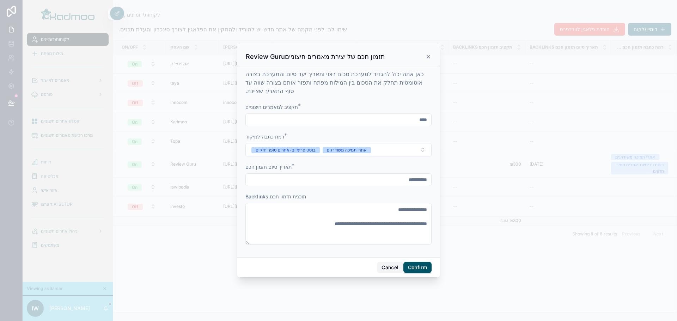
click at [391, 269] on button "Cancel" at bounding box center [390, 267] width 26 height 11
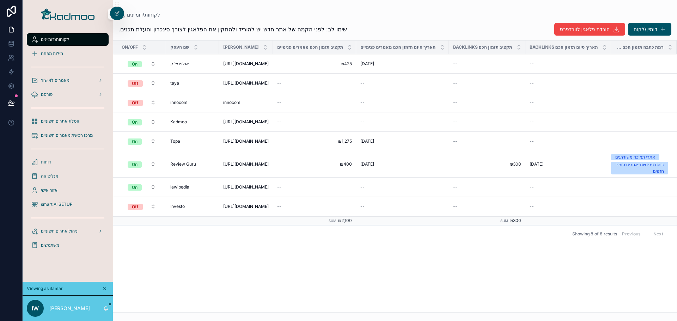
click at [0, 0] on span "תקצוב חכם מאמרים פנימיים" at bounding box center [0, 0] width 0 height 0
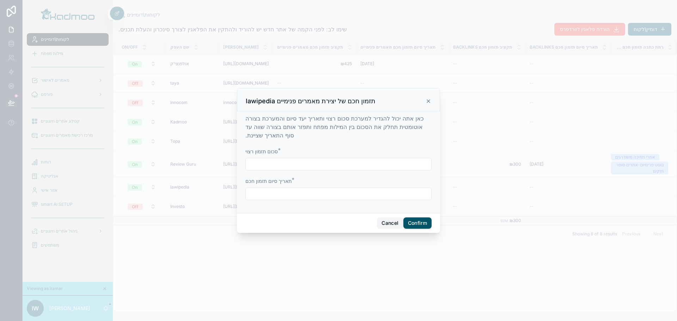
click at [385, 222] on button "Cancel" at bounding box center [390, 223] width 26 height 11
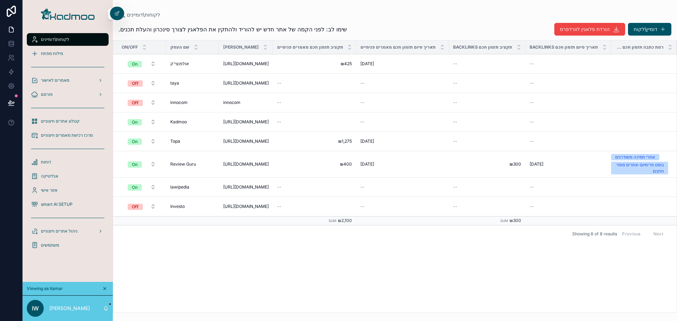
click at [0, 0] on span "תקצוב חכם מאמרים חיצוניים" at bounding box center [0, 0] width 0 height 0
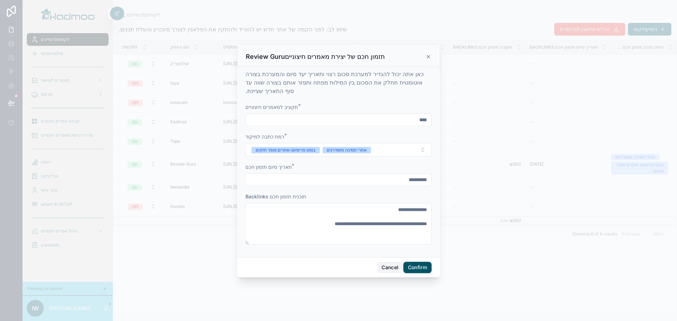
drag, startPoint x: 390, startPoint y: 266, endPoint x: 366, endPoint y: 245, distance: 31.7
click at [390, 267] on button "Cancel" at bounding box center [390, 267] width 26 height 11
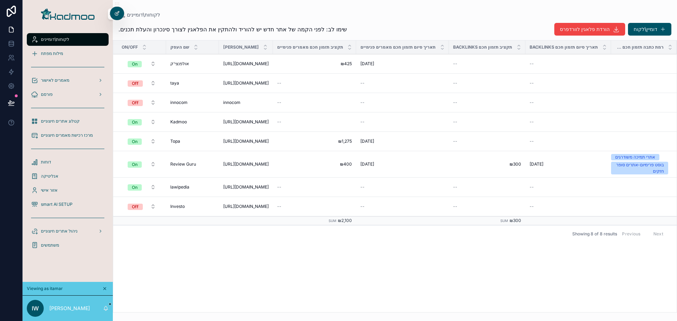
click at [115, 16] on icon at bounding box center [117, 14] width 6 height 6
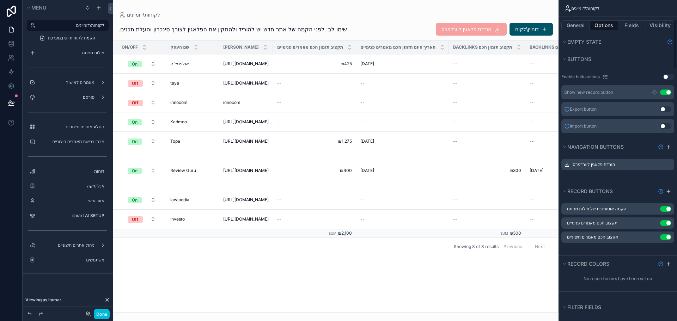
scroll to position [247, 0]
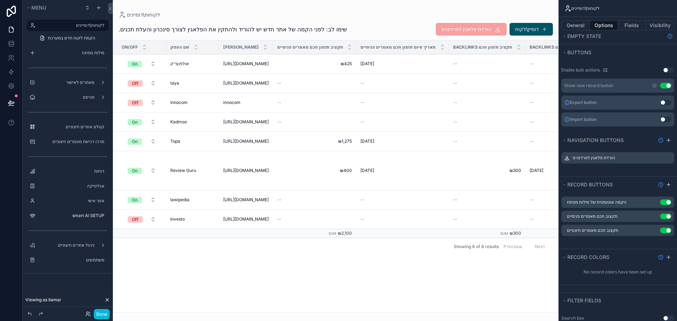
click at [0, 0] on icon "scrollable content" at bounding box center [0, 0] width 0 height 0
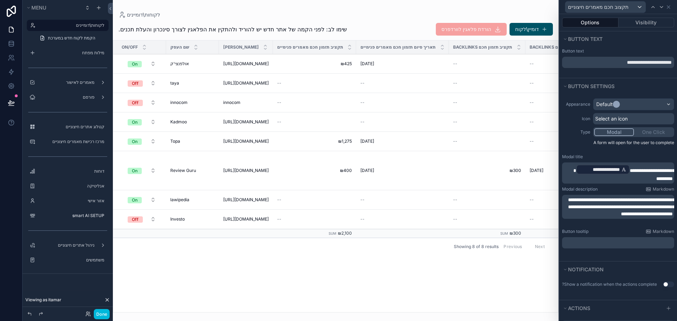
click at [624, 175] on p "**********" at bounding box center [619, 173] width 108 height 18
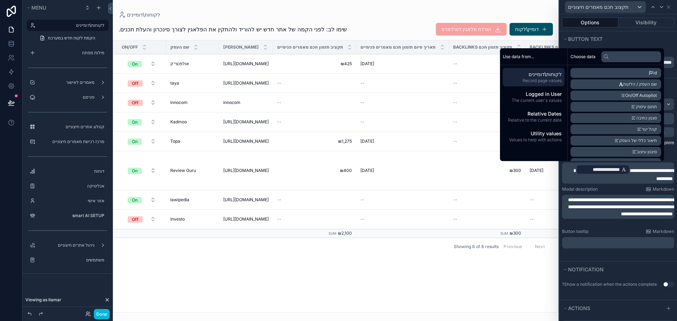
click at [624, 173] on p "**********" at bounding box center [619, 173] width 108 height 18
click at [630, 170] on span "**********" at bounding box center [652, 174] width 45 height 13
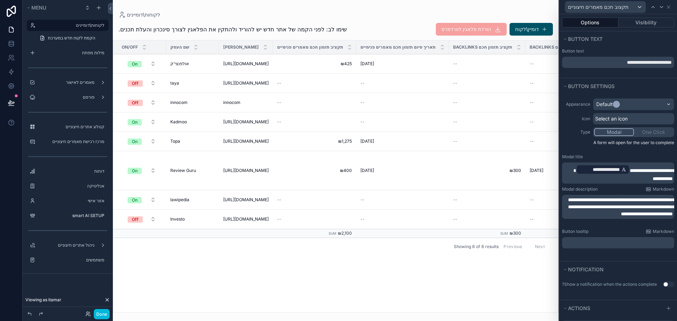
click at [630, 168] on span "**********" at bounding box center [652, 174] width 45 height 13
click at [630, 169] on span "**********" at bounding box center [652, 174] width 45 height 13
click at [609, 170] on span "**********" at bounding box center [600, 169] width 40 height 7
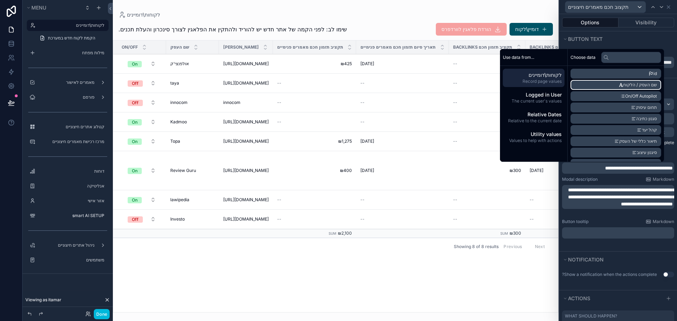
click at [628, 81] on li "שם העסק / הלקוח" at bounding box center [615, 85] width 91 height 10
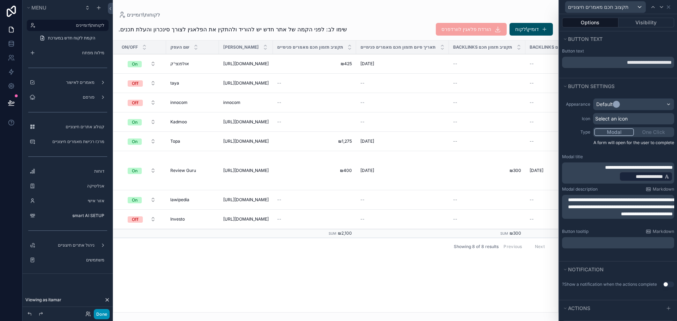
click at [104, 313] on button "Done" at bounding box center [102, 314] width 16 height 10
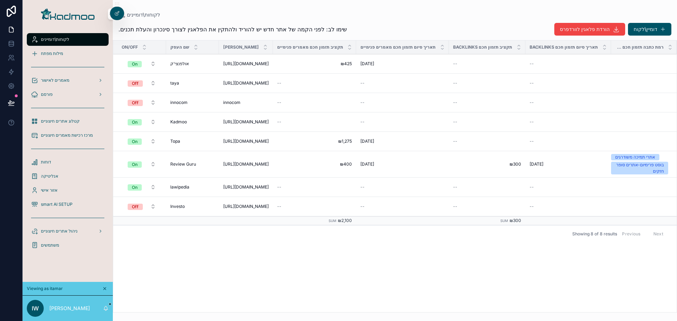
click at [0, 0] on span "תקצוב חכם מאמרים חיצוניים" at bounding box center [0, 0] width 0 height 0
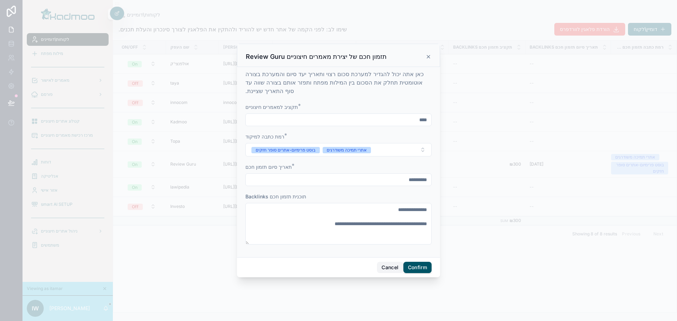
drag, startPoint x: 381, startPoint y: 267, endPoint x: 526, endPoint y: 212, distance: 155.0
click at [381, 267] on button "Cancel" at bounding box center [390, 267] width 26 height 11
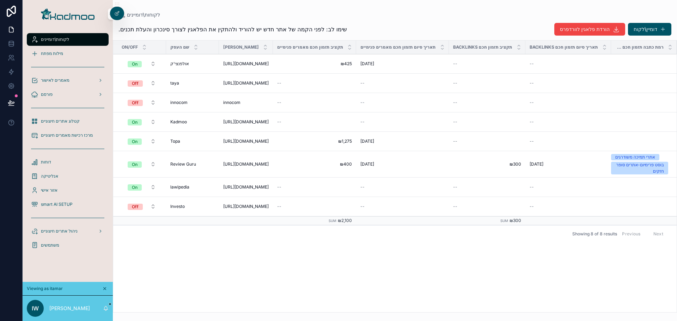
click at [0, 0] on button "תקצוב חכם מאמרים פנימיים" at bounding box center [0, 0] width 0 height 0
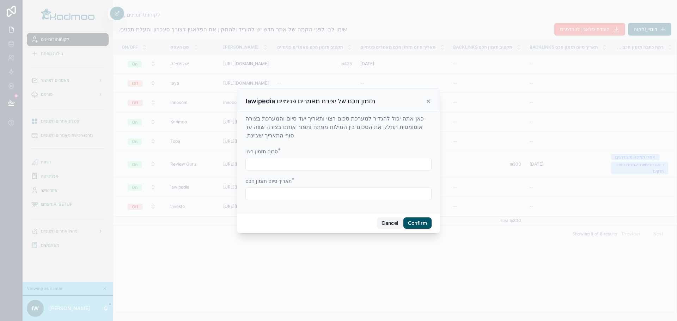
click at [384, 224] on button "Cancel" at bounding box center [390, 223] width 26 height 11
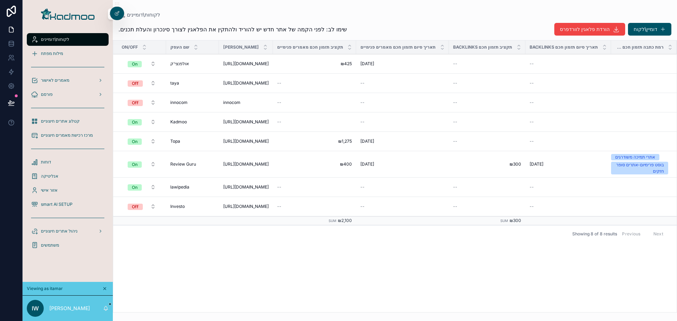
click at [0, 0] on span "תקצוב חכם מאמרים פנימיים" at bounding box center [0, 0] width 0 height 0
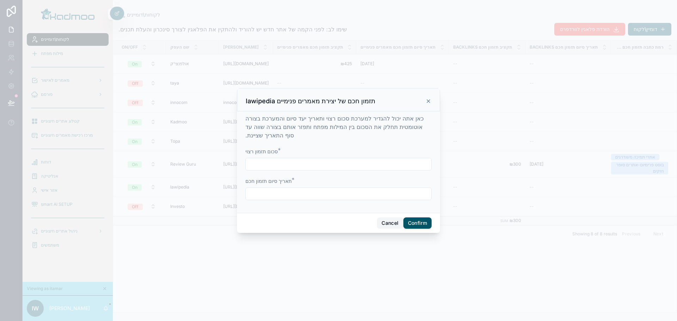
click at [392, 223] on button "Cancel" at bounding box center [390, 223] width 26 height 11
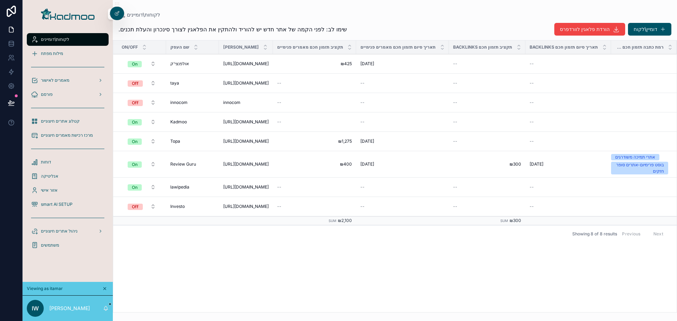
click at [0, 0] on span "תקצוב חכם מאמרים חיצוניים" at bounding box center [0, 0] width 0 height 0
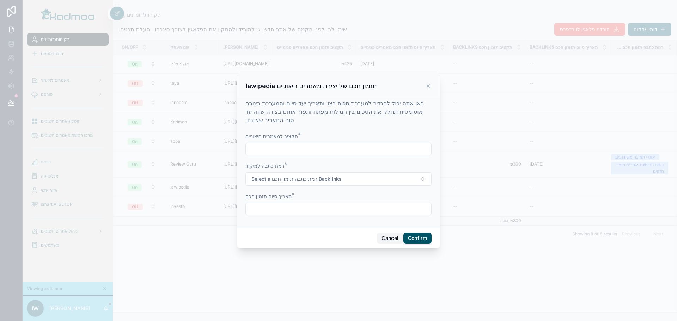
click at [383, 240] on button "Cancel" at bounding box center [390, 238] width 26 height 11
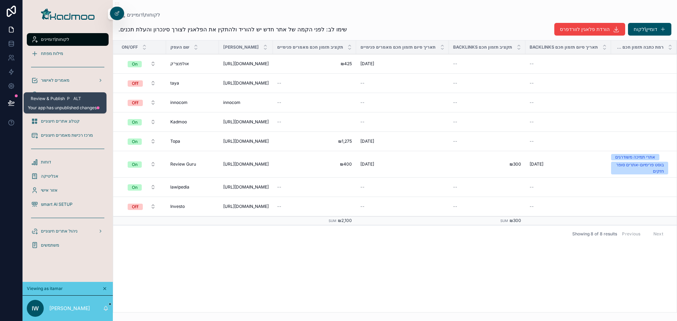
click at [13, 97] on button at bounding box center [12, 103] width 16 height 20
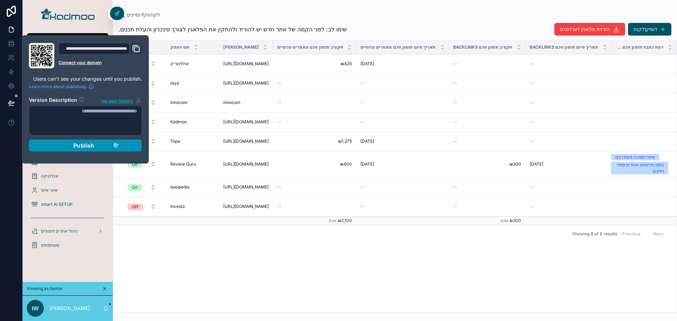
click at [85, 145] on span "Publish" at bounding box center [83, 145] width 21 height 7
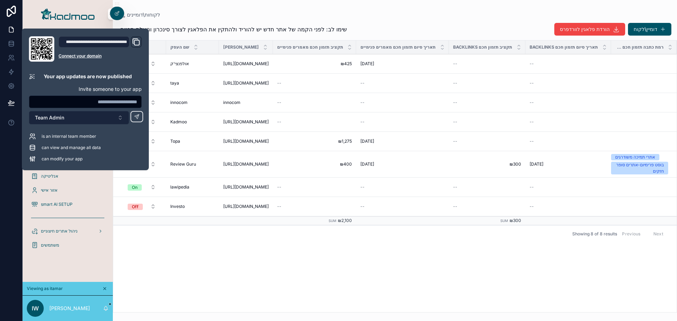
click at [85, 119] on button "Team Admin" at bounding box center [79, 117] width 100 height 13
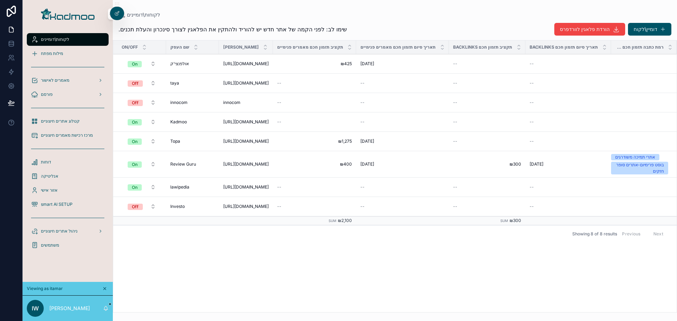
drag, startPoint x: 246, startPoint y: 248, endPoint x: 258, endPoint y: 250, distance: 12.0
click at [248, 248] on div "On/Off שם העסק דומיין אתר תקציב תזמון חכם מאמרים פנימיים תאריך סיום תזמון חכם מ…" at bounding box center [394, 177] width 563 height 272
drag, startPoint x: 478, startPoint y: 276, endPoint x: 480, endPoint y: 271, distance: 4.6
click at [478, 276] on div "On/Off שם העסק דומיין אתר תקציב תזמון חכם מאמרים פנימיים תאריך סיום תזמון חכם מ…" at bounding box center [394, 177] width 563 height 272
click at [520, 284] on div "On/Off שם העסק דומיין אתר תקציב תזמון חכם מאמרים פנימיים תאריך סיום תזמון חכם מ…" at bounding box center [394, 177] width 563 height 272
